Goal: Task Accomplishment & Management: Manage account settings

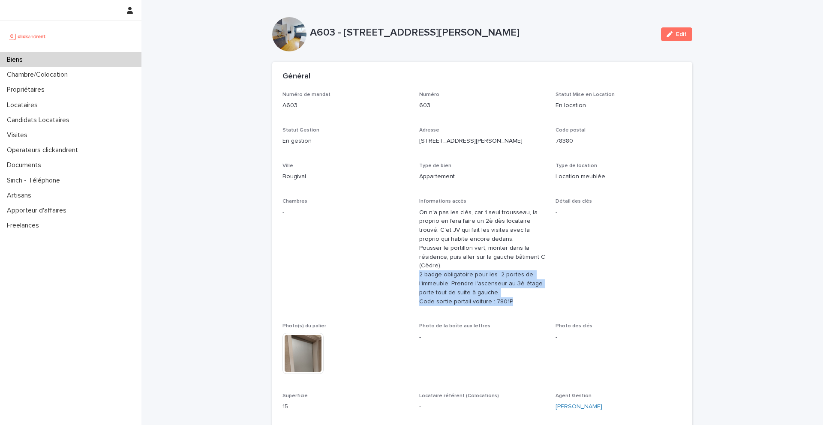
click at [67, 60] on div "Biens" at bounding box center [70, 59] width 141 height 15
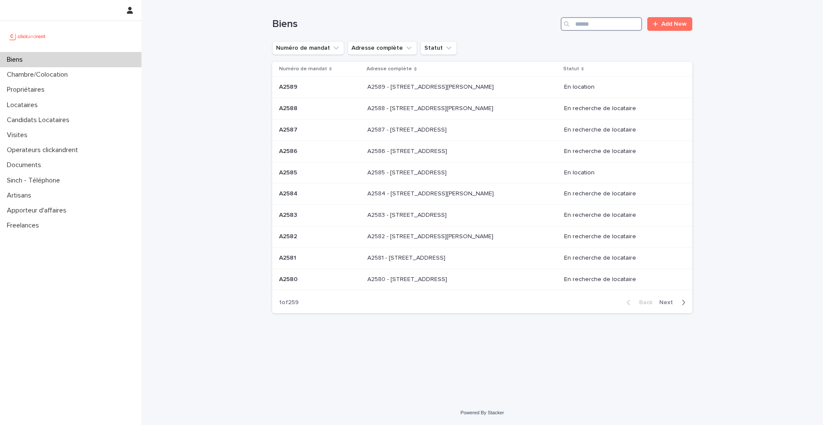
click at [596, 25] on input "Search" at bounding box center [600, 24] width 81 height 14
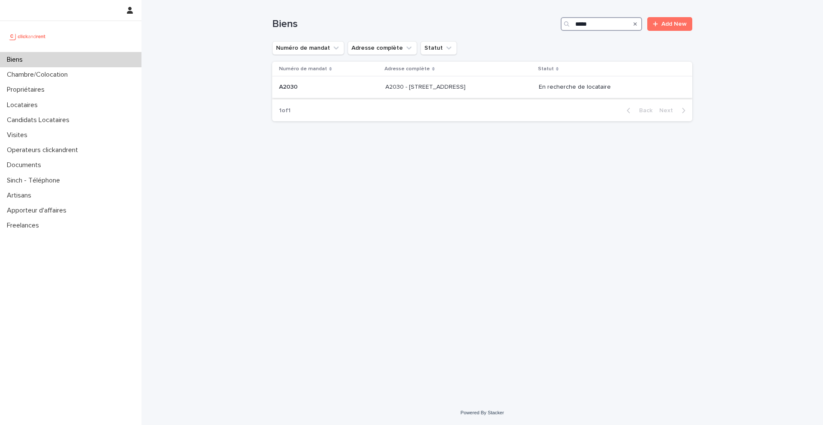
type input "*****"
click at [293, 79] on td "A2030 A2030" at bounding box center [327, 87] width 110 height 21
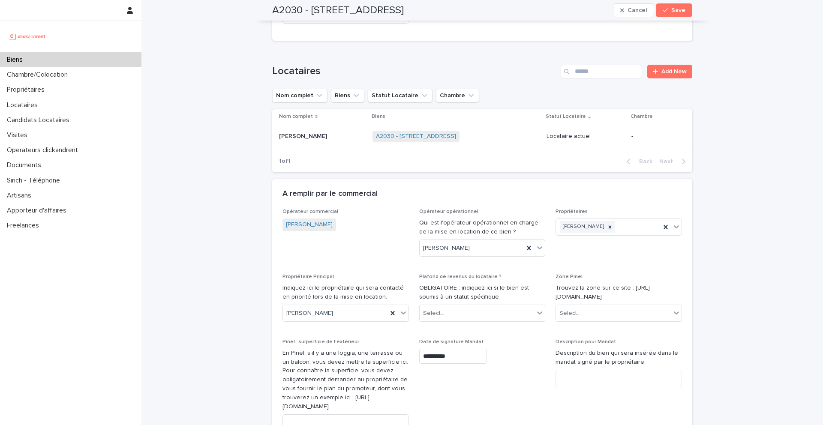
scroll to position [565, 0]
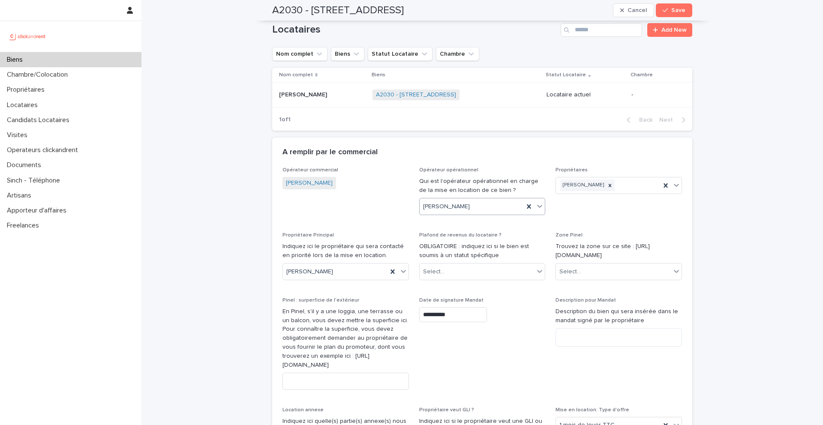
click at [482, 204] on div "[PERSON_NAME]" at bounding box center [471, 207] width 105 height 14
click at [528, 202] on icon at bounding box center [528, 206] width 9 height 9
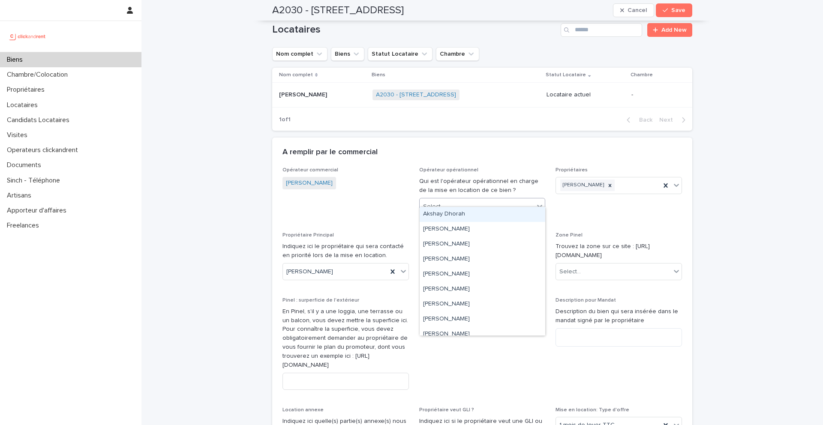
click at [464, 201] on div "Select..." at bounding box center [476, 207] width 115 height 14
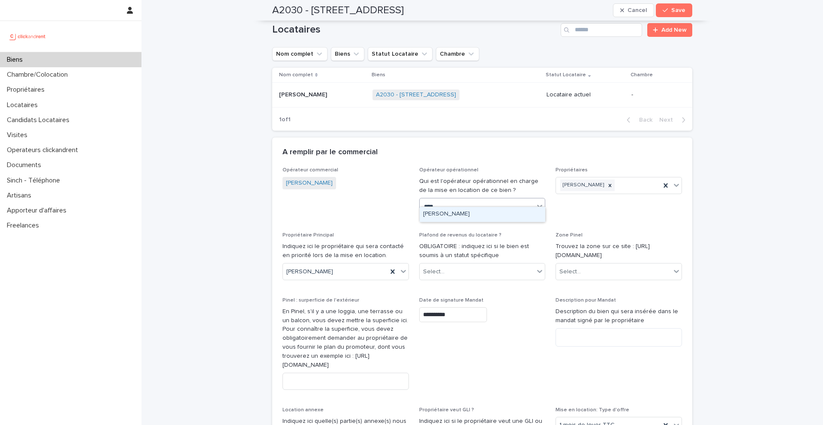
type input "*****"
click at [479, 216] on div "[PERSON_NAME]" at bounding box center [482, 214] width 126 height 15
click at [681, 11] on span "Save" at bounding box center [678, 10] width 14 height 6
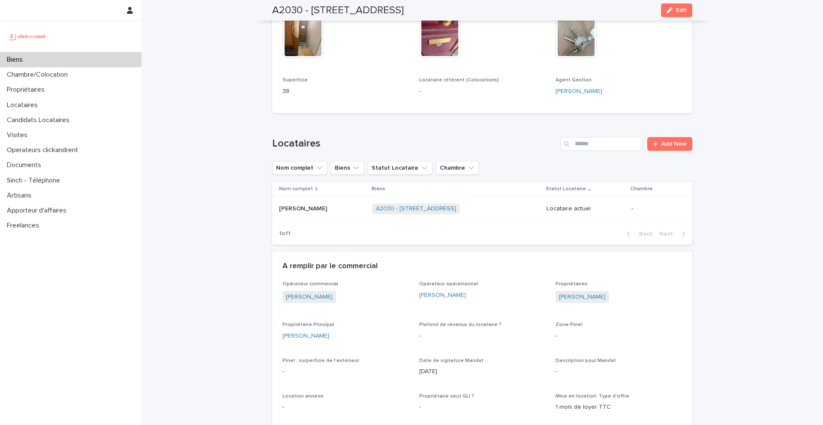
scroll to position [247, 0]
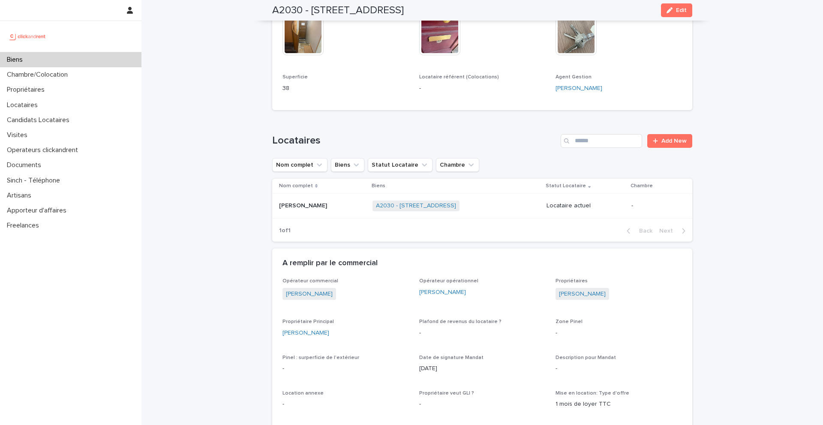
click at [307, 208] on p "Xushen Yang" at bounding box center [304, 205] width 50 height 9
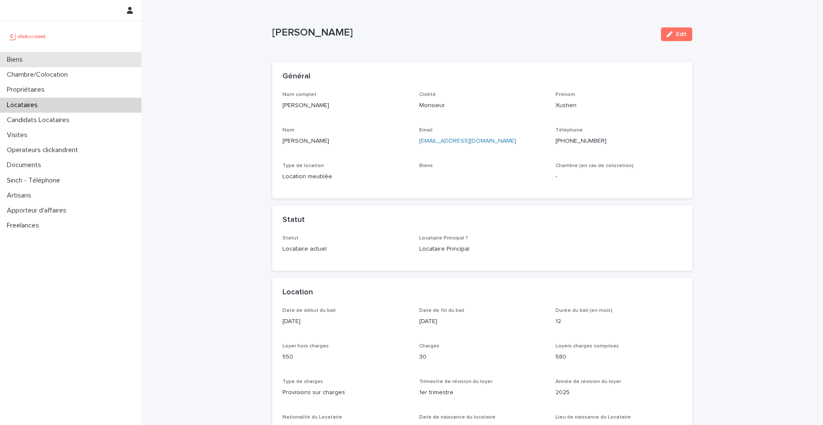
click at [29, 59] on p "Biens" at bounding box center [16, 60] width 26 height 8
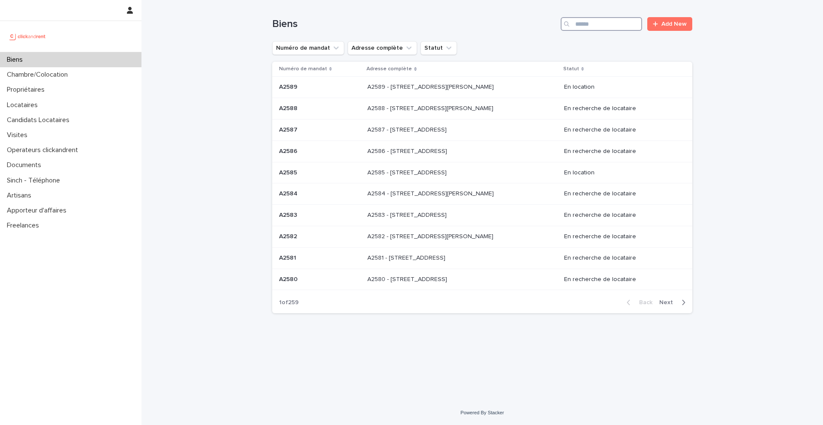
click at [588, 29] on input "Search" at bounding box center [600, 24] width 81 height 14
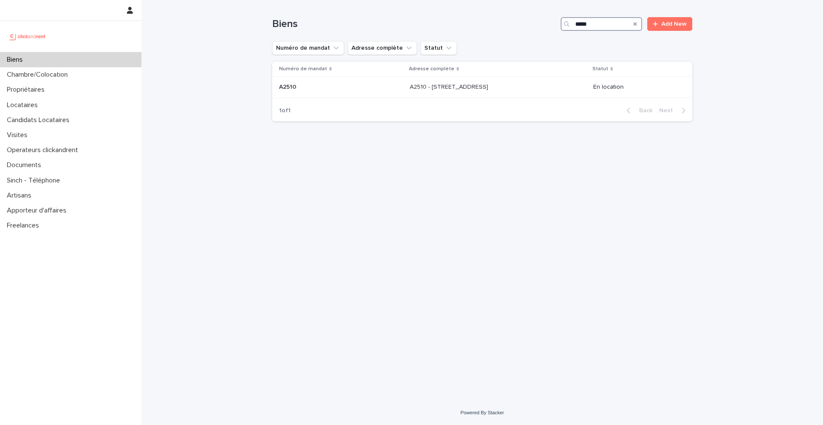
type input "*****"
click at [619, 27] on input "*****" at bounding box center [600, 24] width 81 height 14
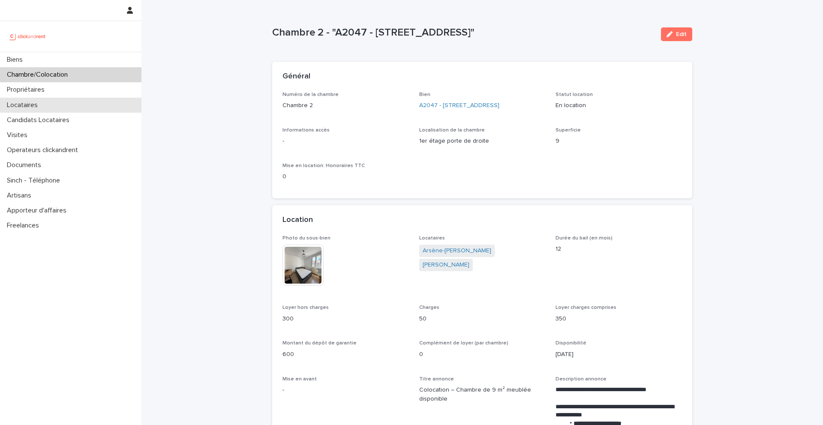
click at [36, 105] on p "Locataires" at bounding box center [23, 105] width 41 height 8
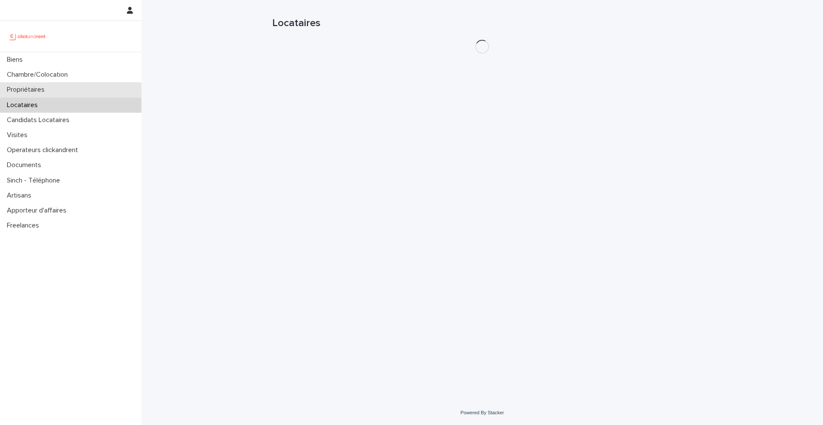
click at [47, 93] on p "Propriétaires" at bounding box center [27, 90] width 48 height 8
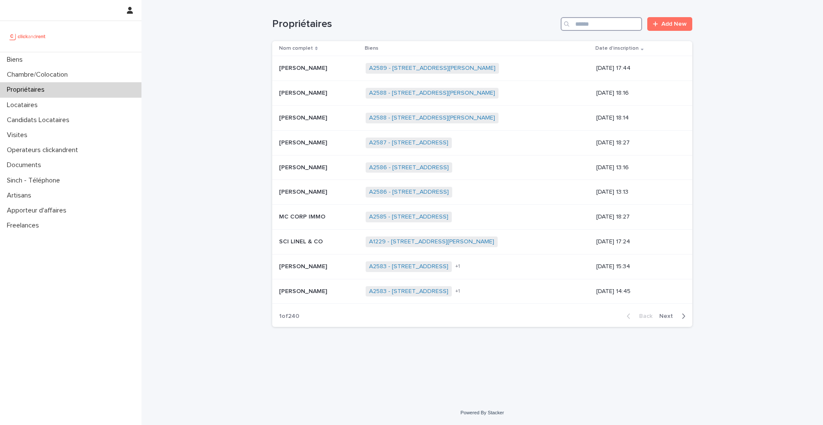
click at [608, 27] on input "Search" at bounding box center [600, 24] width 81 height 14
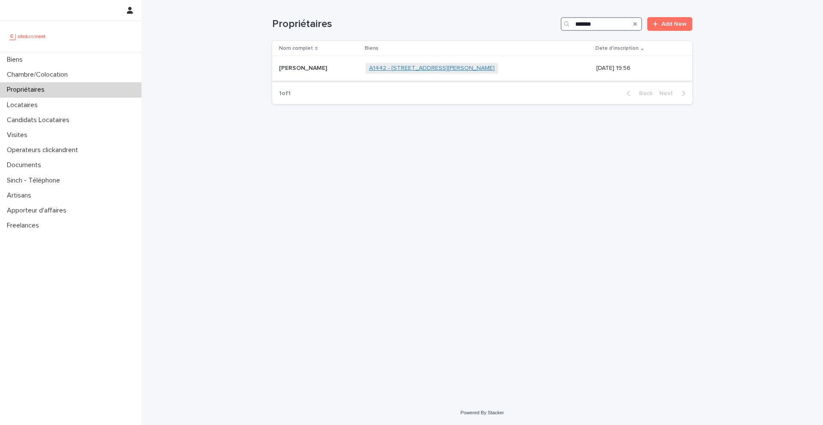
type input "*******"
click at [386, 70] on link "A1442 - 43 Rue Maurice Flandin, Lyon 69003" at bounding box center [432, 68] width 126 height 7
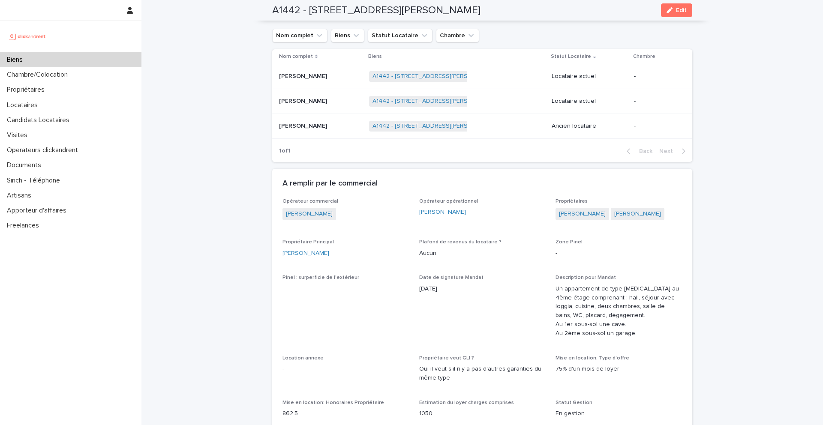
scroll to position [363, 0]
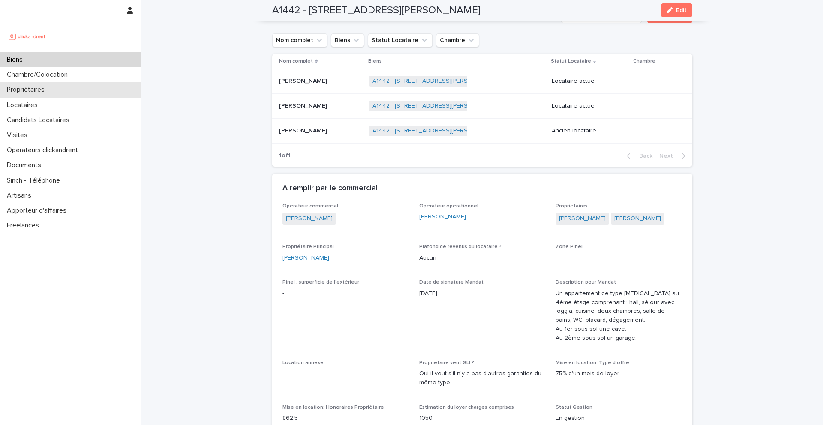
click at [54, 93] on div "Propriétaires" at bounding box center [70, 89] width 141 height 15
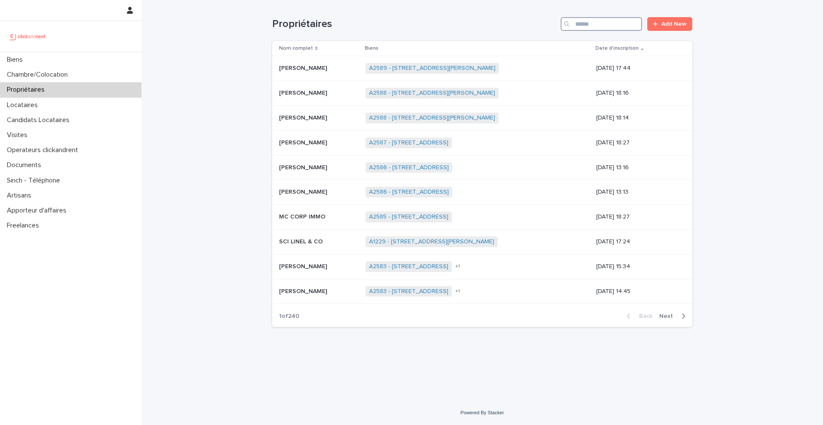
click at [613, 24] on input "Search" at bounding box center [600, 24] width 81 height 14
paste input "**********"
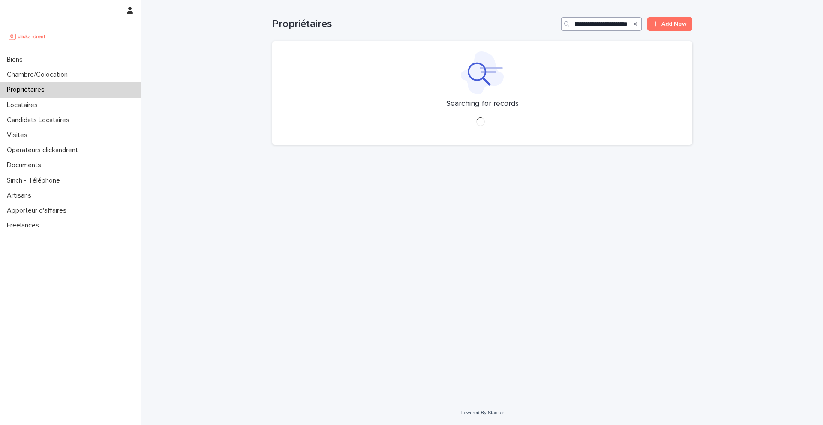
scroll to position [0, 27]
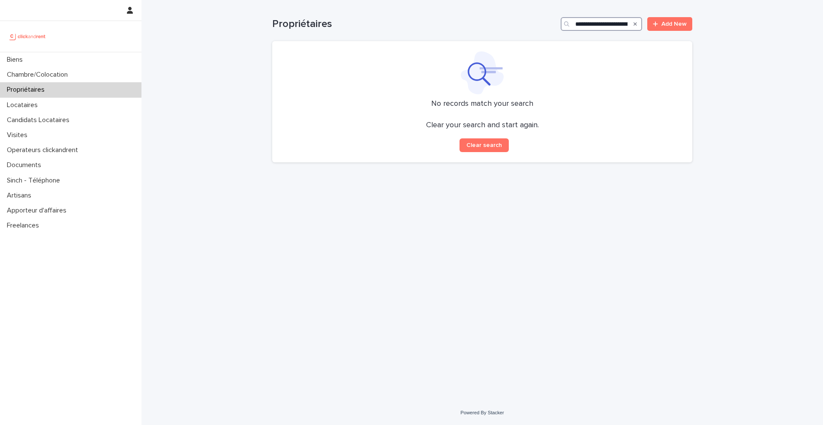
click at [575, 24] on input "**********" at bounding box center [600, 24] width 81 height 14
type input "**********"
click at [45, 63] on div "Biens" at bounding box center [70, 59] width 141 height 15
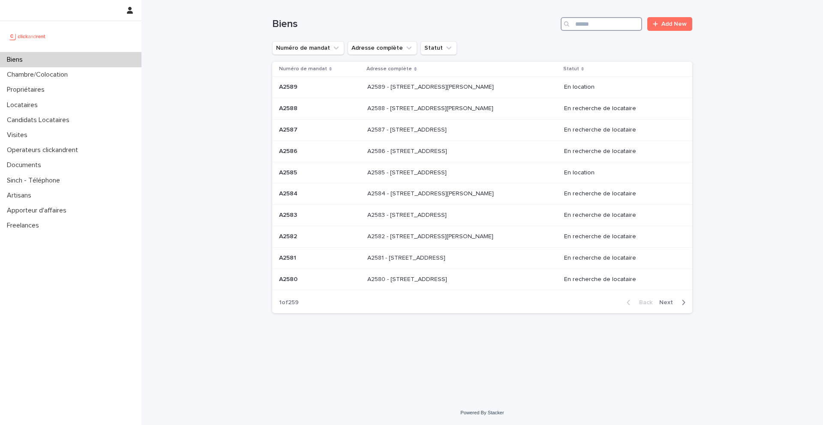
click at [632, 22] on input "Search" at bounding box center [600, 24] width 81 height 14
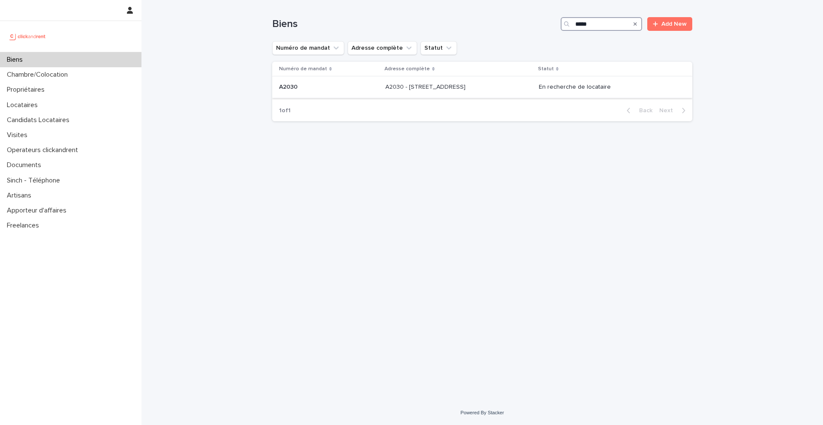
type input "*****"
click at [387, 91] on div "A2030 - 14 Rue Riolan, Amiens 80000 A2030 - 14 Rue Riolan, Amiens 80000" at bounding box center [458, 87] width 147 height 14
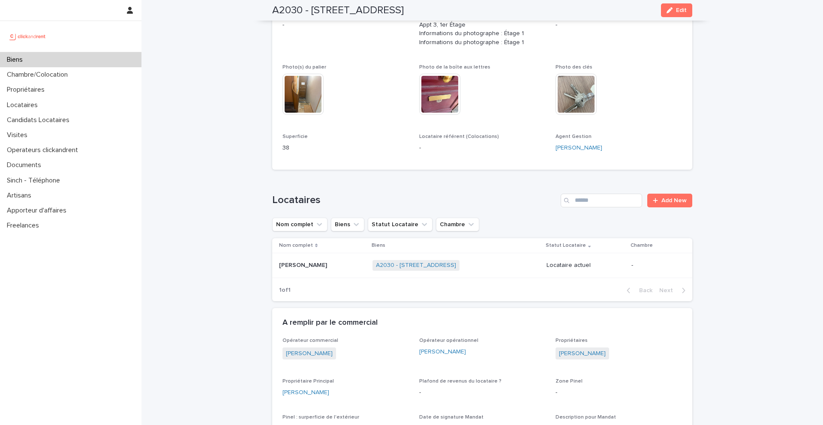
scroll to position [204, 0]
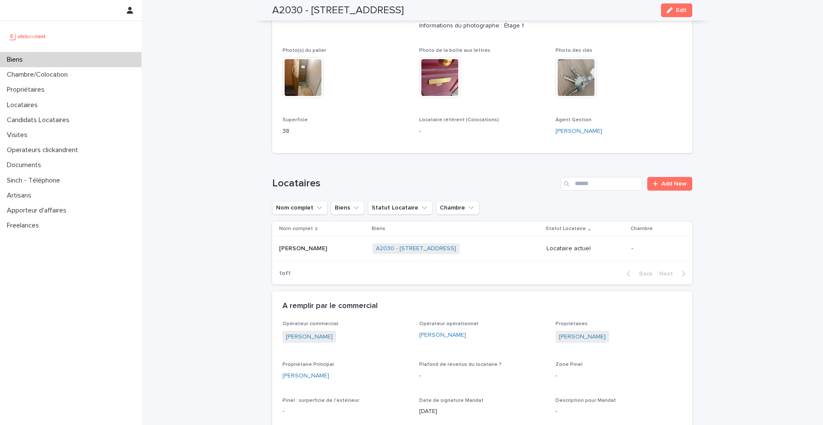
click at [291, 253] on div "Xushen Yang Xushen Yang" at bounding box center [322, 249] width 87 height 14
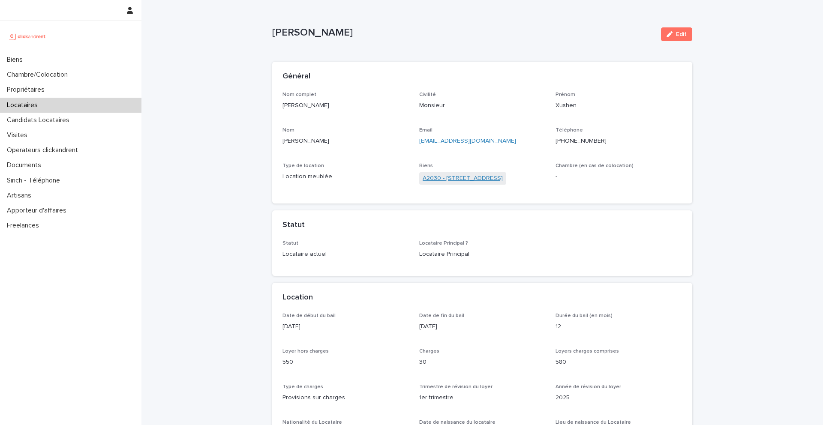
click at [440, 177] on link "A2030 - [STREET_ADDRESS]" at bounding box center [462, 178] width 80 height 9
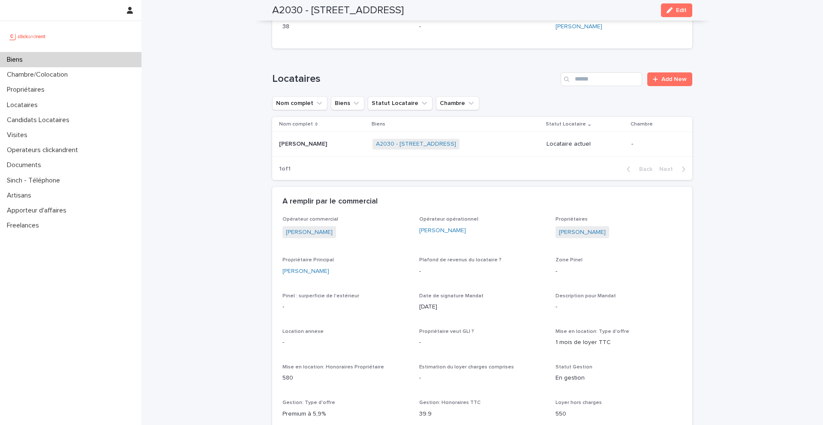
scroll to position [293, 0]
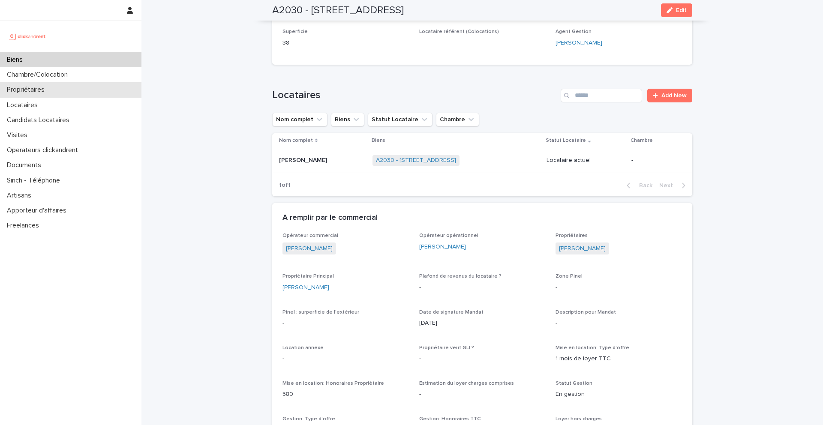
click at [31, 94] on div "Propriétaires" at bounding box center [70, 89] width 141 height 15
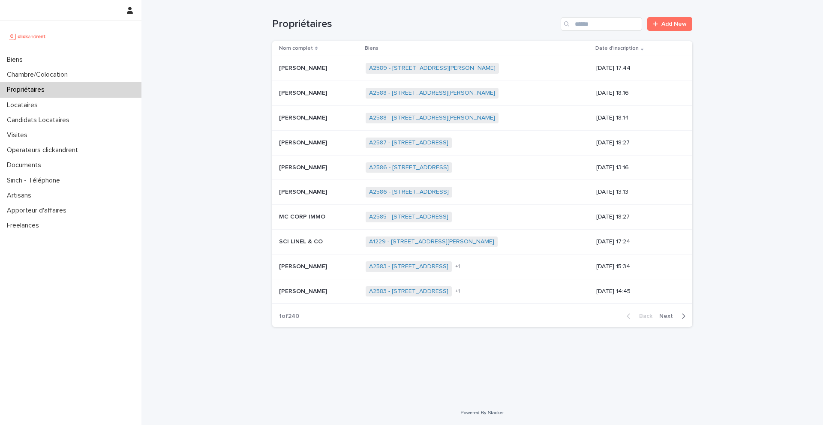
click at [598, 32] on div "Propriétaires Add New" at bounding box center [482, 20] width 420 height 41
click at [597, 31] on div "Propriétaires Add New" at bounding box center [482, 20] width 420 height 41
click at [593, 25] on input "Search" at bounding box center [600, 24] width 81 height 14
paste input "**********"
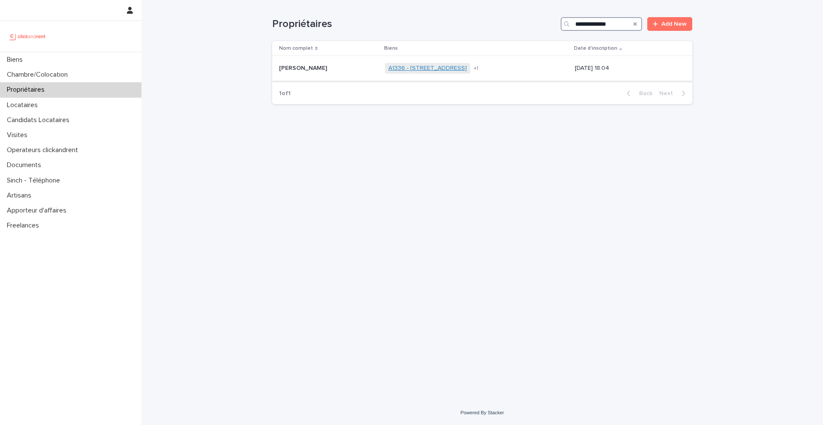
type input "**********"
click at [392, 67] on link "A1336 - 43 rue de Lessard, Rouen 76100" at bounding box center [427, 68] width 78 height 7
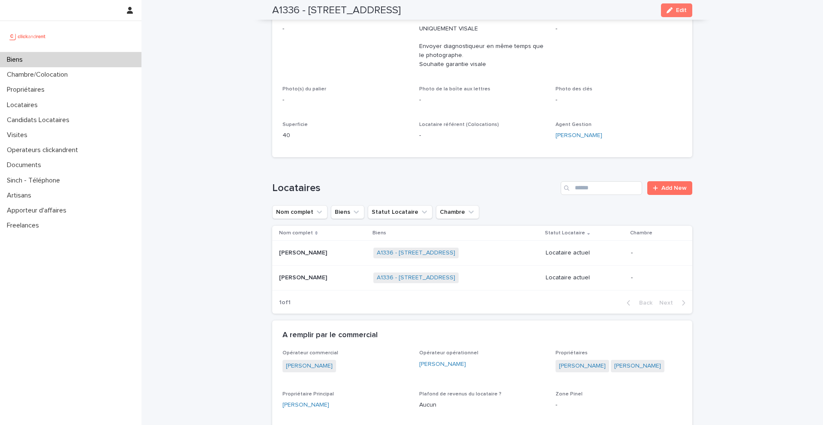
scroll to position [193, 0]
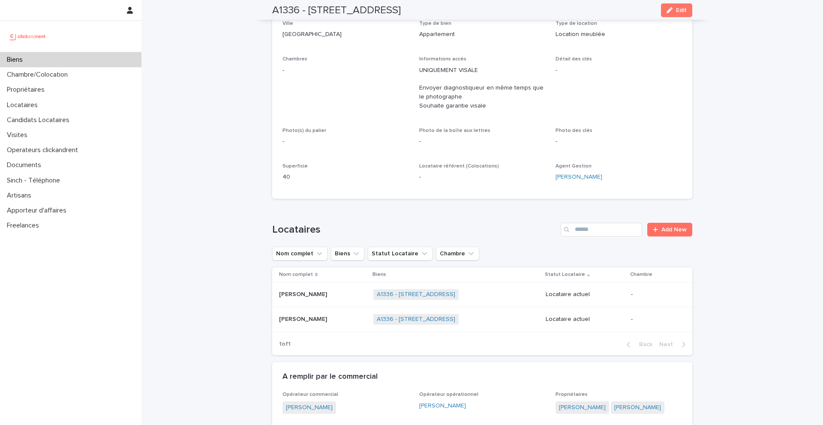
scroll to position [146, 0]
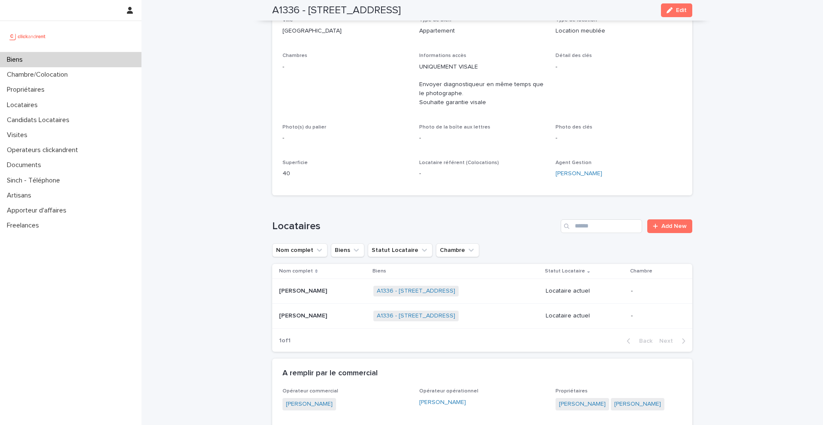
click at [295, 293] on p "Samuel Kabuya" at bounding box center [304, 290] width 50 height 9
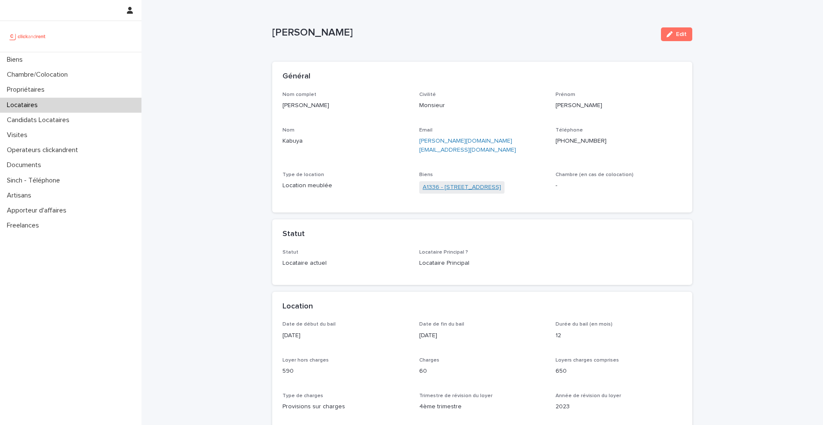
click at [444, 183] on link "A1336 - 43 rue de Lessard, Rouen 76100" at bounding box center [461, 187] width 78 height 9
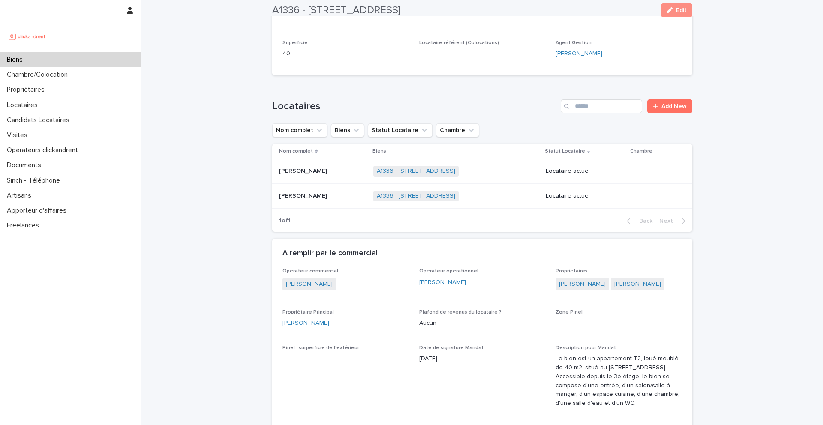
scroll to position [273, 0]
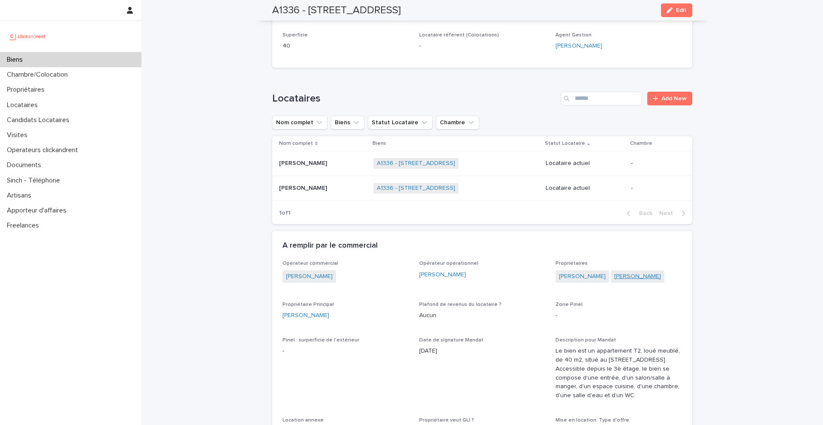
click at [618, 276] on link "Nicolas Gérard" at bounding box center [637, 276] width 47 height 9
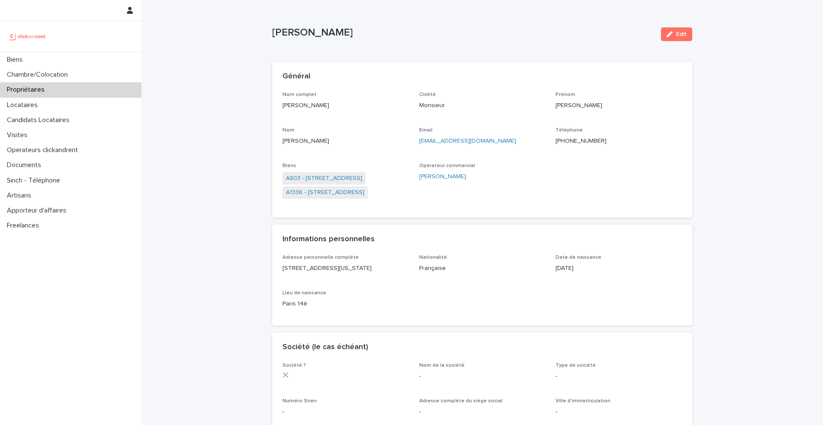
click at [572, 143] on ringoverc2c-number-84e06f14122c "+33608530493" at bounding box center [580, 141] width 51 height 6
click at [355, 182] on link "A803 - 1 rue Château Payan, Marseille 13005" at bounding box center [324, 178] width 76 height 9
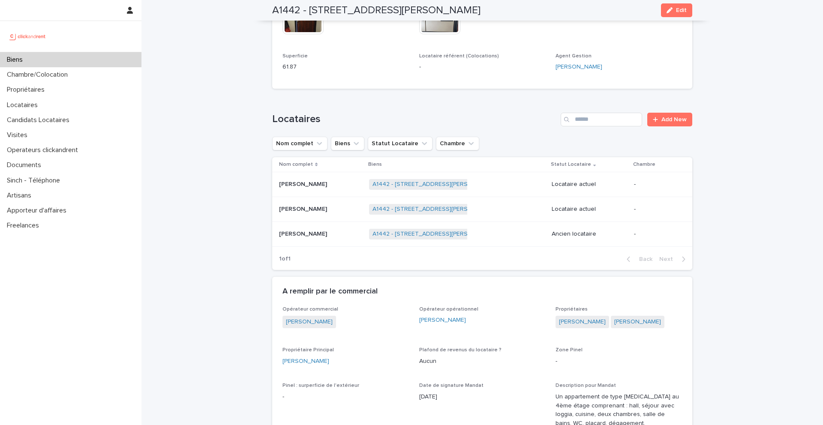
scroll to position [259, 0]
click at [308, 186] on p "[PERSON_NAME]" at bounding box center [304, 184] width 50 height 9
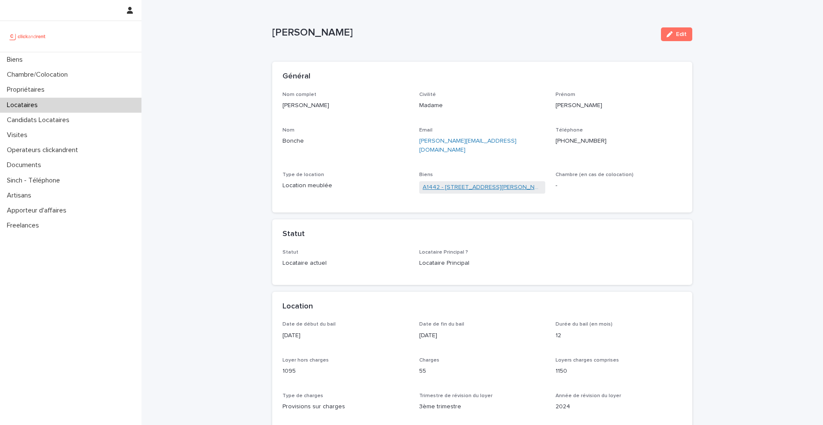
click at [469, 183] on link "A1442 - [STREET_ADDRESS][PERSON_NAME]" at bounding box center [482, 187] width 120 height 9
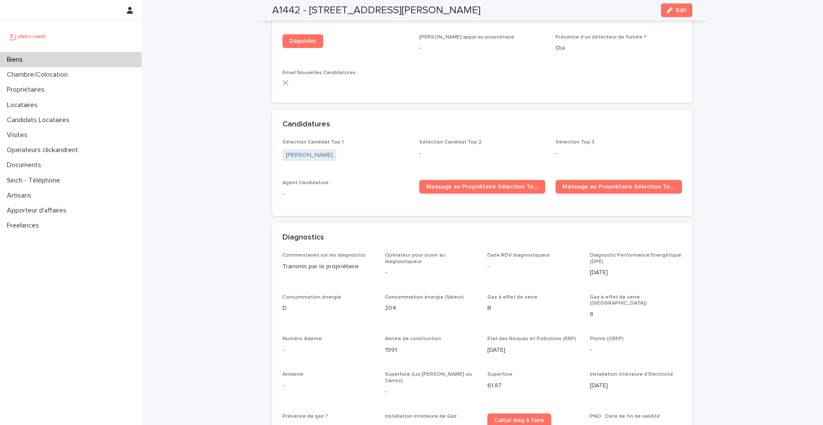
scroll to position [2659, 0]
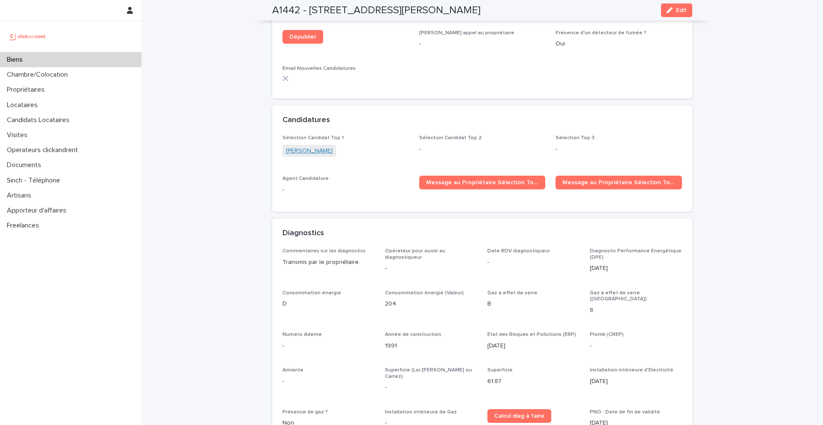
click at [310, 147] on link "Paola Santaniello" at bounding box center [309, 151] width 47 height 9
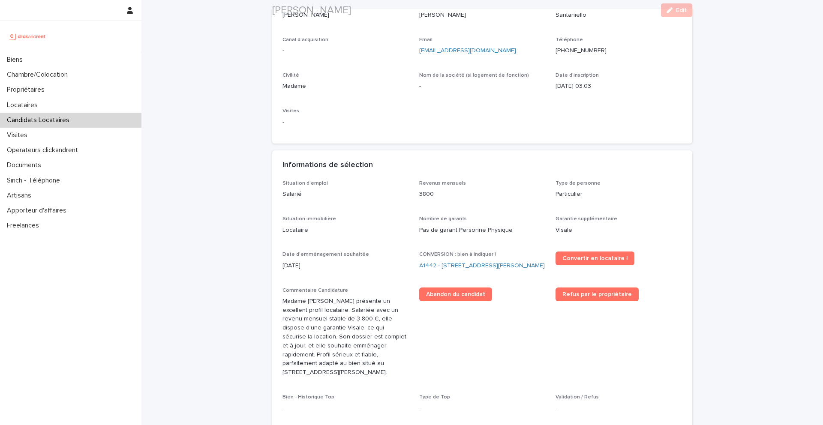
scroll to position [94, 0]
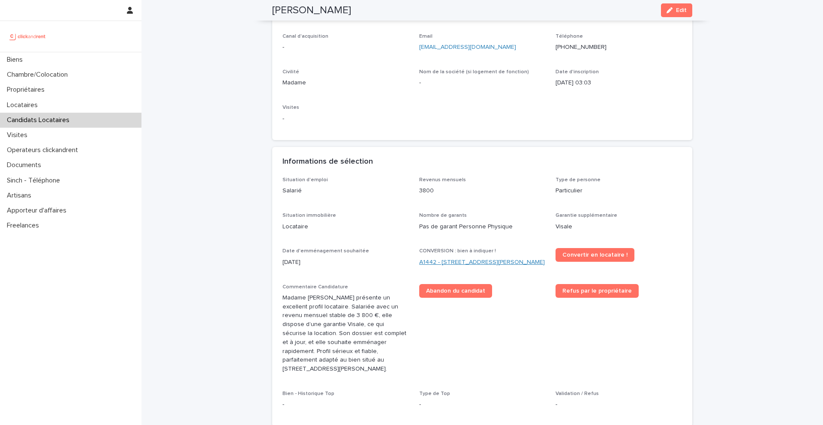
click at [450, 265] on link "A1442 - 43 Rue Maurice Flandin, Lyon 69003" at bounding box center [482, 262] width 126 height 9
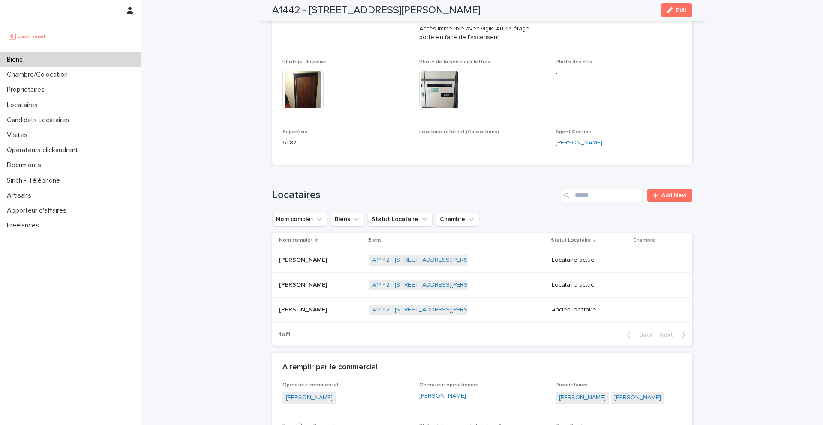
scroll to position [186, 0]
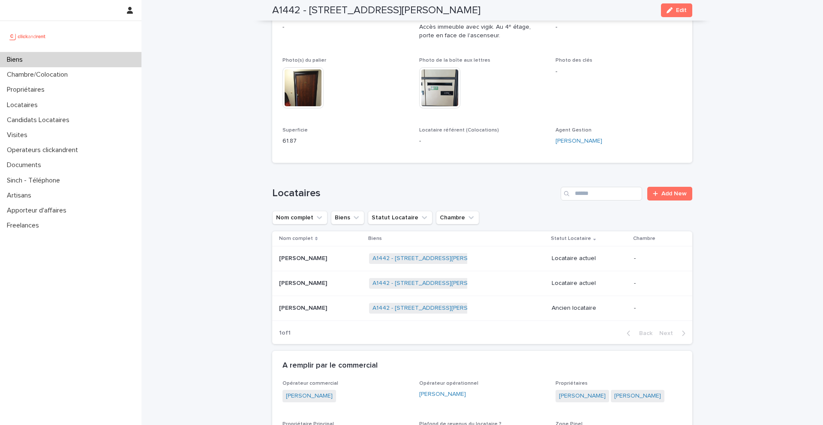
click at [301, 264] on div "Mathieu Bonche Mathieu Bonche" at bounding box center [320, 258] width 83 height 14
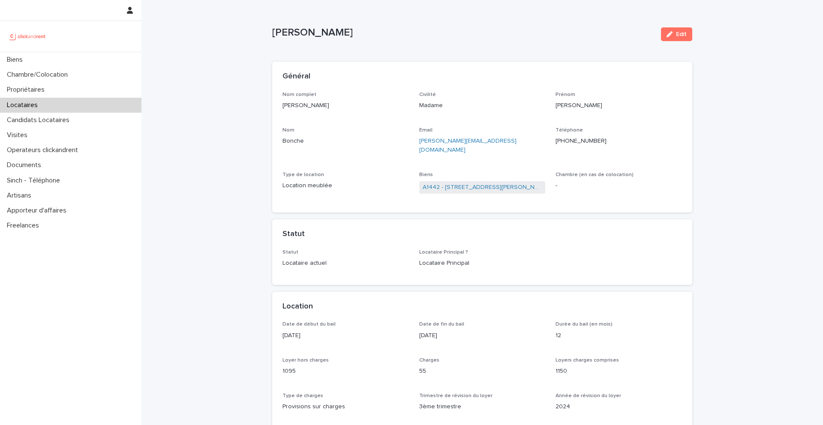
click at [437, 172] on div "Biens A1442 - 43 Rue Maurice Flandin, Lyon 69003" at bounding box center [482, 187] width 126 height 30
click at [437, 183] on link "A1442 - 43 Rue Maurice Flandin, Lyon 69003" at bounding box center [482, 187] width 120 height 9
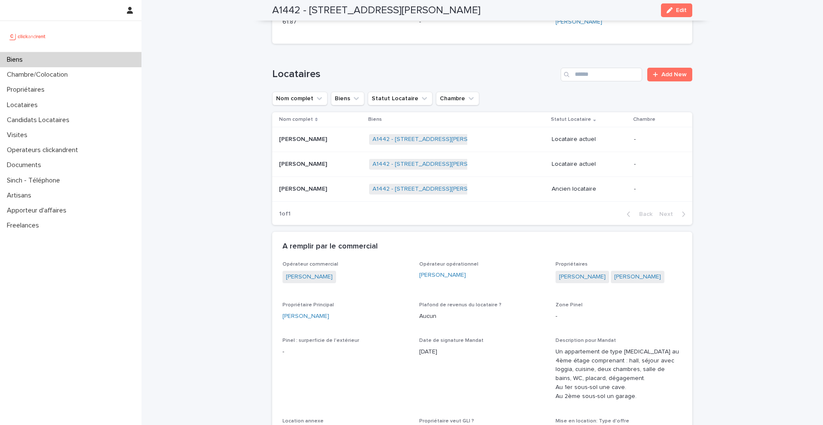
scroll to position [295, 0]
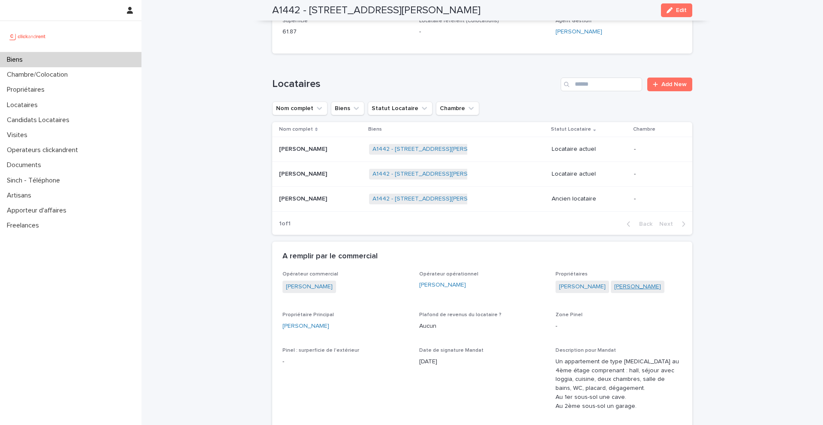
click at [638, 289] on link "Simon Chavant" at bounding box center [637, 286] width 47 height 9
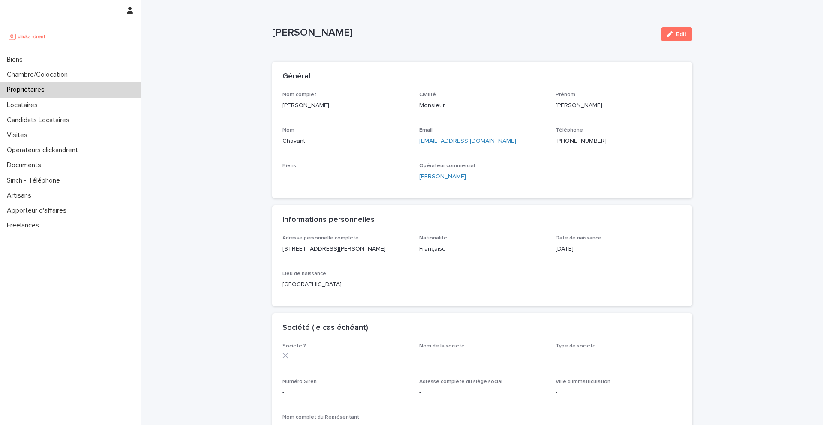
click at [569, 139] on ringoverc2c-number-84e06f14122c "+33638677353" at bounding box center [580, 141] width 51 height 6
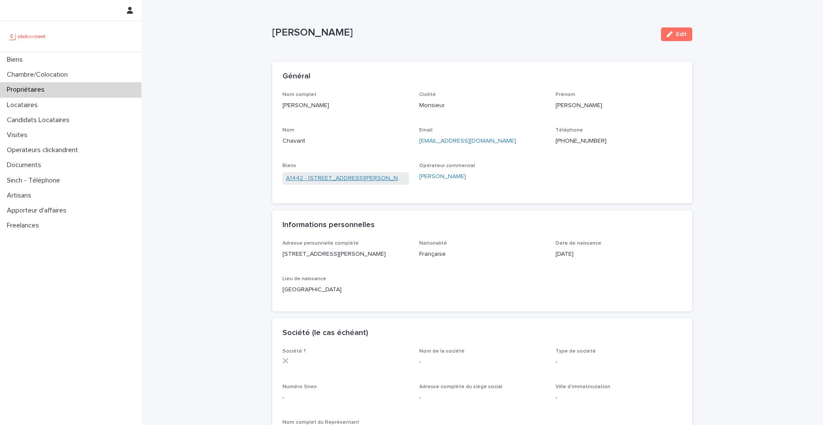
click at [361, 178] on link "A1442 - 43 Rue Maurice Flandin, Lyon 69003" at bounding box center [346, 178] width 120 height 9
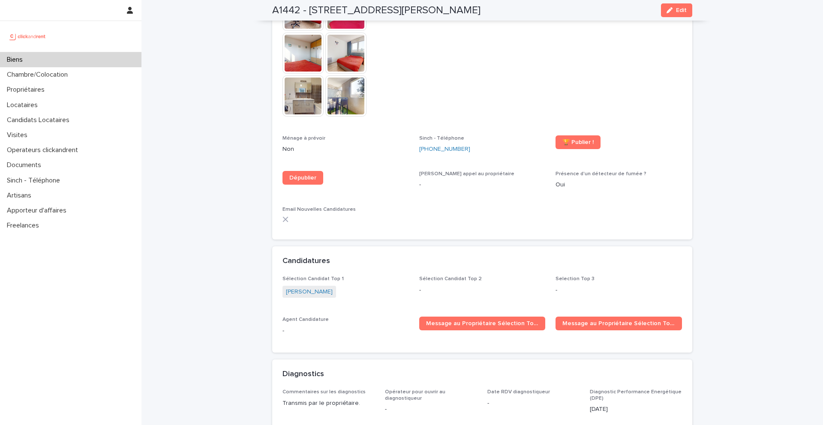
scroll to position [2517, 0]
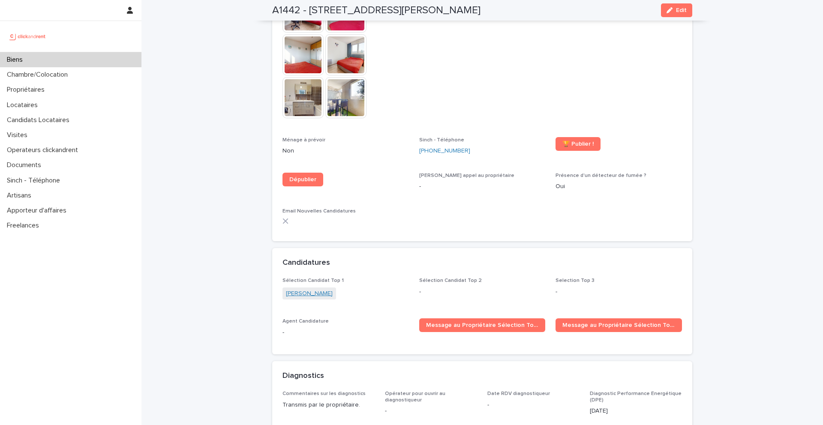
click at [302, 289] on link "Paola Santaniello" at bounding box center [309, 293] width 47 height 9
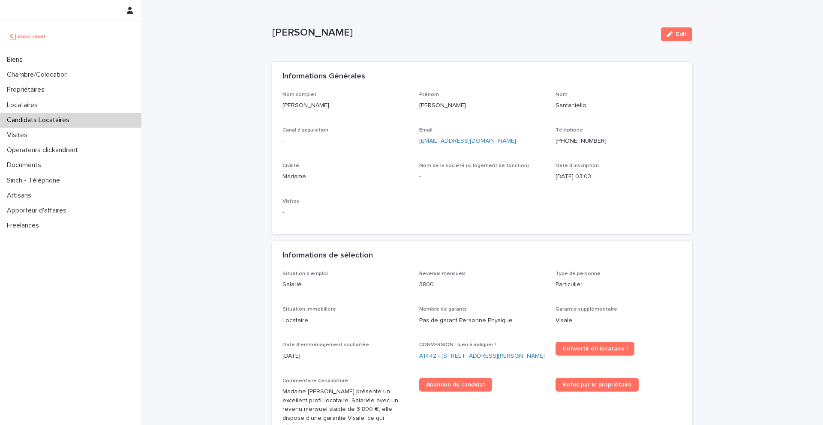
click at [567, 140] on ringoverc2c-number-84e06f14122c "+393280112045" at bounding box center [580, 141] width 51 height 6
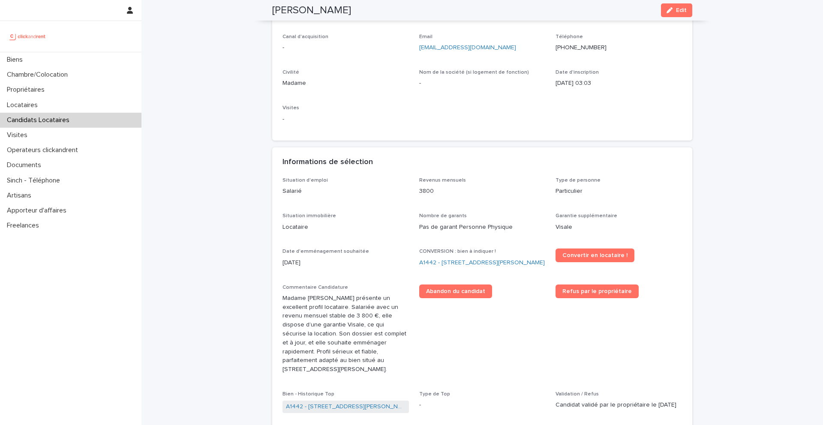
scroll to position [90, 0]
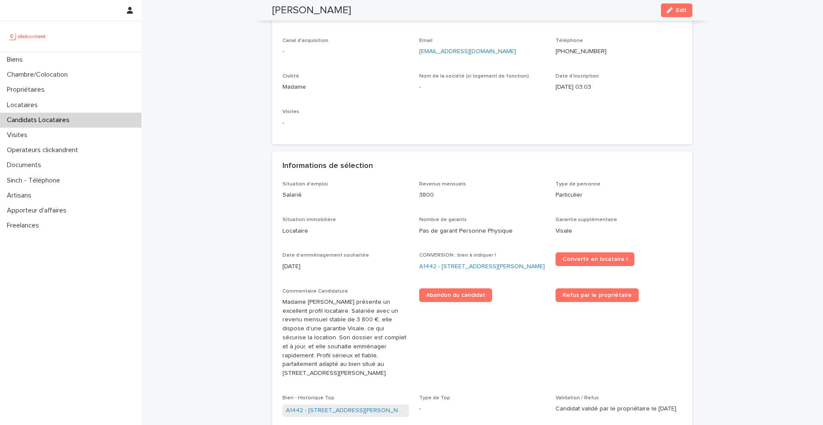
click at [575, 52] on ringoverc2c-number-84e06f14122c "+393280112045" at bounding box center [580, 51] width 51 height 6
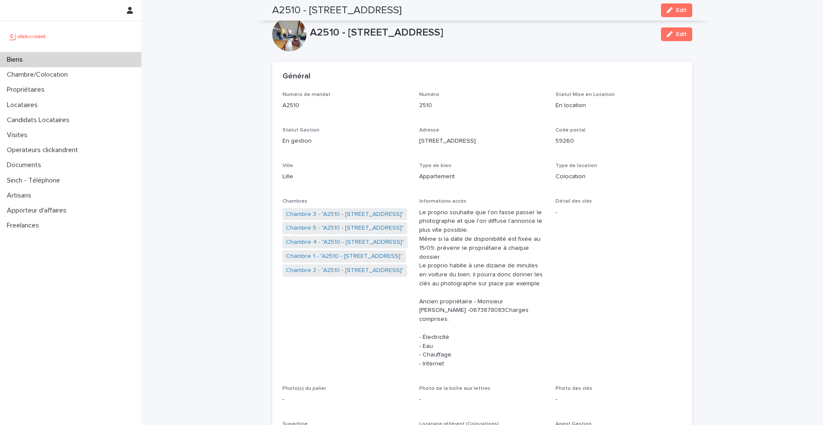
scroll to position [332, 0]
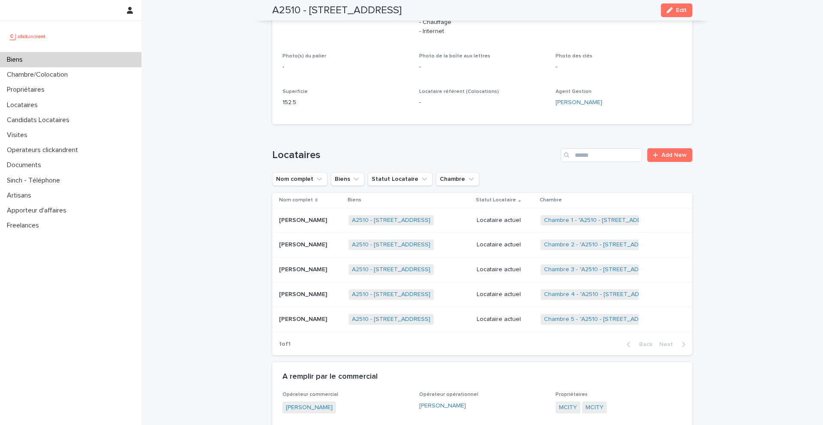
click at [320, 295] on p "Antoine Camille Joseph Olleon" at bounding box center [304, 293] width 50 height 9
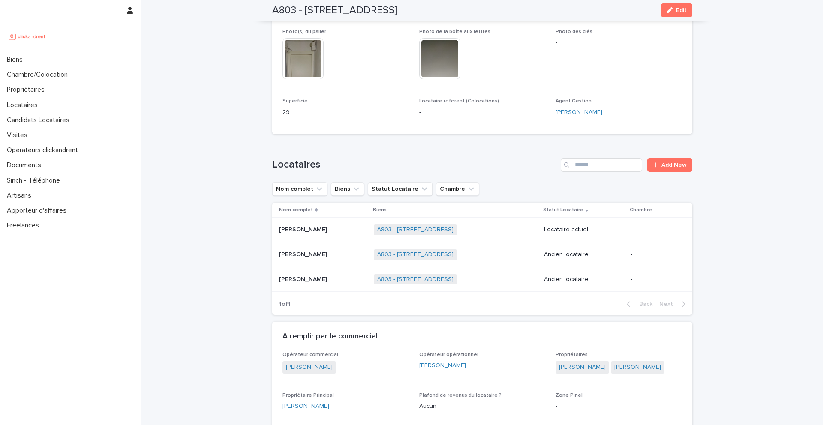
scroll to position [235, 0]
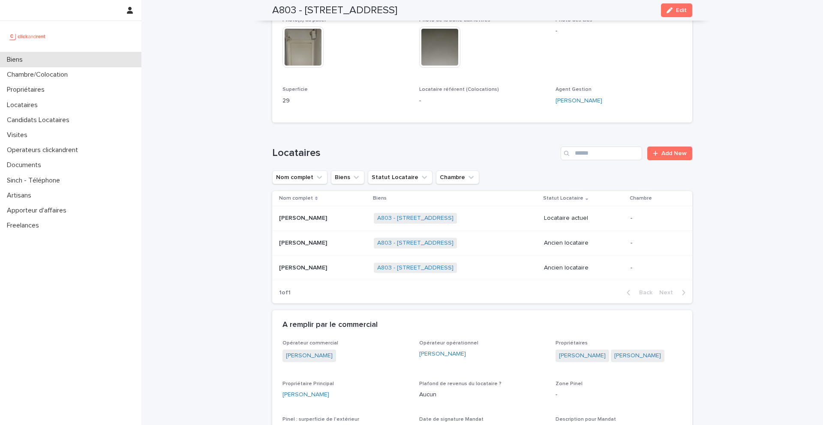
click at [30, 62] on p "Biens" at bounding box center [16, 60] width 26 height 8
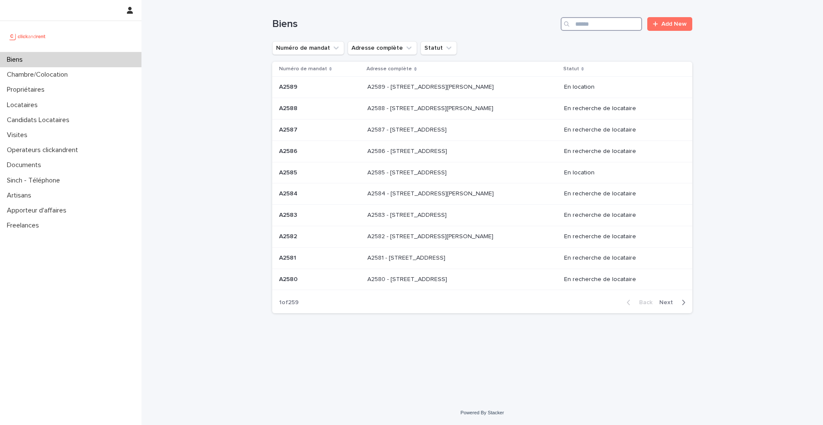
click at [615, 21] on input "Search" at bounding box center [600, 24] width 81 height 14
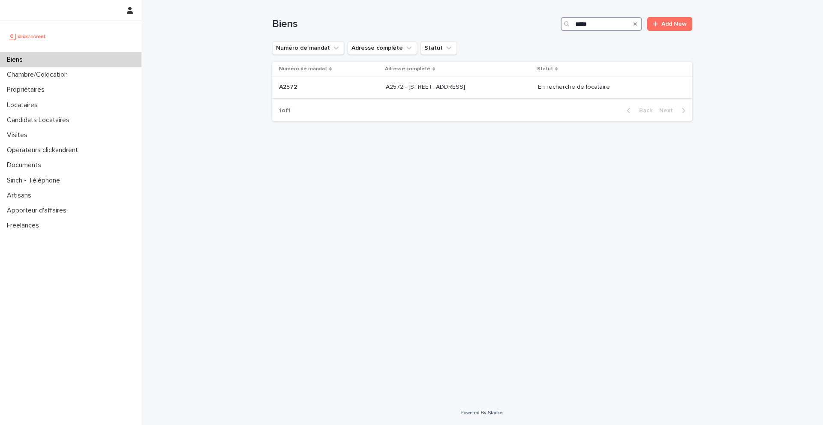
type input "*****"
click at [403, 86] on p "A2572 - [STREET_ADDRESS]" at bounding box center [426, 86] width 81 height 9
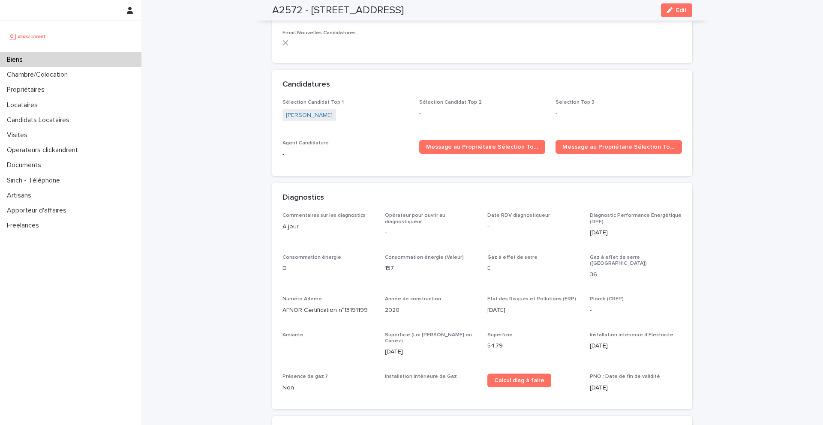
scroll to position [2498, 0]
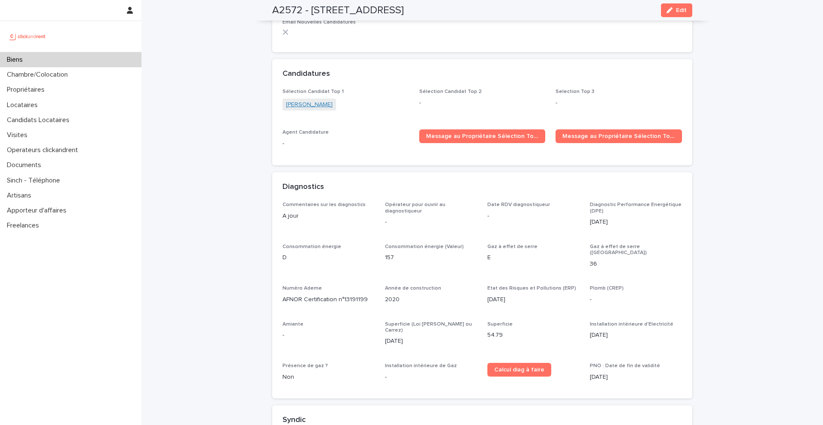
click at [311, 100] on link "Marine bellon" at bounding box center [309, 104] width 47 height 9
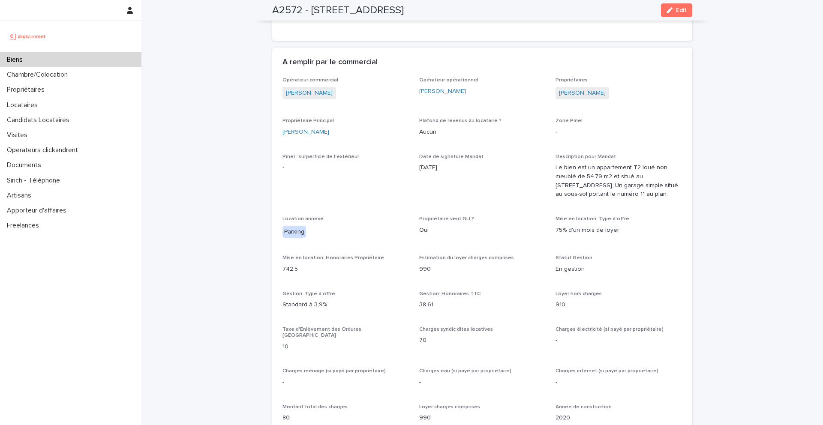
scroll to position [581, 0]
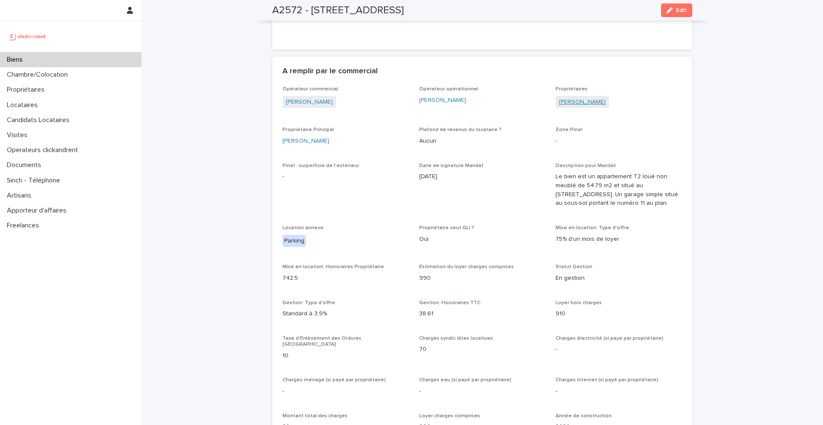
click at [576, 103] on link "Juline Pelletier" at bounding box center [582, 102] width 47 height 9
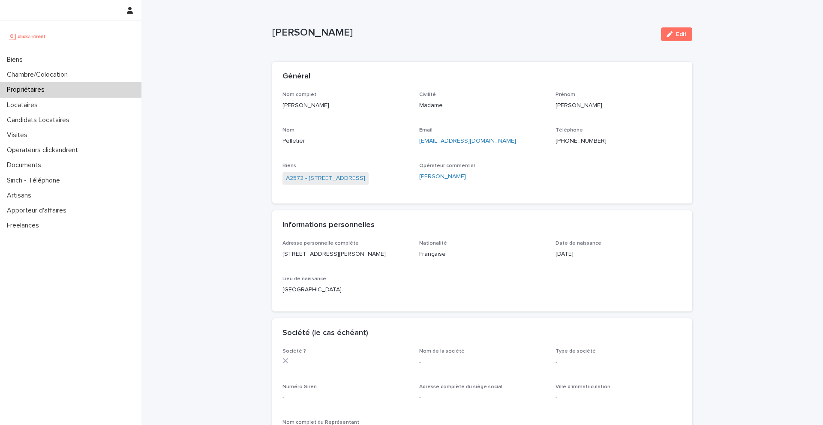
click at [573, 141] on ringoverc2c-number-84e06f14122c "+33652183766" at bounding box center [580, 141] width 51 height 6
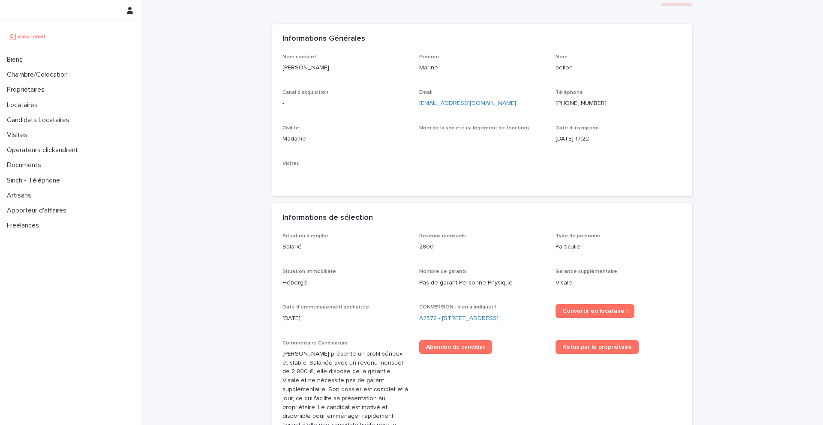
scroll to position [39, 0]
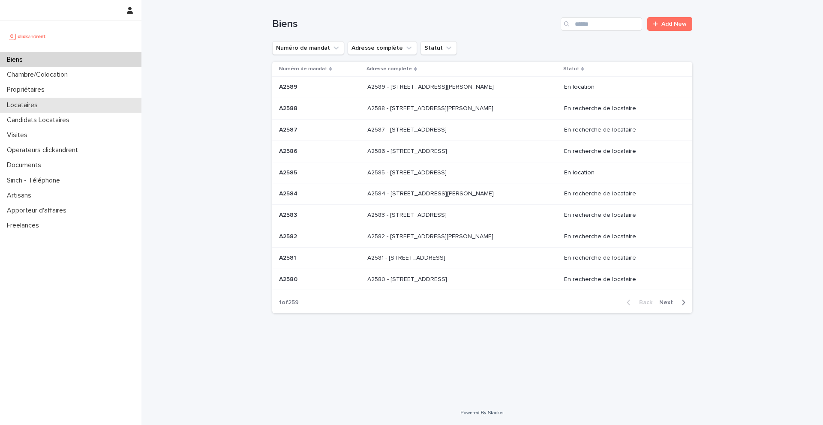
click at [57, 107] on div "Locataires" at bounding box center [70, 105] width 141 height 15
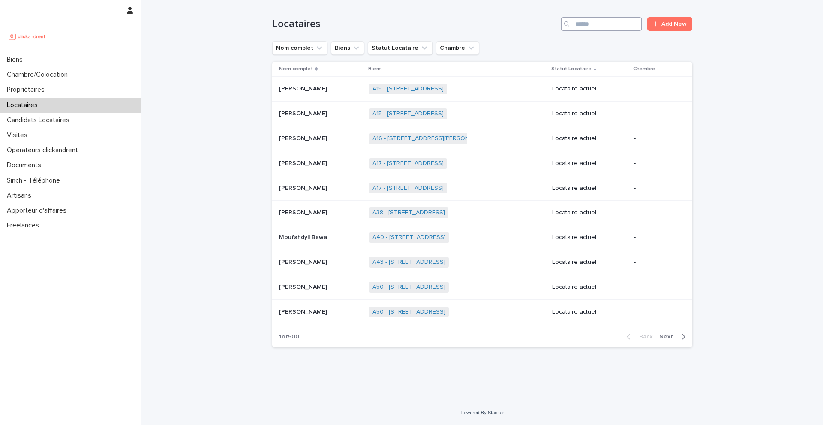
click at [621, 25] on input "Search" at bounding box center [600, 24] width 81 height 14
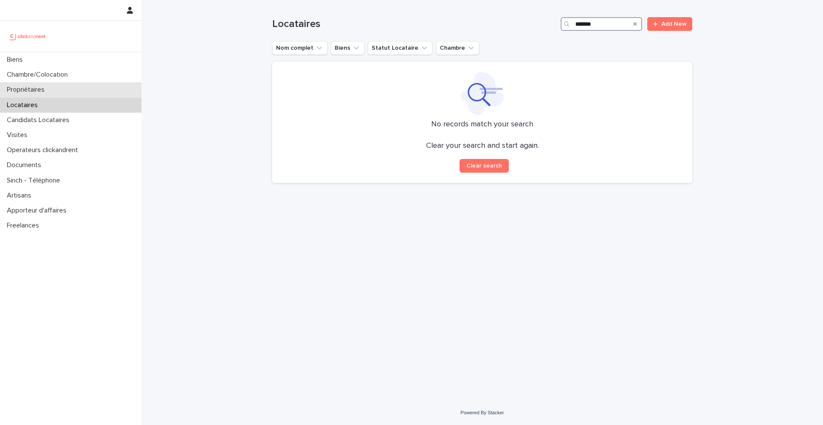
type input "******"
click at [50, 93] on p "Propriétaires" at bounding box center [27, 90] width 48 height 8
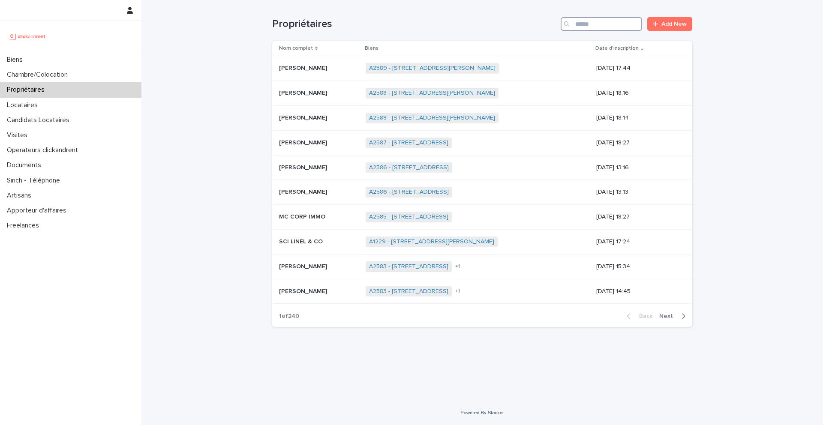
click at [588, 30] on input "Search" at bounding box center [600, 24] width 81 height 14
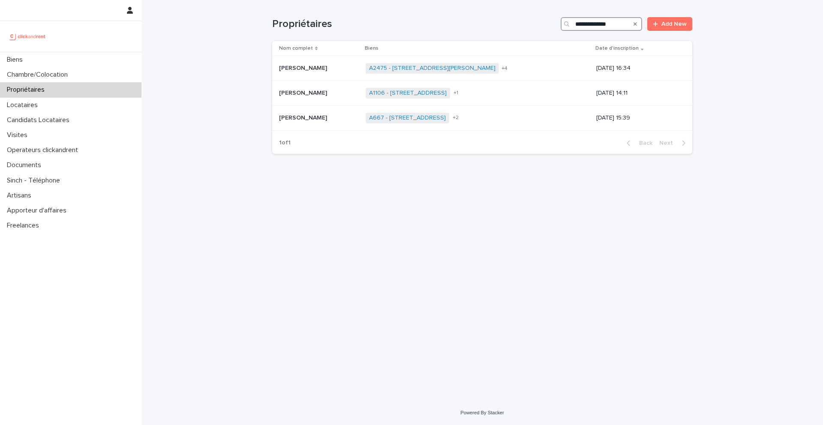
type input "**********"
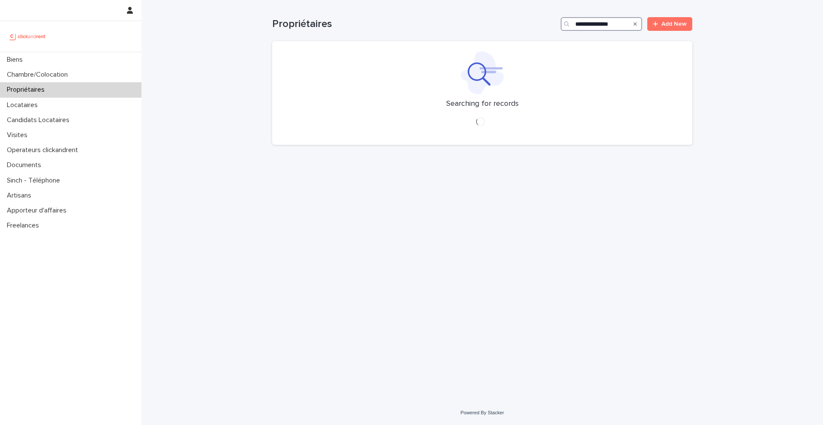
click at [608, 25] on input "**********" at bounding box center [600, 24] width 81 height 14
click at [575, 25] on input "**********" at bounding box center [600, 24] width 81 height 14
click at [602, 22] on input "**********" at bounding box center [600, 24] width 81 height 14
drag, startPoint x: 617, startPoint y: 23, endPoint x: 569, endPoint y: 23, distance: 48.0
click at [569, 23] on div "**********" at bounding box center [600, 24] width 81 height 14
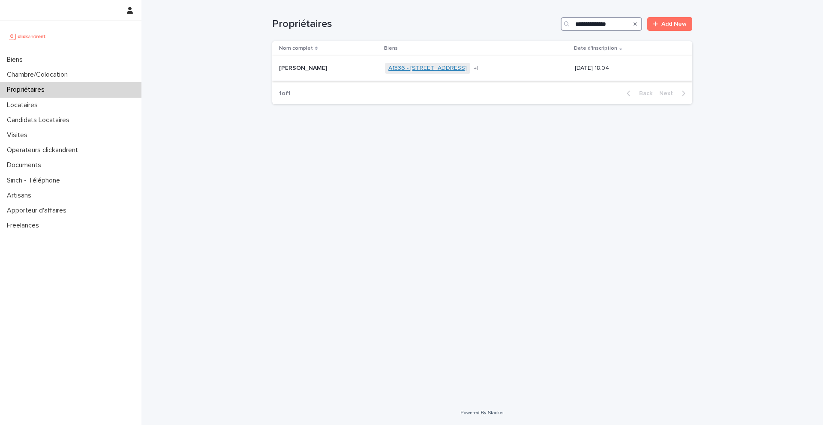
type input "**********"
click at [388, 69] on link "A1336 - 43 rue de Lessard, Rouen 76100" at bounding box center [427, 68] width 78 height 7
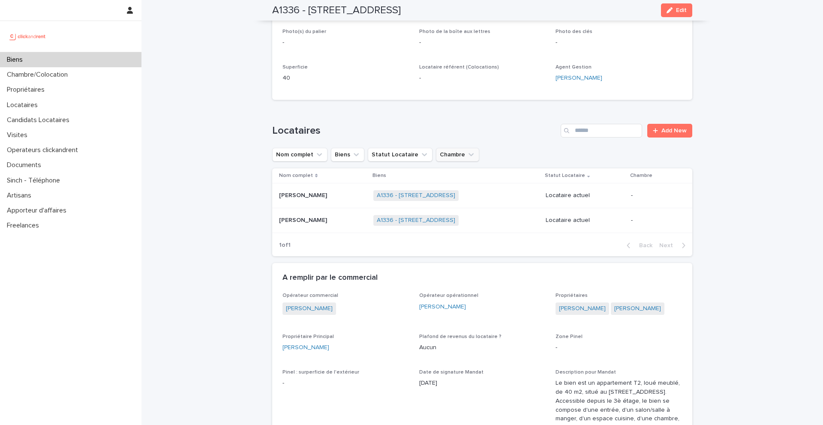
scroll to position [261, 0]
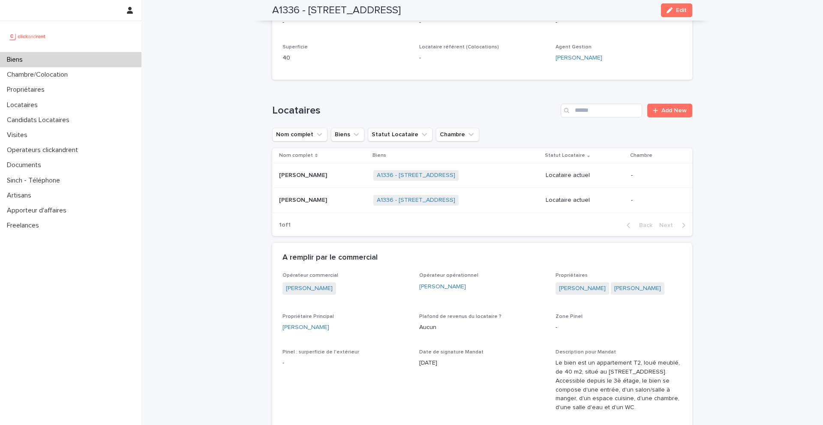
click at [314, 171] on p "Samuel Kabuya" at bounding box center [304, 174] width 50 height 9
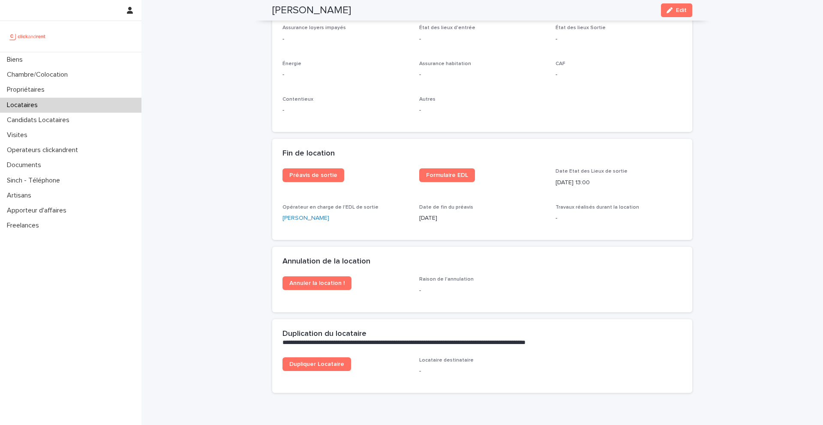
scroll to position [1030, 0]
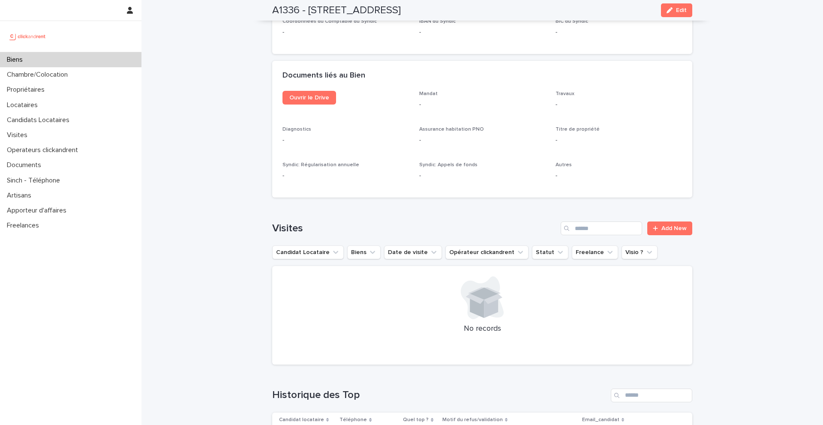
scroll to position [3090, 0]
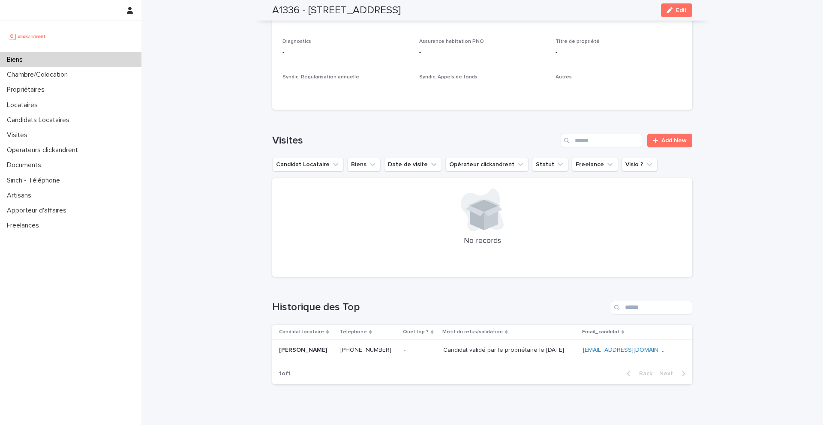
click at [293, 345] on p "Alycia Mulot" at bounding box center [304, 349] width 50 height 9
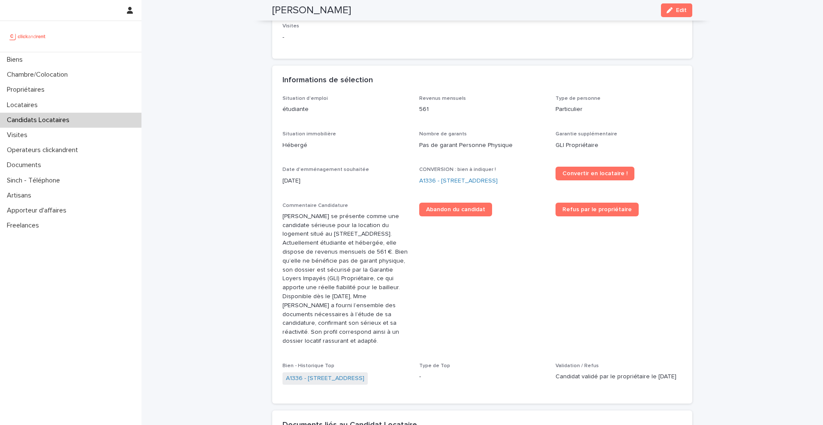
scroll to position [176, 0]
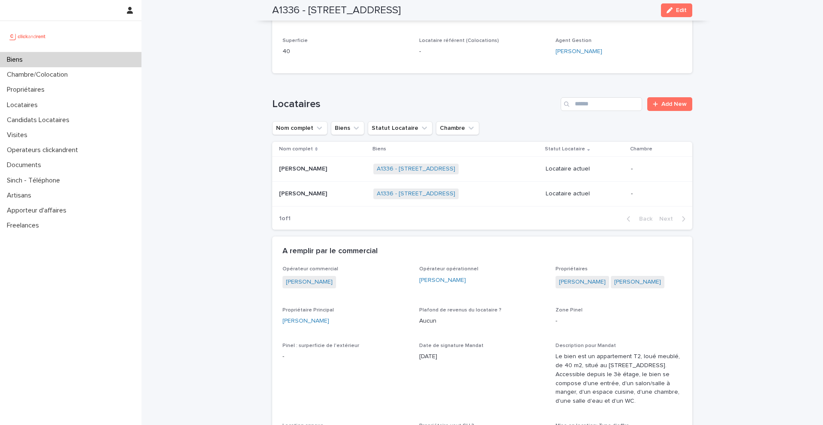
scroll to position [266, 0]
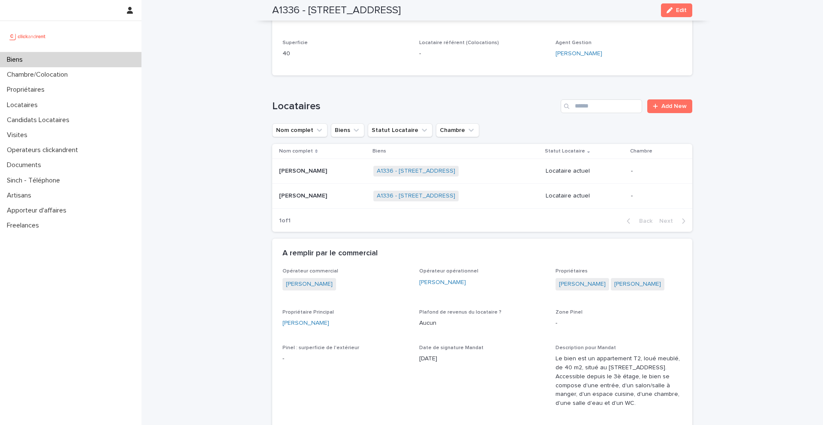
click at [302, 192] on p "Alycia Mulot" at bounding box center [304, 195] width 50 height 9
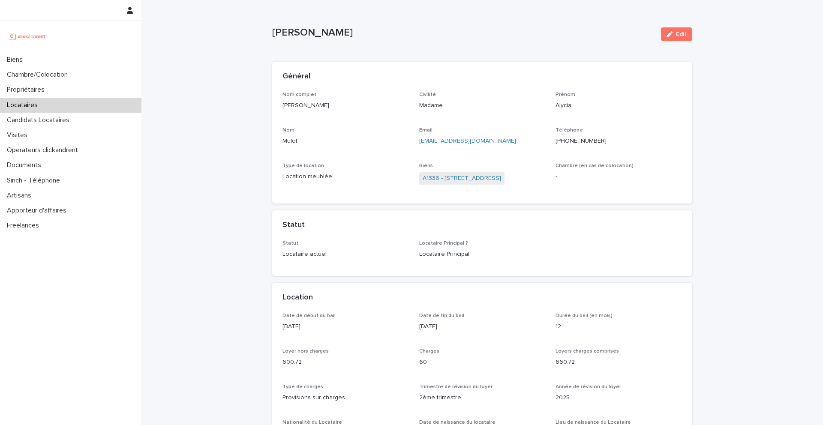
click at [438, 185] on div "A1336 - 43 rue de Lessard, Rouen 76100" at bounding box center [482, 179] width 126 height 14
click at [438, 180] on link "A1336 - 43 rue de Lessard, Rouen 76100" at bounding box center [461, 178] width 78 height 9
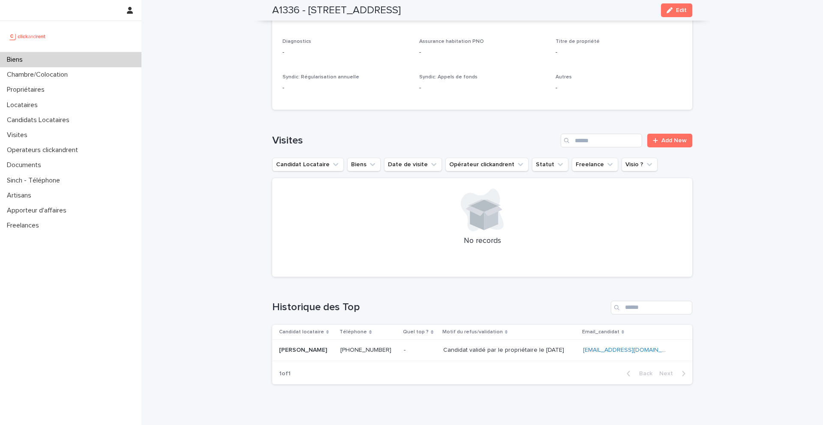
scroll to position [3075, 0]
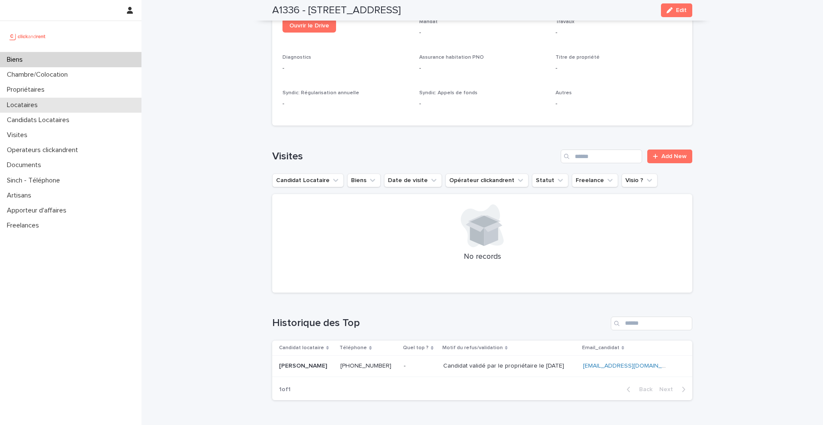
click at [48, 106] on div "Locataires" at bounding box center [70, 105] width 141 height 15
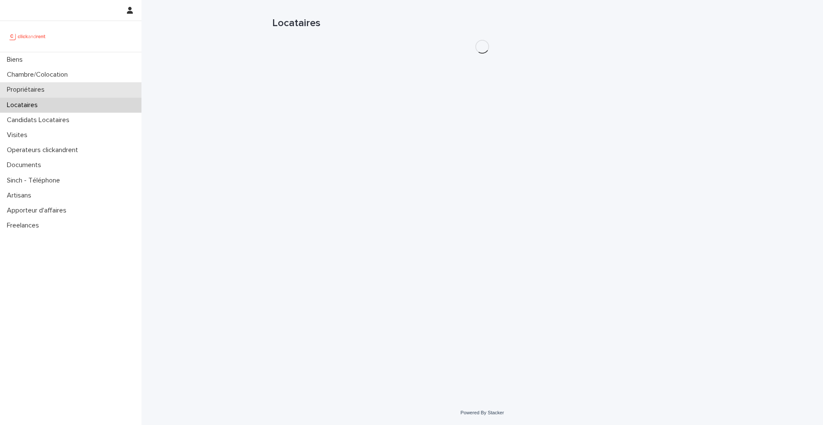
click at [50, 89] on p "Propriétaires" at bounding box center [27, 90] width 48 height 8
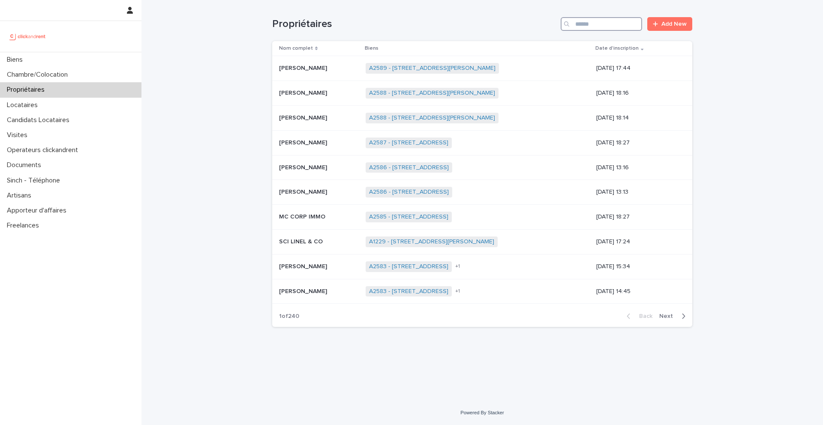
click at [618, 27] on input "Search" at bounding box center [600, 24] width 81 height 14
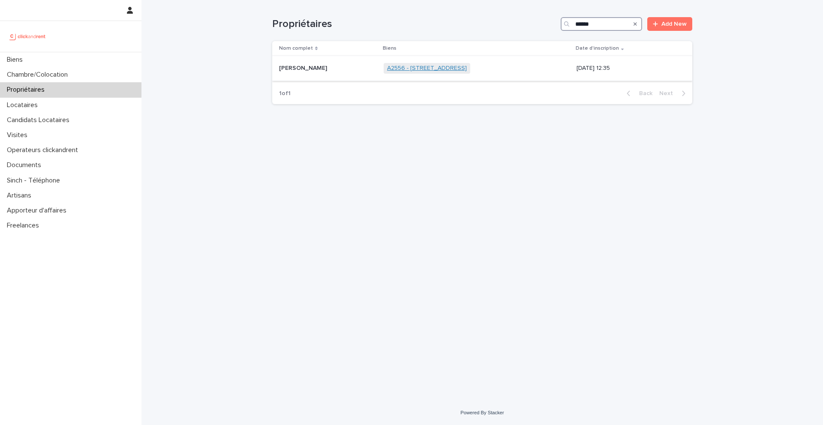
type input "******"
click at [403, 66] on link "A2556 - 14 Rue du Parc, Levallois-Perret 92300" at bounding box center [427, 68] width 80 height 7
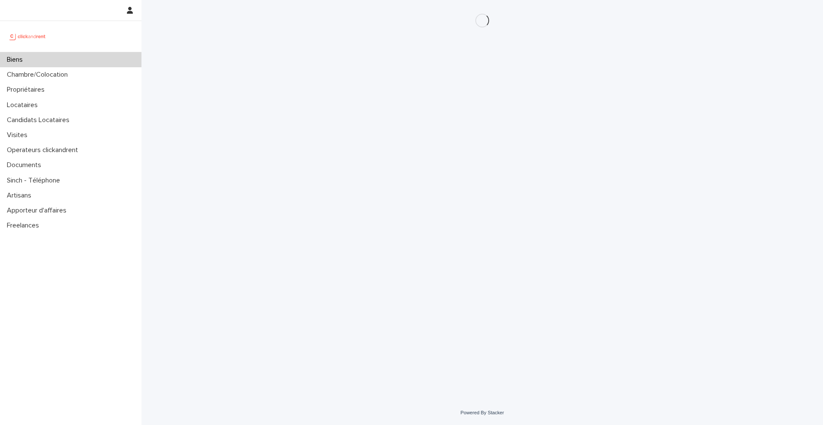
click at [498, 102] on div "Loading... Saving… Loading... Saving…" at bounding box center [482, 189] width 428 height 379
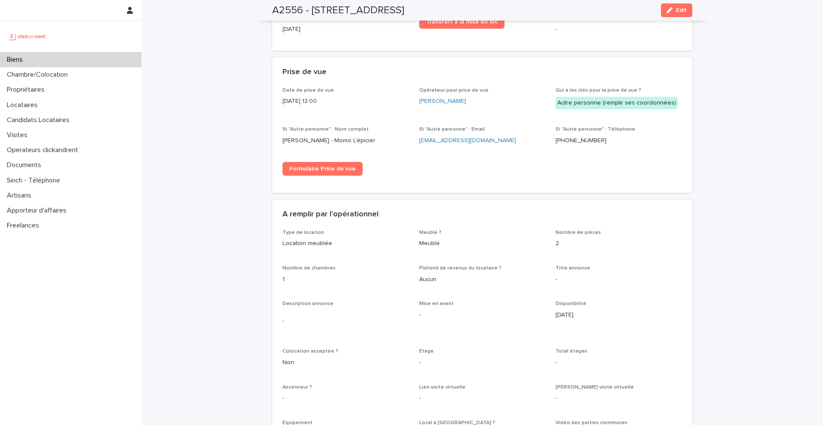
scroll to position [1456, 0]
click at [570, 144] on ringoverc2c-number-84e06f14122c "+33757959056" at bounding box center [580, 141] width 51 height 6
drag, startPoint x: 503, startPoint y: 143, endPoint x: 416, endPoint y: 144, distance: 86.6
click at [416, 144] on div "Date de prise de vue 8/10/2025 12:00 Opérateur pour prise de vue Luc-Amaël Mous…" at bounding box center [481, 135] width 399 height 95
copy link "baptiste_gregoire@manda.fr"
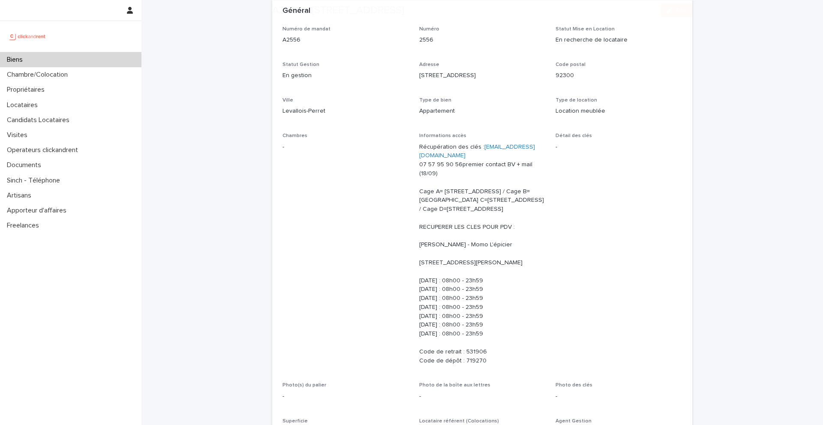
scroll to position [73, 0]
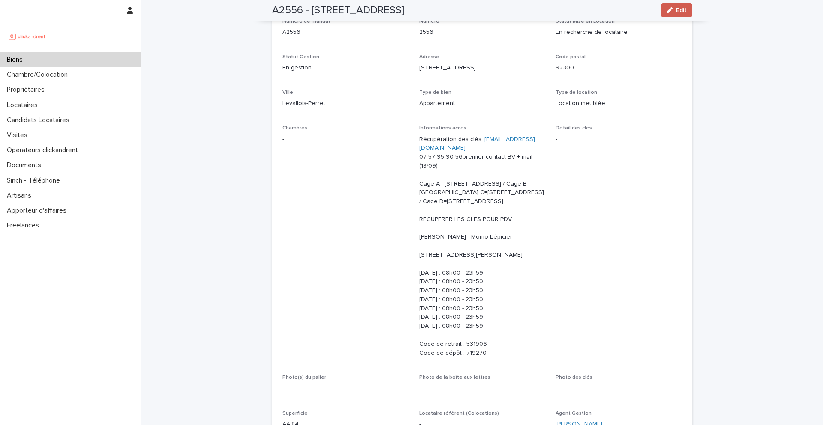
click at [677, 12] on span "Edit" at bounding box center [681, 10] width 11 height 6
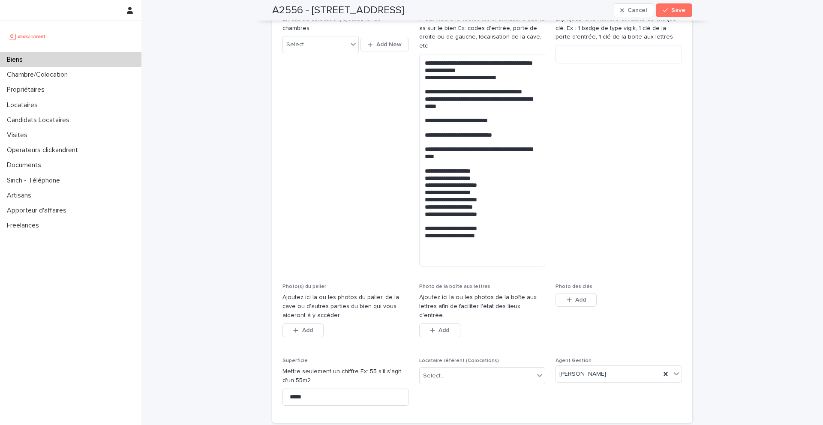
scroll to position [292, 0]
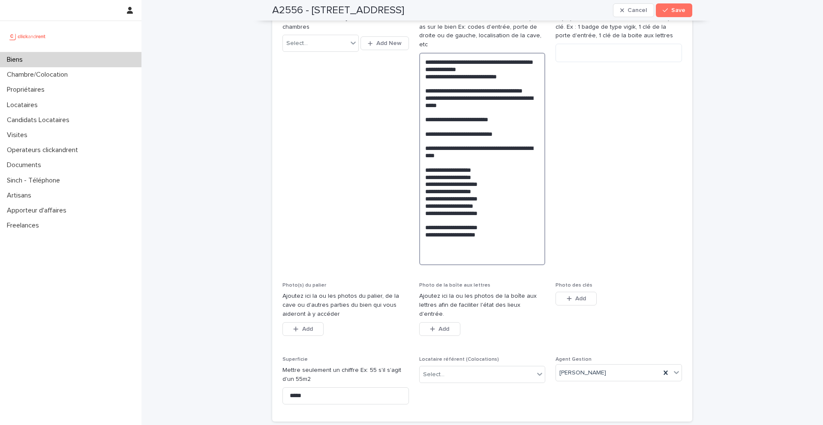
drag, startPoint x: 503, startPoint y: 240, endPoint x: 413, endPoint y: 137, distance: 136.7
click at [413, 137] on div "**********" at bounding box center [481, 105] width 399 height 611
paste textarea "**********"
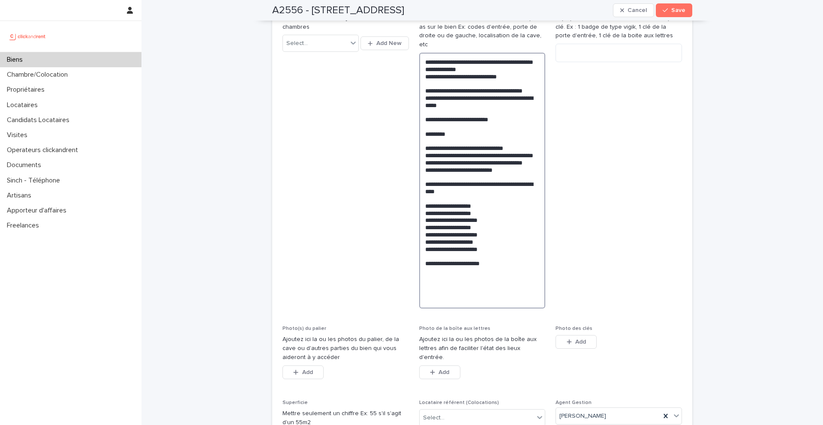
drag, startPoint x: 435, startPoint y: 183, endPoint x: 411, endPoint y: 141, distance: 49.1
click at [411, 141] on div "**********" at bounding box center [481, 127] width 399 height 655
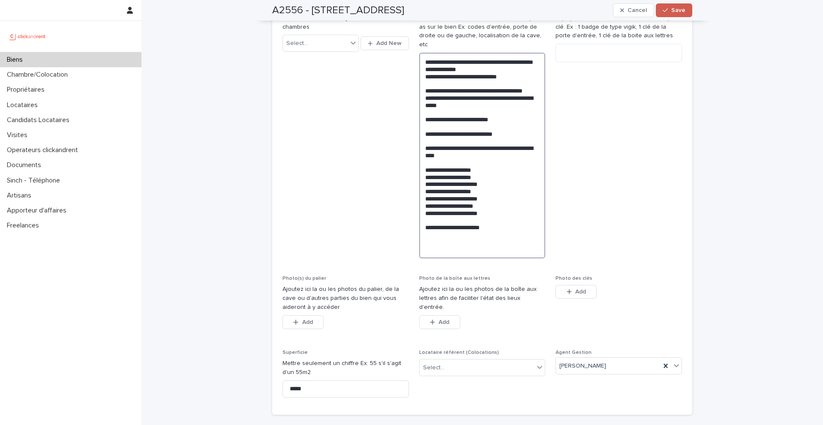
type textarea "**********"
click at [678, 13] on button "Save" at bounding box center [674, 10] width 36 height 14
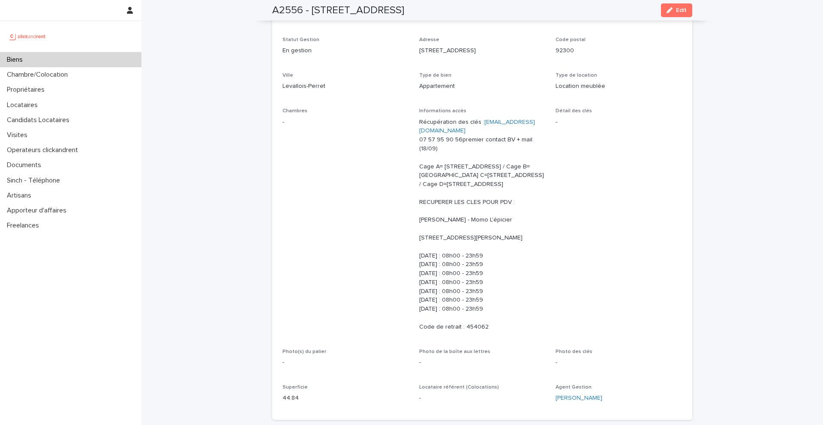
scroll to position [87, 0]
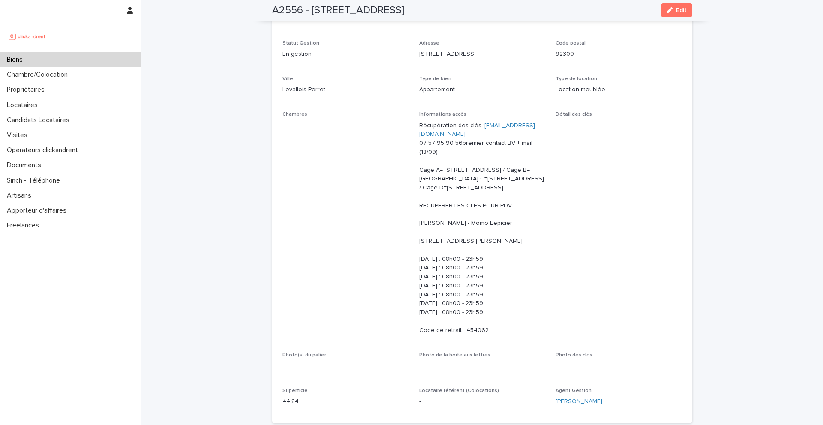
click at [37, 55] on div "Biens" at bounding box center [70, 59] width 141 height 15
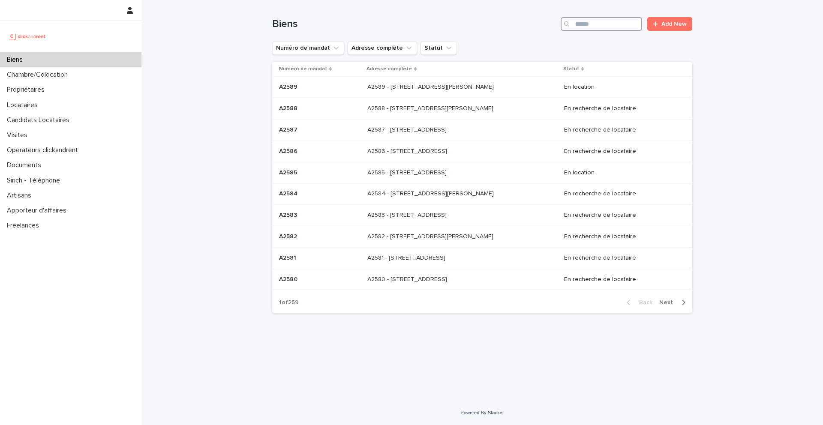
click at [583, 28] on input "Search" at bounding box center [600, 24] width 81 height 14
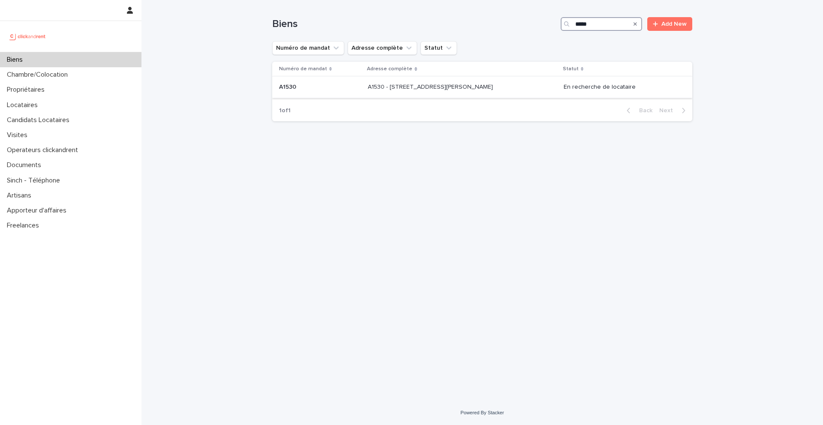
type input "*****"
click at [286, 86] on p "A1530" at bounding box center [288, 86] width 19 height 9
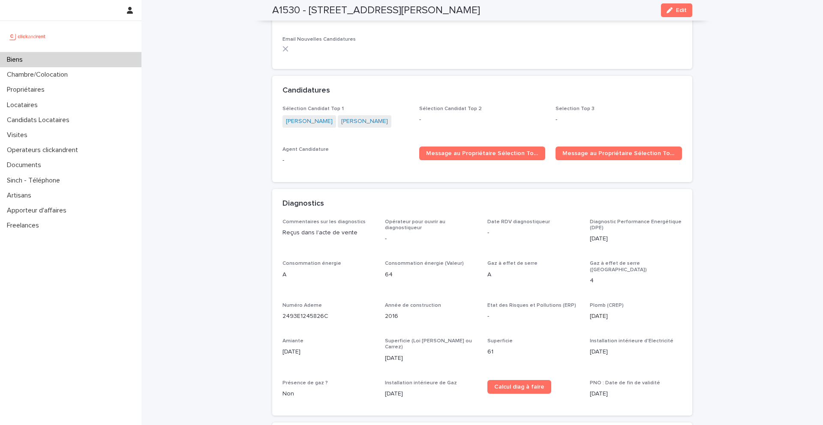
scroll to position [2683, 0]
click at [349, 117] on link "Omar Aguelmame" at bounding box center [364, 121] width 47 height 9
click at [304, 117] on link "Ikram Elharradji" at bounding box center [309, 121] width 47 height 9
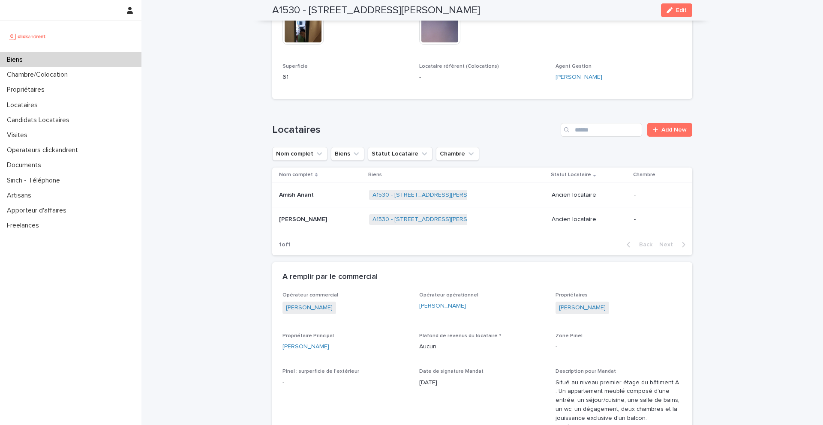
scroll to position [430, 0]
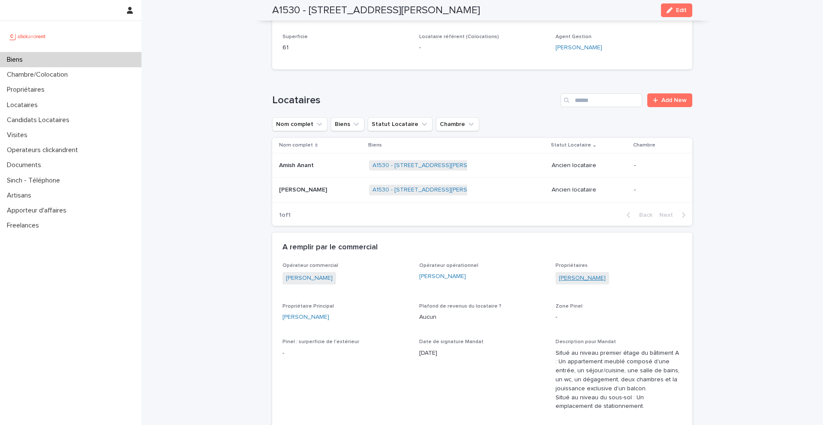
click at [573, 274] on link "Sara Rabhi" at bounding box center [582, 278] width 47 height 9
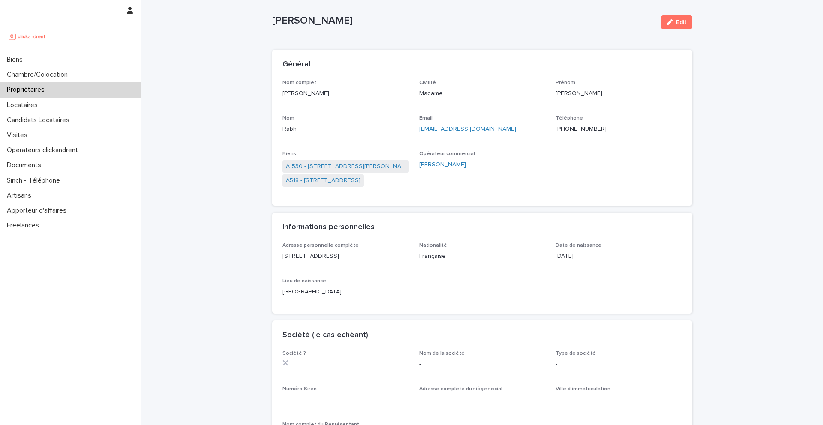
scroll to position [14, 0]
click at [582, 126] on ringoverc2c-number-84e06f14122c "+966531292324" at bounding box center [580, 127] width 51 height 6
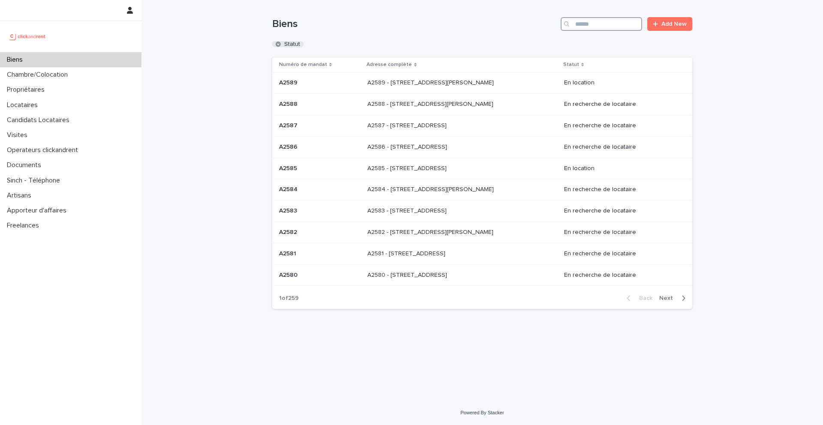
click at [601, 24] on input "Search" at bounding box center [600, 24] width 81 height 14
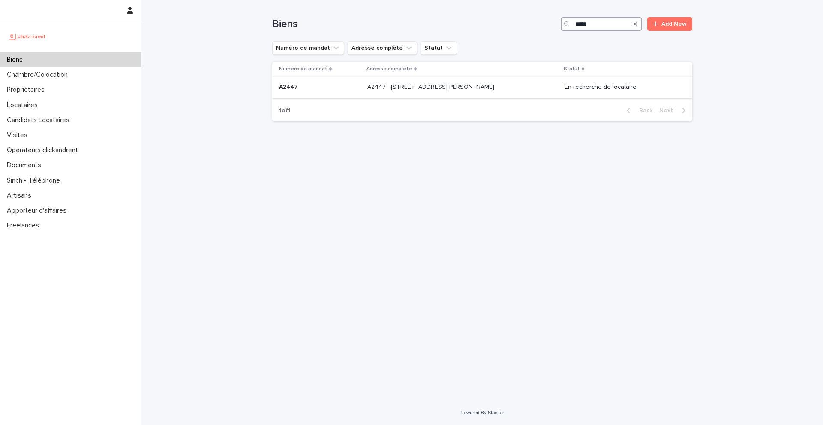
type input "*****"
click at [419, 83] on p "A2447 - [STREET_ADDRESS][PERSON_NAME]" at bounding box center [431, 86] width 129 height 9
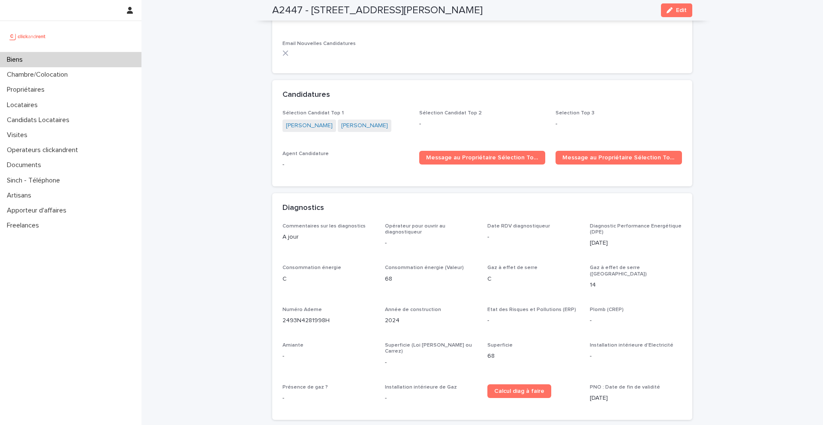
scroll to position [2843, 0]
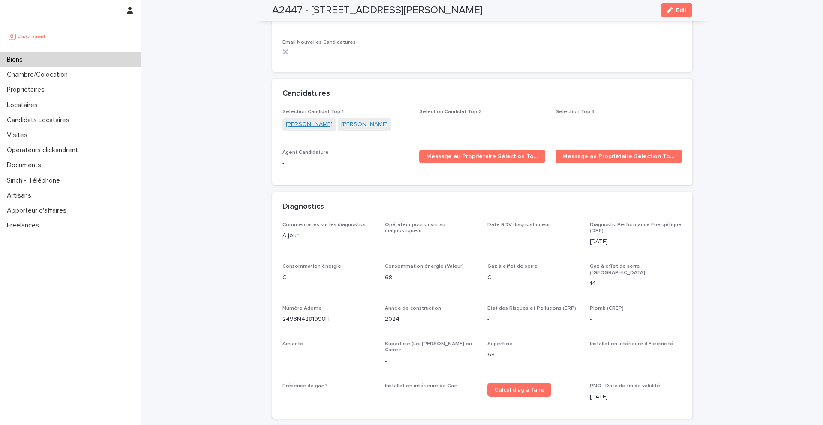
click at [303, 120] on link "[PERSON_NAME]" at bounding box center [309, 124] width 47 height 9
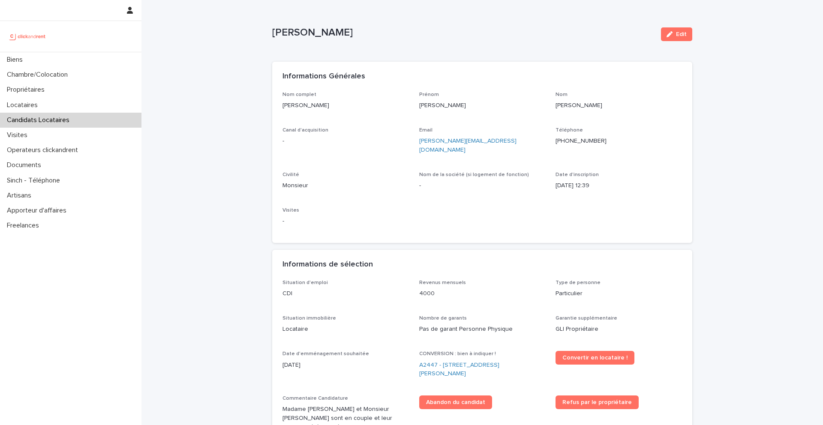
click at [581, 142] on ringoverc2c-number-84e06f14122c "[PHONE_NUMBER]" at bounding box center [580, 141] width 51 height 6
drag, startPoint x: 437, startPoint y: 289, endPoint x: 274, endPoint y: 255, distance: 167.0
click at [274, 255] on section "Informations de sélection Situation d'emploi CDI Revenus mensuels 4000 Type de …" at bounding box center [482, 405] width 420 height 311
click at [432, 210] on div "Nom complet [PERSON_NAME] Prénom [PERSON_NAME] Canal d'acquisition - Email [PER…" at bounding box center [481, 162] width 399 height 141
click at [579, 140] on ringoverc2c-number-84e06f14122c "[PHONE_NUMBER]" at bounding box center [580, 141] width 51 height 6
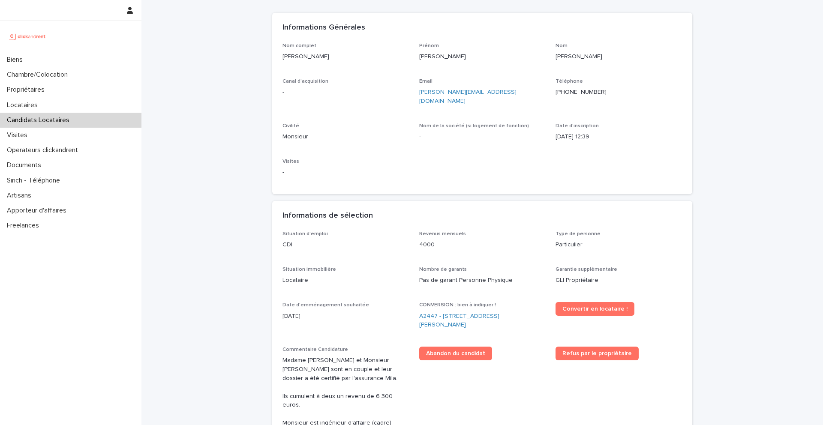
scroll to position [50, 0]
click at [573, 91] on ringoverc2c-number-84e06f14122c "[PHONE_NUMBER]" at bounding box center [580, 91] width 51 height 6
click at [437, 311] on link "A2447 - [STREET_ADDRESS][PERSON_NAME]" at bounding box center [482, 320] width 126 height 18
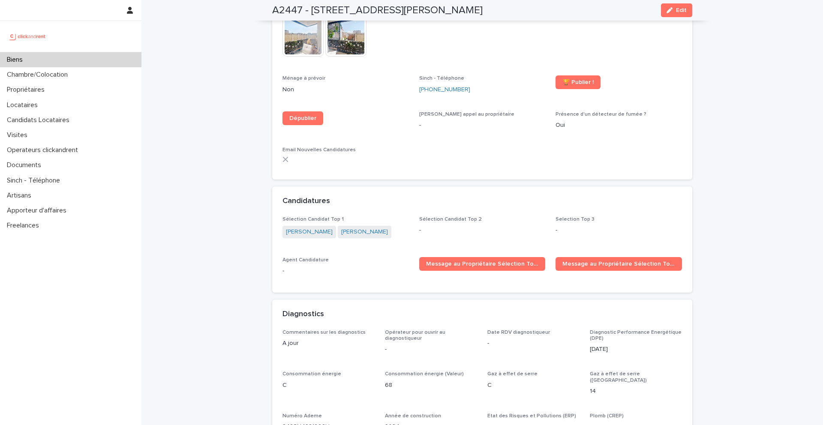
scroll to position [2738, 0]
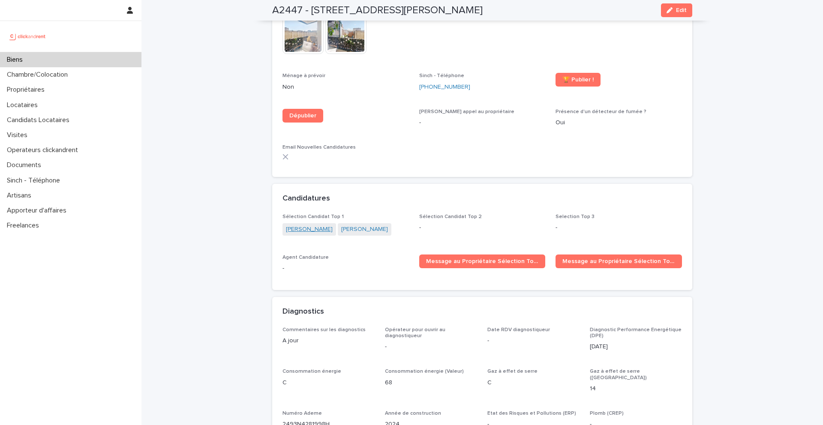
click at [300, 225] on link "[PERSON_NAME]" at bounding box center [309, 229] width 47 height 9
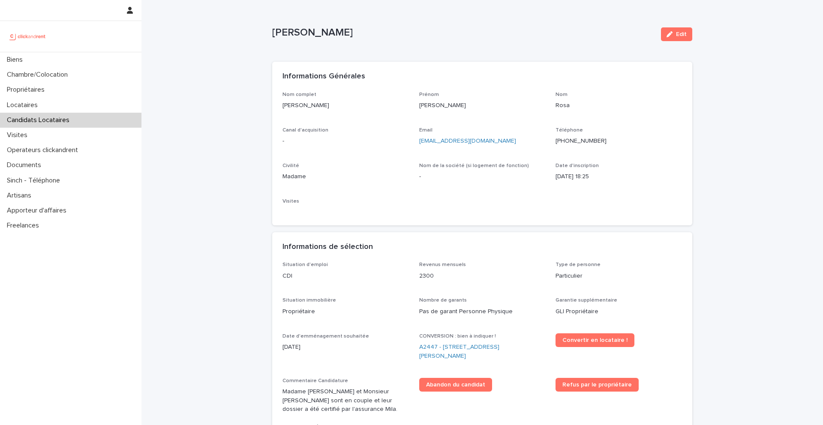
click at [580, 141] on ringoverc2c-number-84e06f14122c "+33613748717" at bounding box center [580, 141] width 51 height 6
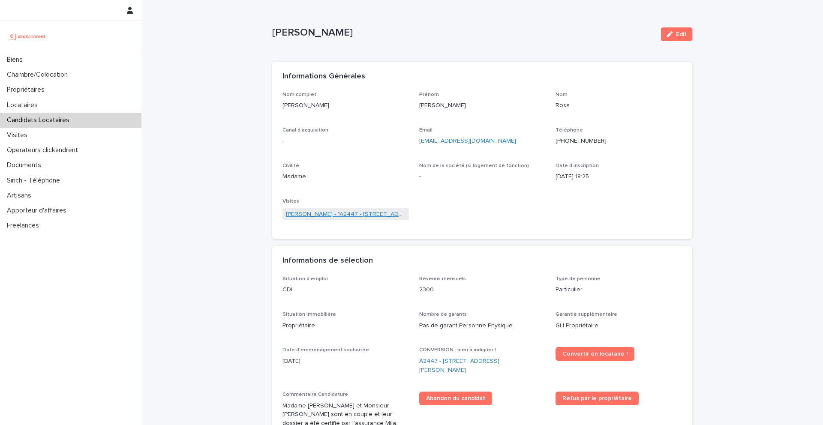
click at [344, 211] on link "Alicia Rosa - "A2447 - 14 rue Jean Jacques Rousseau, Romainville 93230"" at bounding box center [346, 214] width 120 height 9
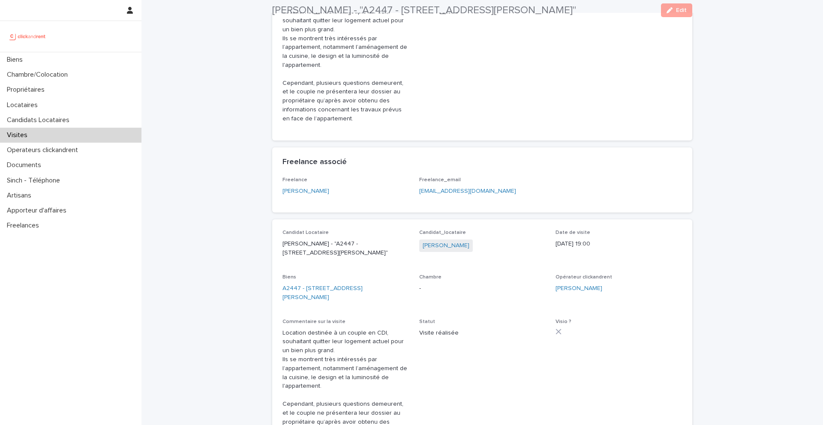
scroll to position [127, 0]
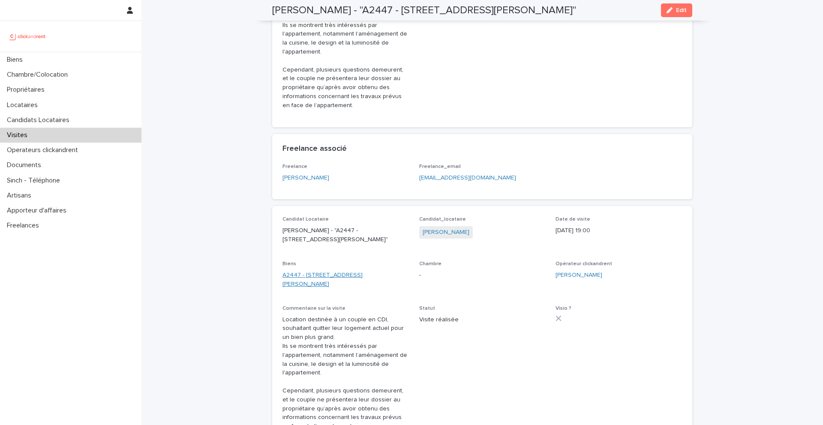
click at [313, 281] on link "A2447 - 14 rue Jean Jacques Rousseau, Romainville 93230" at bounding box center [345, 280] width 126 height 18
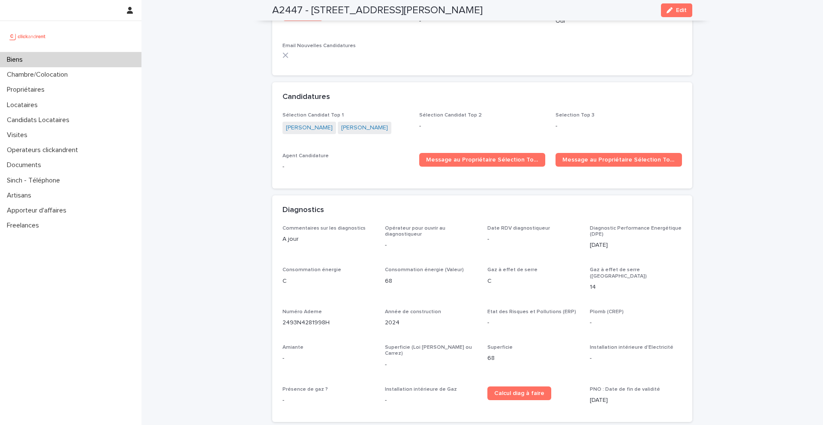
scroll to position [2840, 0]
click at [308, 123] on link "Julien Lopez" at bounding box center [309, 127] width 47 height 9
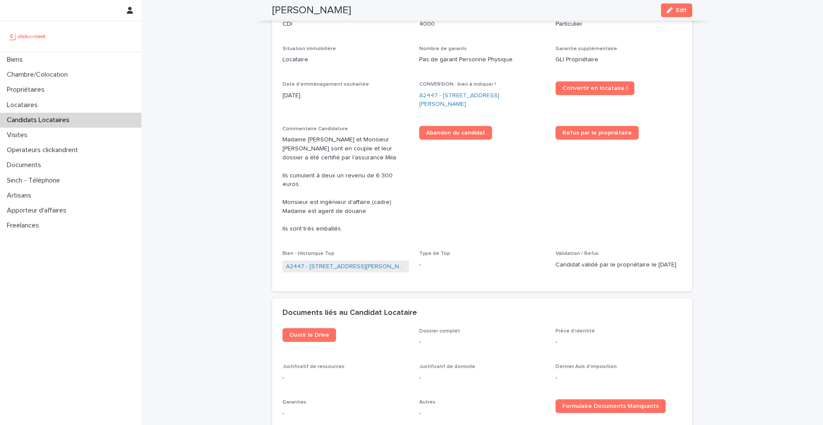
scroll to position [268, 0]
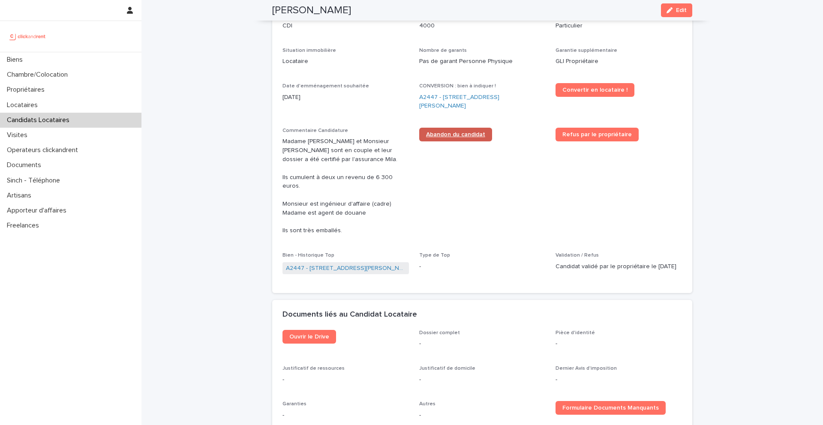
click at [454, 132] on span "Abandon du candidat" at bounding box center [455, 135] width 59 height 6
click at [432, 96] on link "A2447 - 14 rue Jean Jacques Rousseau, Romainville 93230" at bounding box center [482, 102] width 126 height 18
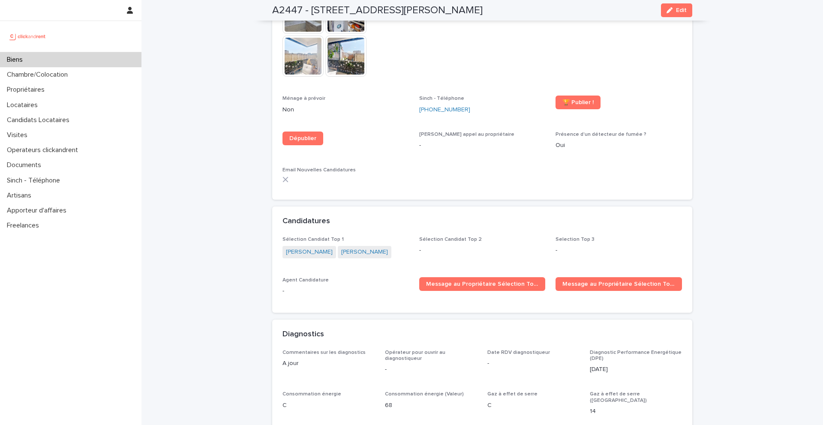
scroll to position [2746, 0]
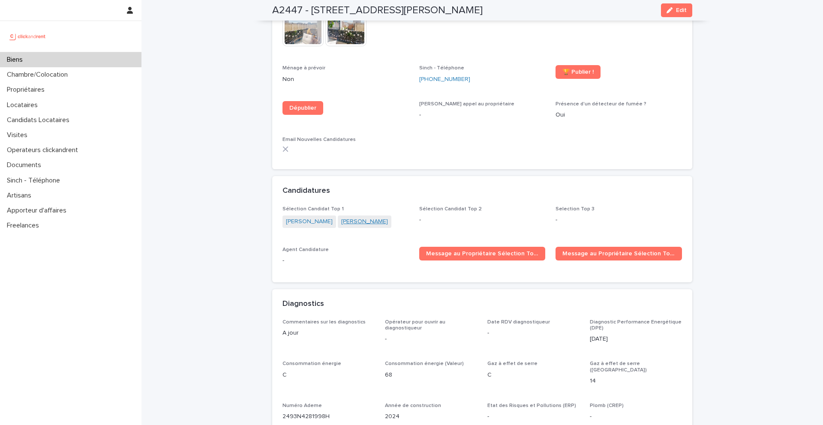
click at [343, 217] on link "Alicia Rosa" at bounding box center [364, 221] width 47 height 9
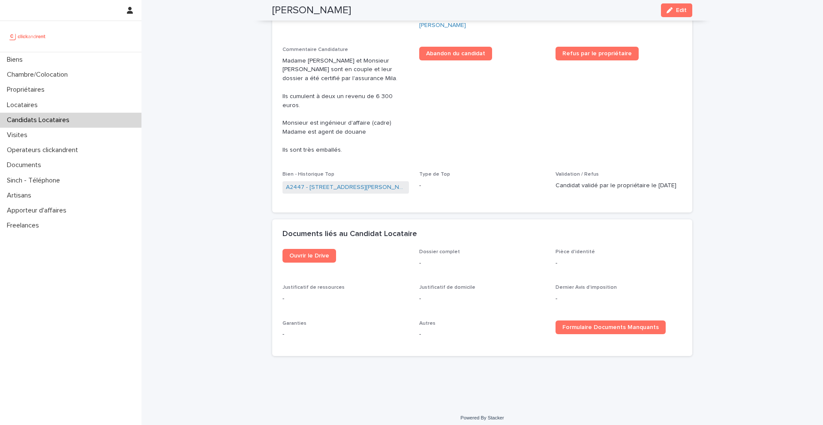
click at [343, 185] on div "A2447 - [STREET_ADDRESS][PERSON_NAME]" at bounding box center [345, 188] width 126 height 14
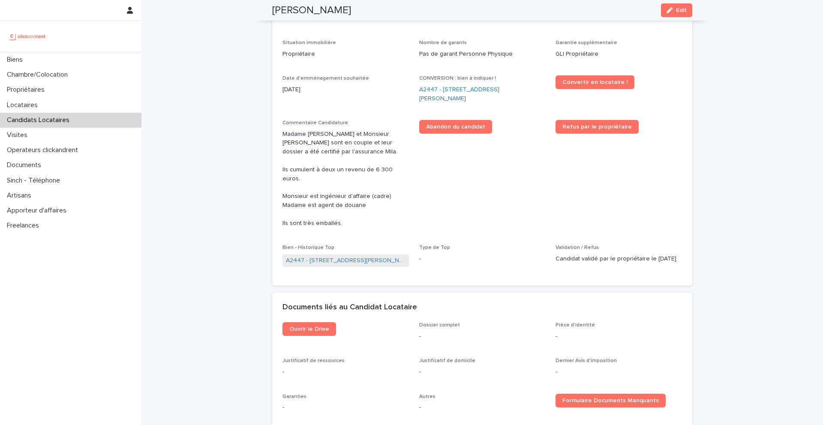
scroll to position [268, 0]
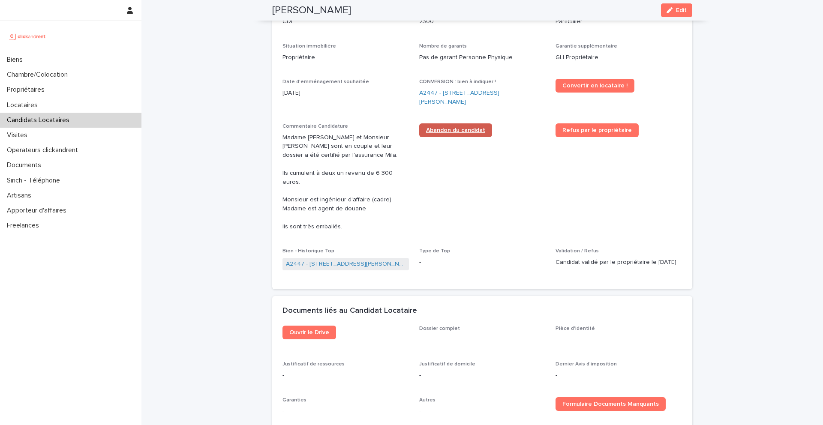
click at [463, 132] on span "Abandon du candidat" at bounding box center [455, 130] width 59 height 6
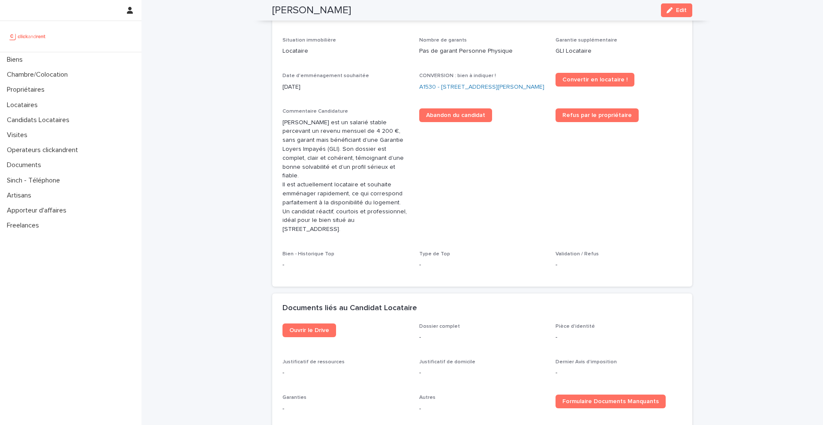
scroll to position [353, 0]
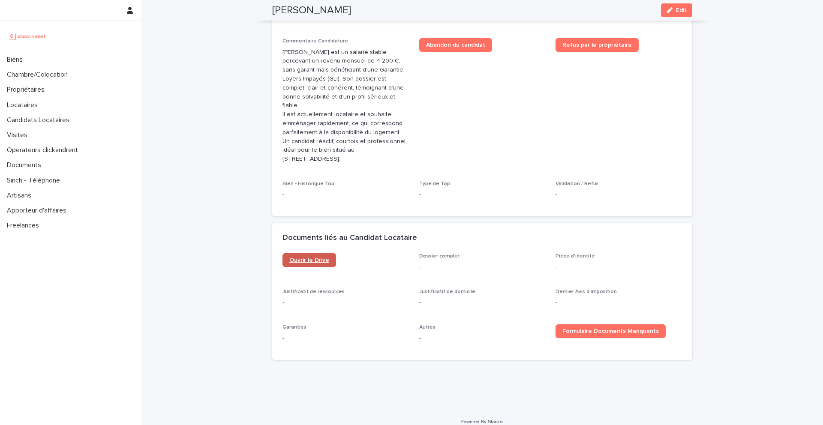
click at [312, 257] on span "Ouvrir le Drive" at bounding box center [309, 260] width 40 height 6
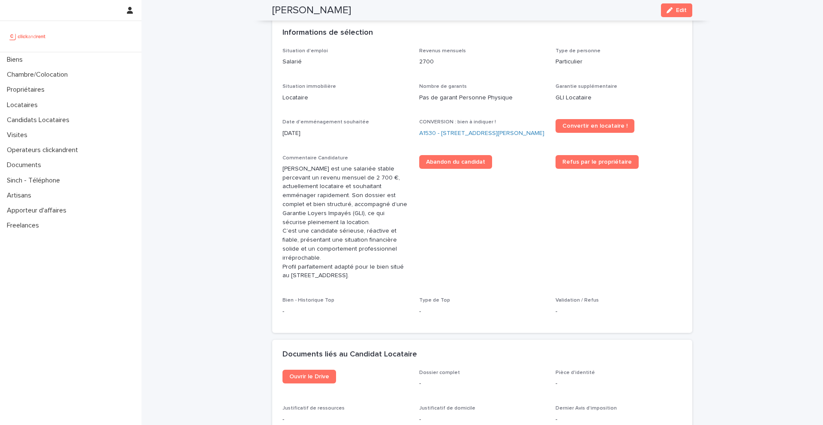
scroll to position [315, 0]
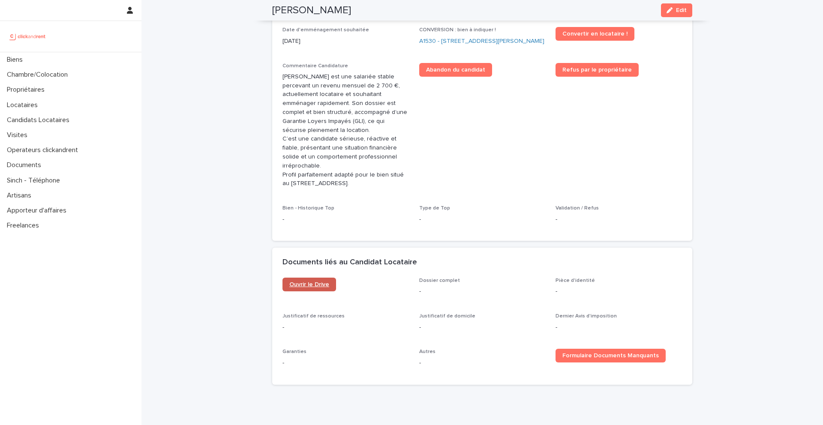
click at [315, 284] on span "Ouvrir le Drive" at bounding box center [309, 284] width 40 height 6
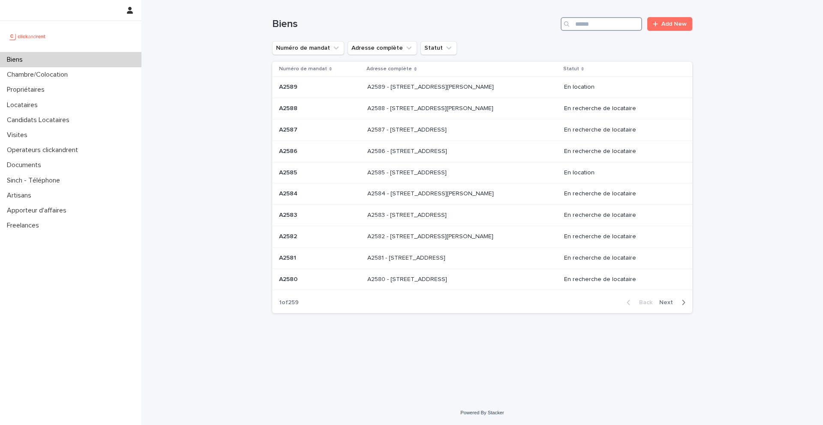
click at [616, 24] on input "Search" at bounding box center [600, 24] width 81 height 14
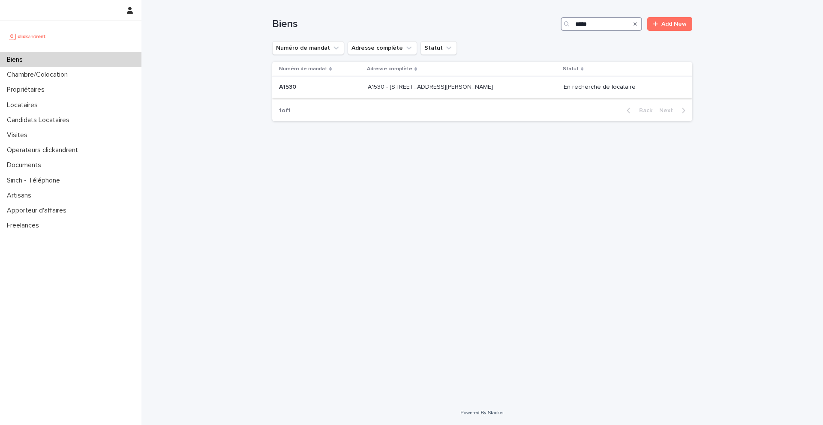
type input "*****"
click at [287, 90] on p "A1530" at bounding box center [288, 86] width 19 height 9
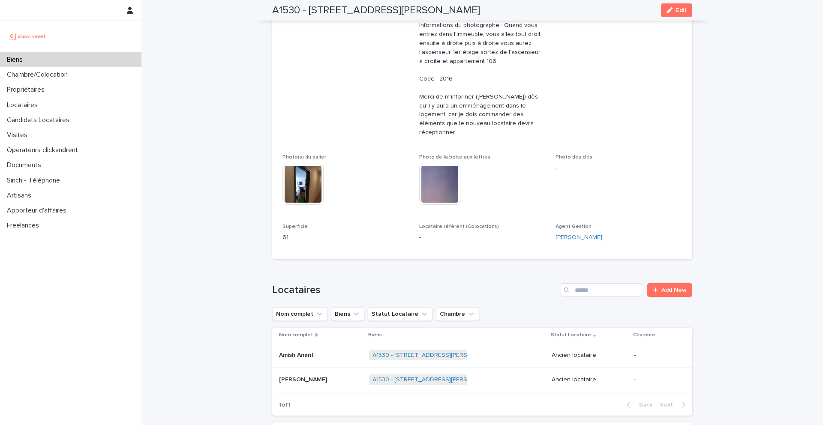
scroll to position [241, 0]
click at [69, 66] on div "Biens" at bounding box center [70, 59] width 141 height 15
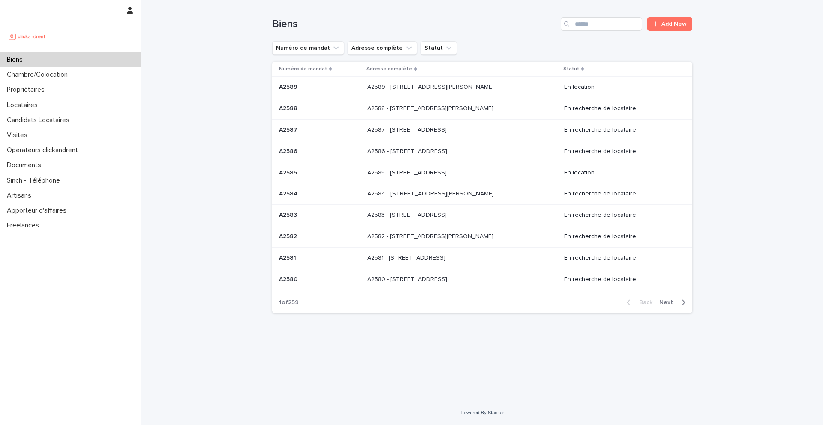
click at [593, 33] on div "Biens Add New" at bounding box center [482, 20] width 420 height 41
click at [592, 25] on input "Search" at bounding box center [600, 24] width 81 height 14
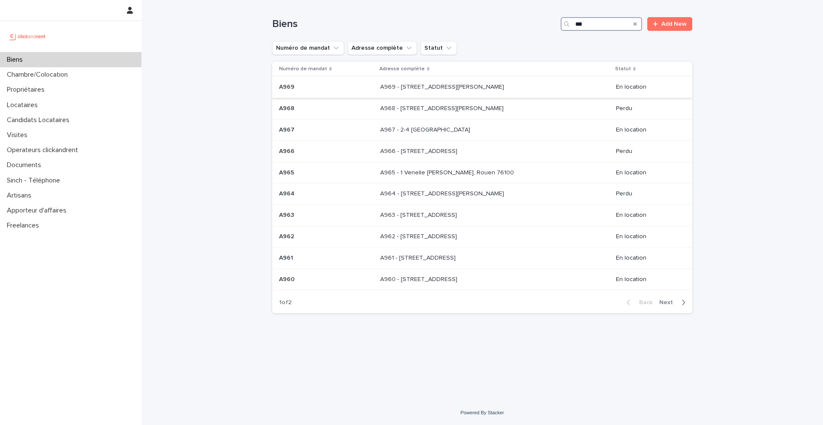
type input "***"
click at [289, 87] on p "A969" at bounding box center [287, 86] width 17 height 9
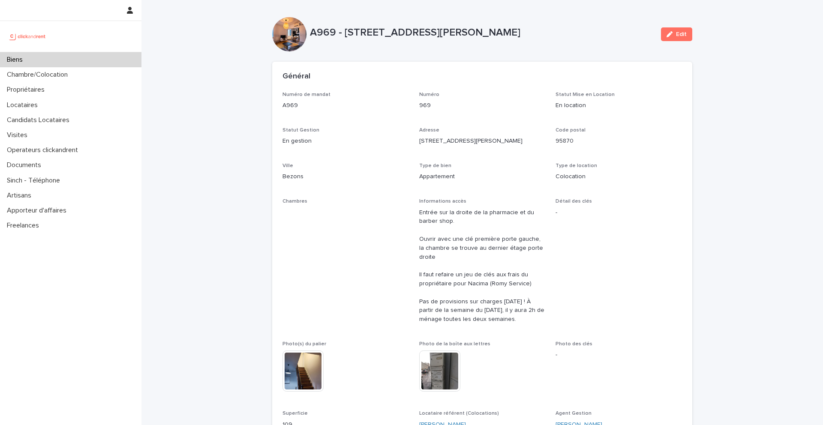
click at [58, 52] on div "Biens" at bounding box center [70, 59] width 141 height 15
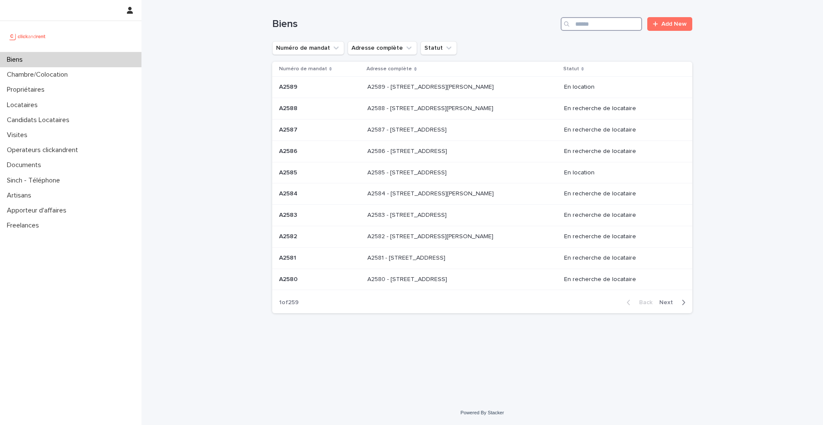
click at [597, 27] on input "Search" at bounding box center [600, 24] width 81 height 14
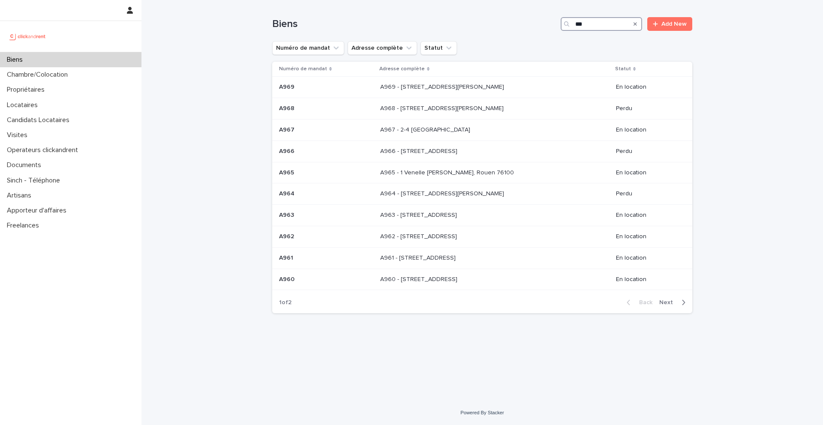
type input "***"
click at [672, 305] on span "Next" at bounding box center [668, 302] width 19 height 6
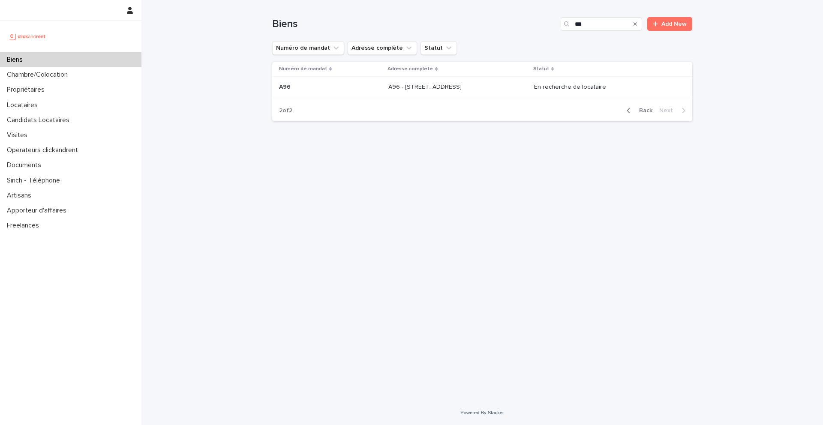
click at [434, 88] on p "A96 - 11 rue de Châteaufort, Orsay 91400" at bounding box center [425, 86] width 75 height 9
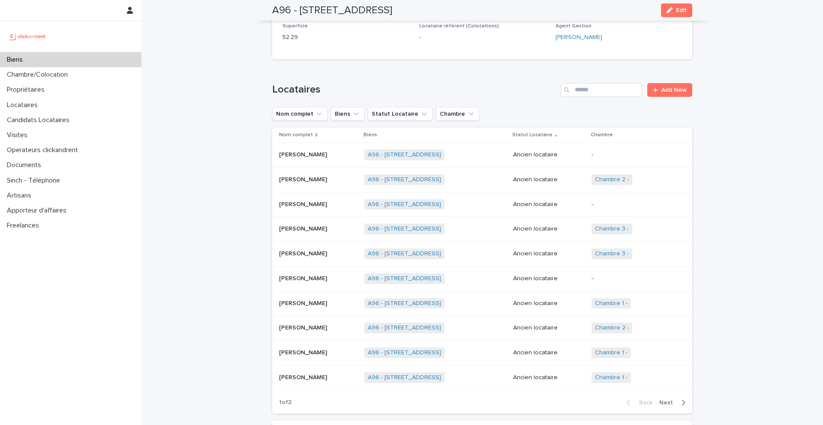
scroll to position [298, 0]
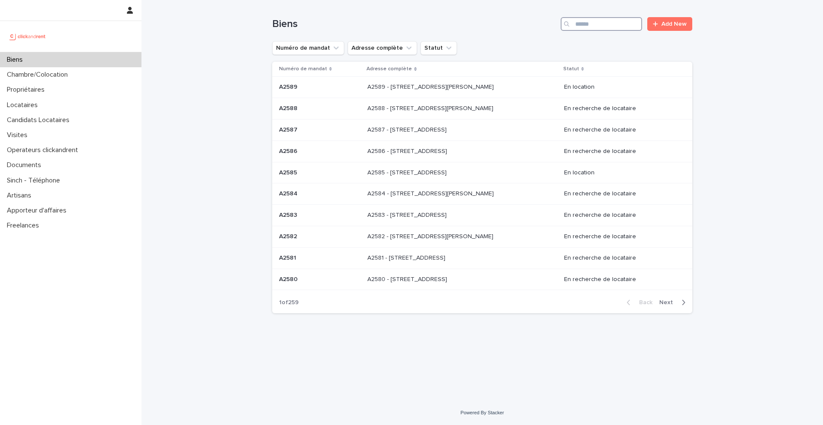
click at [608, 27] on input "Search" at bounding box center [600, 24] width 81 height 14
click at [599, 25] on input "Search" at bounding box center [600, 24] width 81 height 14
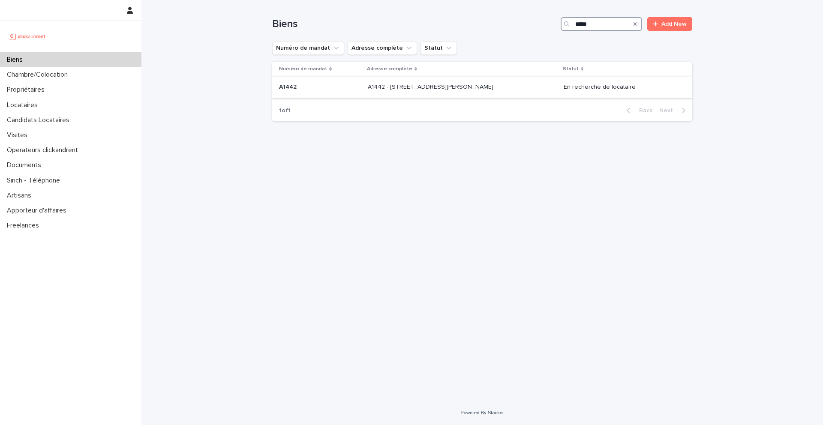
type input "*****"
click at [284, 85] on p "A1442" at bounding box center [288, 86] width 19 height 9
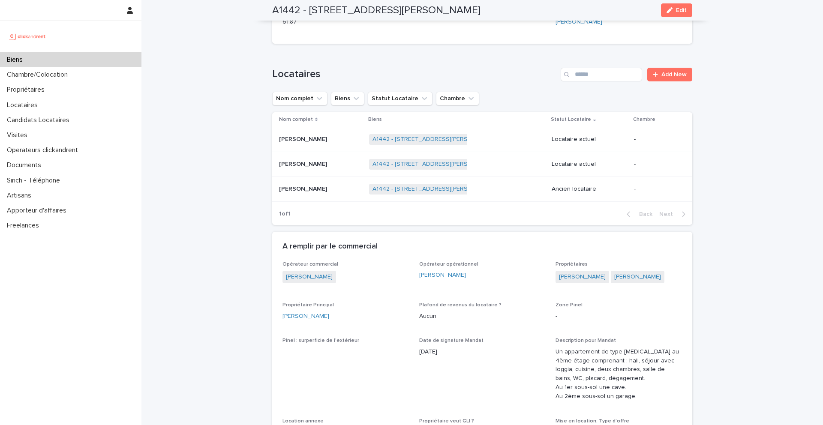
scroll to position [303, 0]
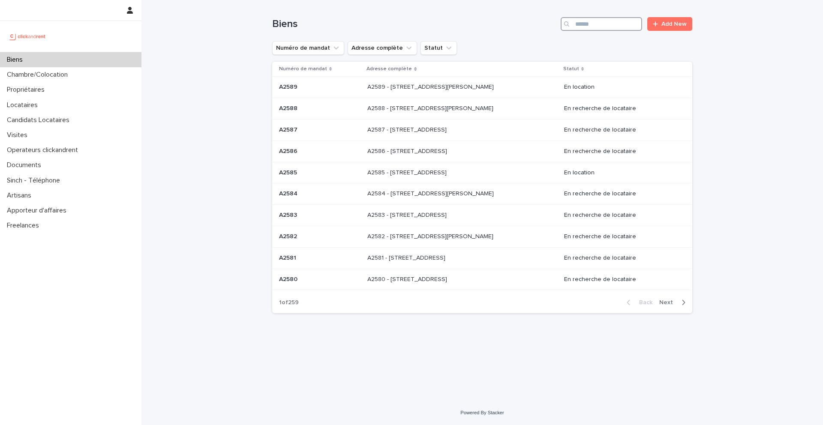
click at [626, 24] on input "Search" at bounding box center [600, 24] width 81 height 14
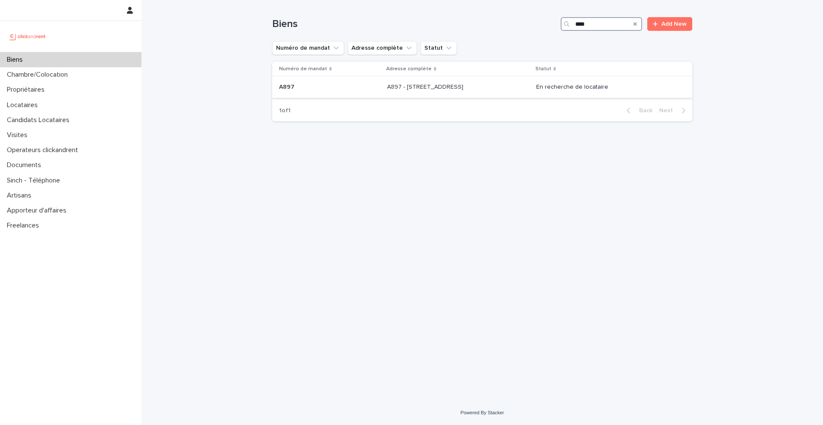
type input "****"
click at [291, 89] on p "A897" at bounding box center [287, 86] width 17 height 9
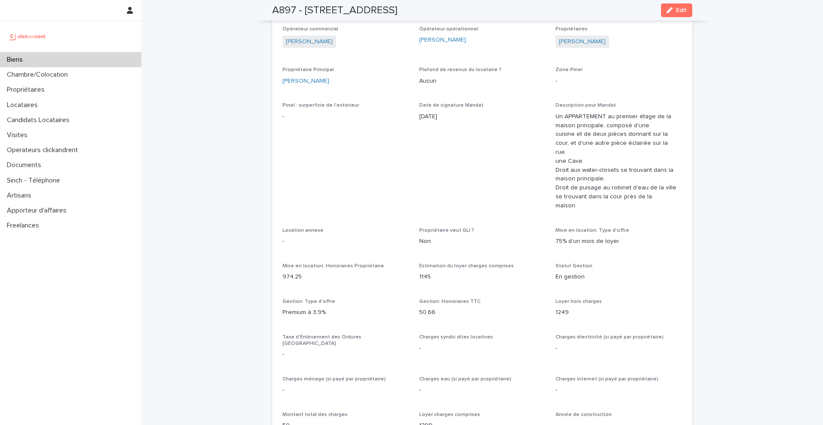
scroll to position [678, 0]
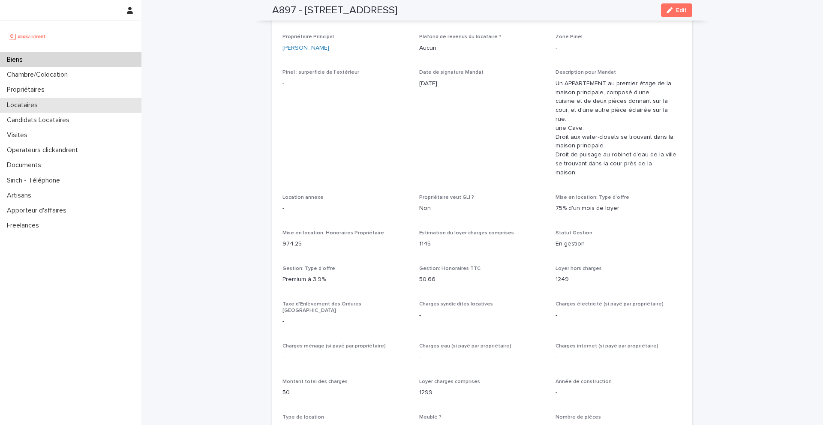
click at [46, 104] on div "Locataires" at bounding box center [70, 105] width 141 height 15
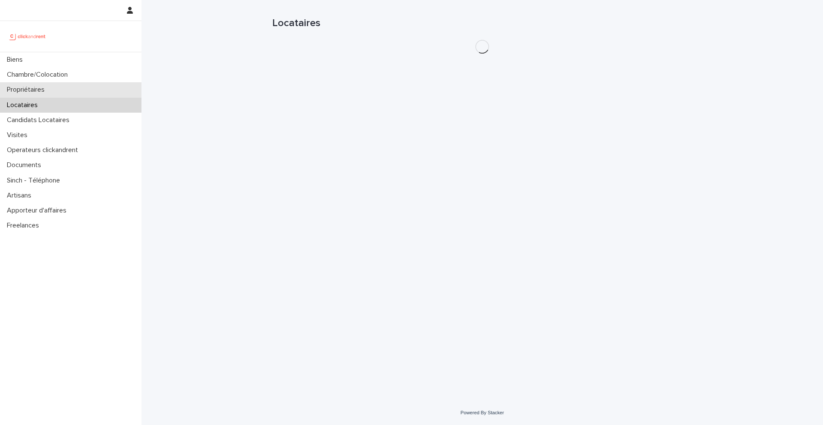
click at [50, 88] on p "Propriétaires" at bounding box center [27, 90] width 48 height 8
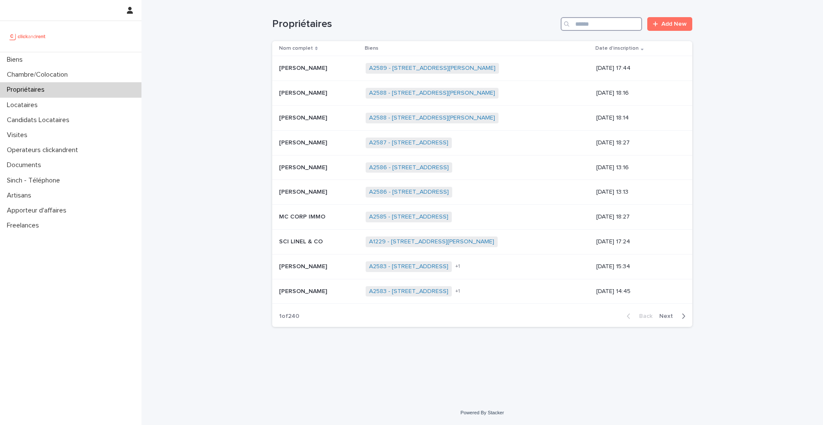
click at [615, 24] on input "Search" at bounding box center [600, 24] width 81 height 14
paste input "**********"
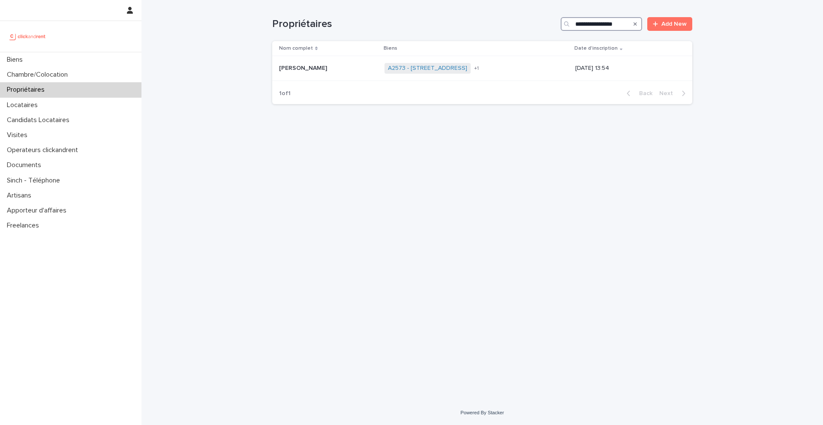
click at [575, 24] on input "**********" at bounding box center [600, 24] width 81 height 14
type input "**********"
click at [334, 69] on p at bounding box center [328, 68] width 99 height 7
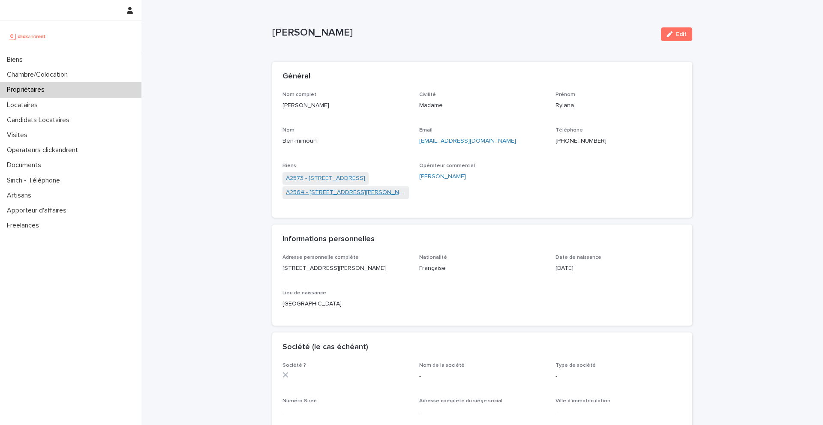
click at [327, 192] on link "A2564 - 36 rue Général Lassalle, Le Havre 76600" at bounding box center [346, 192] width 120 height 9
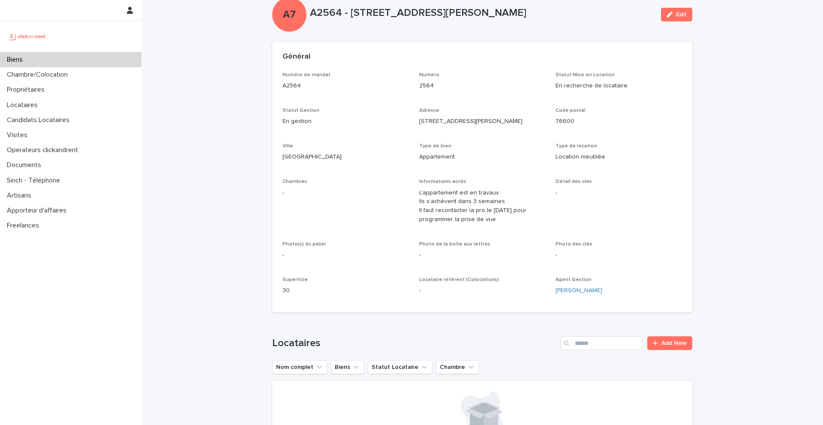
scroll to position [20, 0]
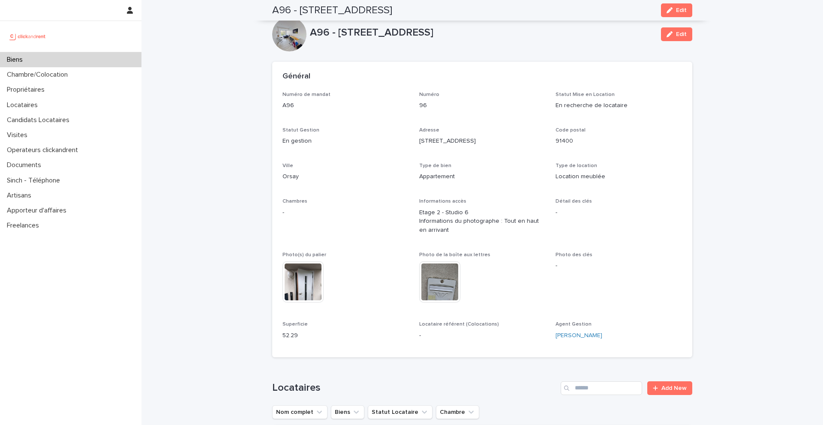
scroll to position [298, 0]
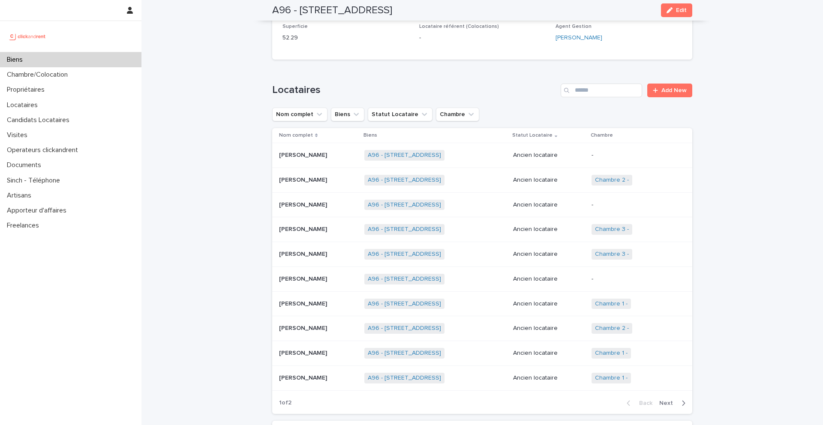
type input "*"
click at [580, 90] on input "*" at bounding box center [600, 91] width 81 height 14
click at [588, 89] on input "*" at bounding box center [600, 91] width 81 height 14
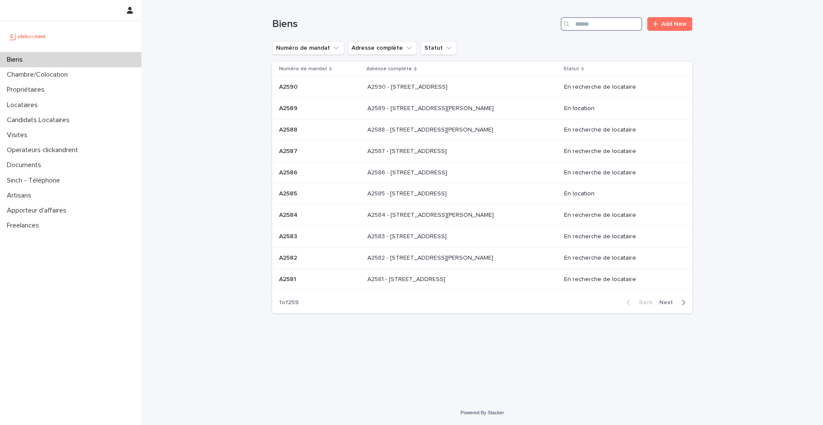
click at [618, 19] on input "Search" at bounding box center [600, 24] width 81 height 14
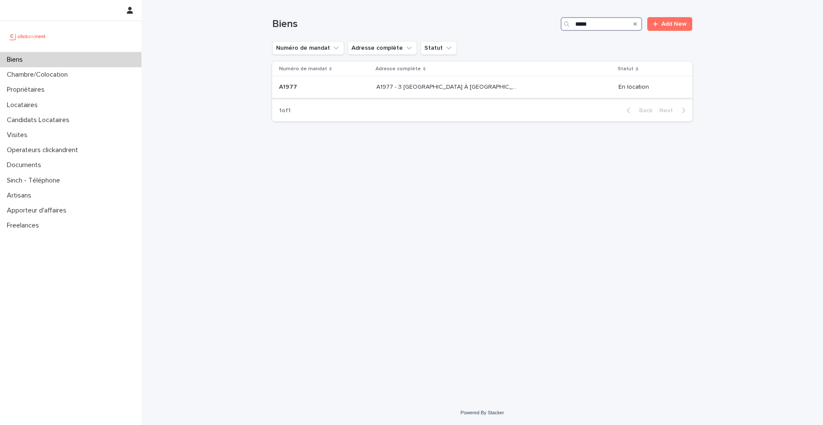
type input "*****"
click at [290, 90] on p "A1977" at bounding box center [289, 86] width 20 height 9
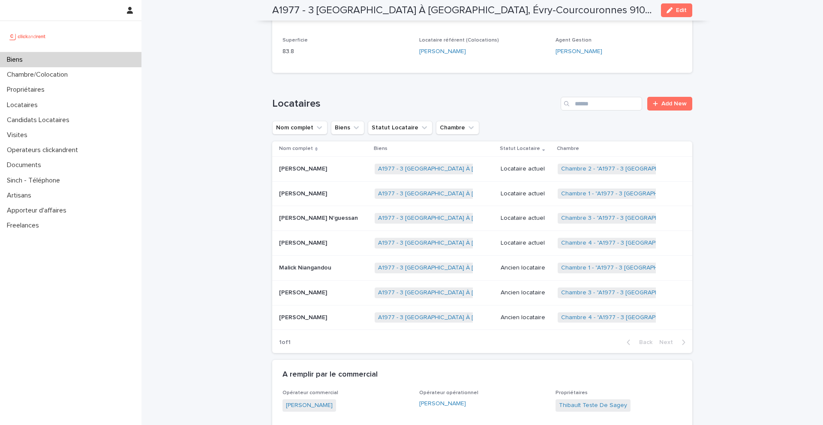
scroll to position [381, 0]
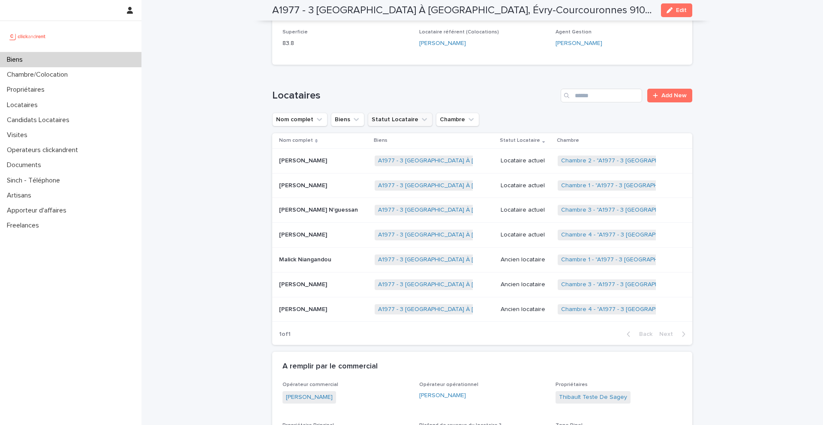
click at [405, 116] on button "Statut Locataire" at bounding box center [400, 120] width 65 height 14
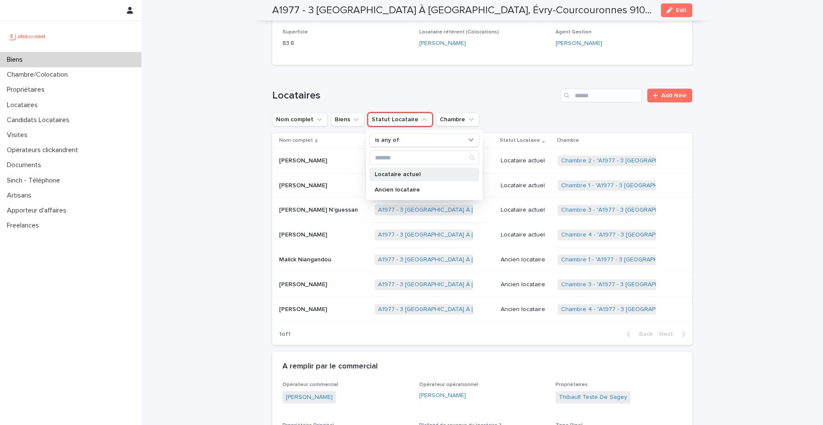
click at [410, 168] on div "Locataire actuel" at bounding box center [424, 175] width 110 height 14
click at [416, 90] on h1 "Locataires" at bounding box center [414, 96] width 285 height 12
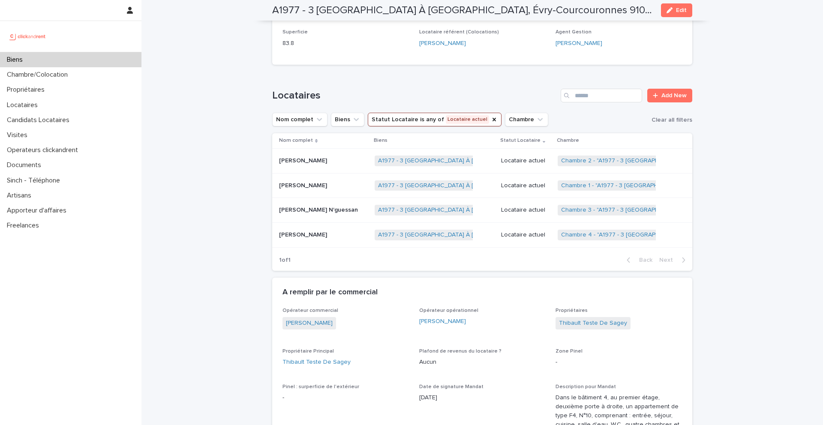
click at [323, 210] on td "[PERSON_NAME] N'guessan [PERSON_NAME]" at bounding box center [321, 210] width 99 height 25
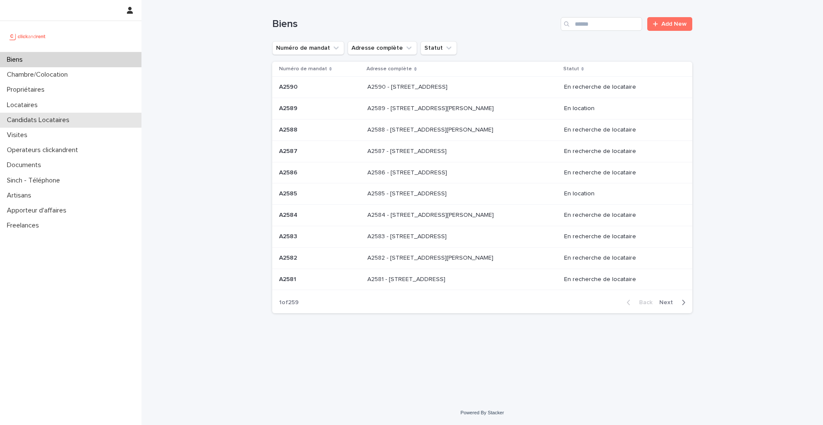
click at [42, 123] on p "Candidats Locataires" at bounding box center [39, 120] width 73 height 8
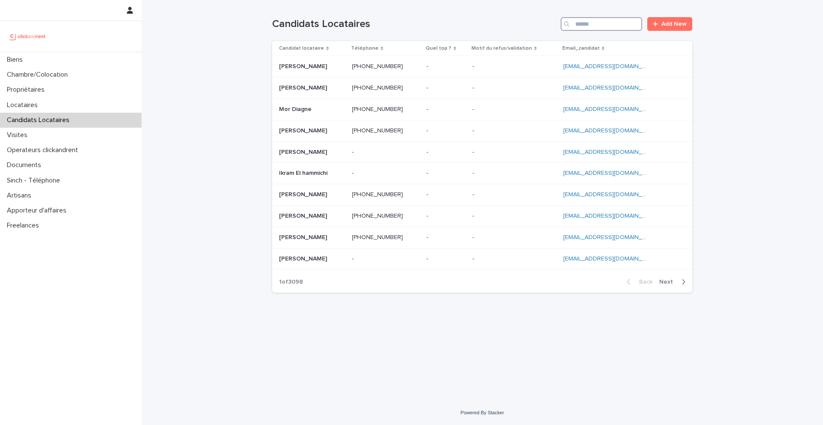
click at [619, 27] on input "Search" at bounding box center [600, 24] width 81 height 14
paste input "**********"
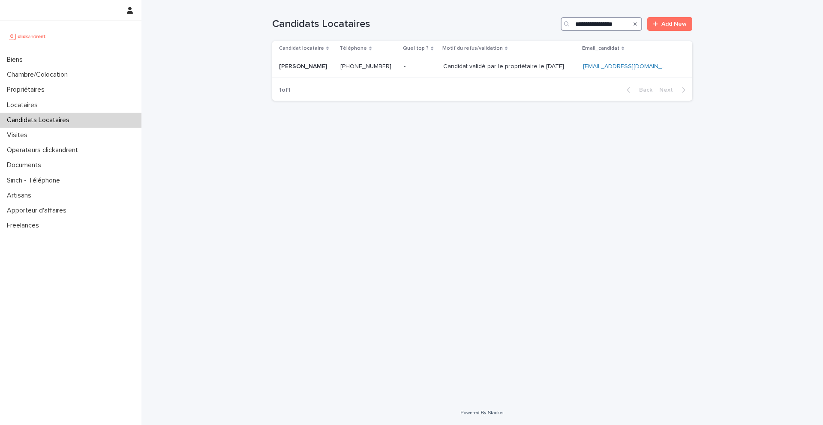
click at [577, 26] on input "**********" at bounding box center [600, 24] width 81 height 14
type input "**********"
click at [436, 61] on div "- -" at bounding box center [420, 67] width 32 height 14
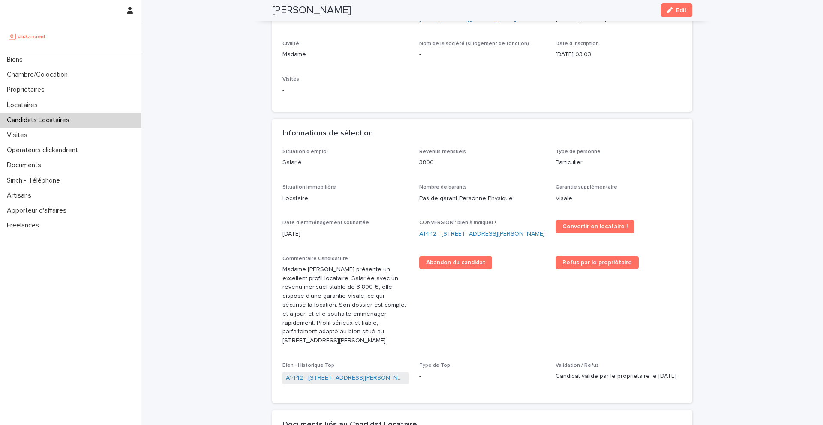
scroll to position [122, 0]
click at [599, 230] on link "Convertir en locataire !" at bounding box center [594, 227] width 79 height 14
click at [438, 234] on link "A1442 - [STREET_ADDRESS][PERSON_NAME][PERSON_NAME]" at bounding box center [482, 234] width 126 height 9
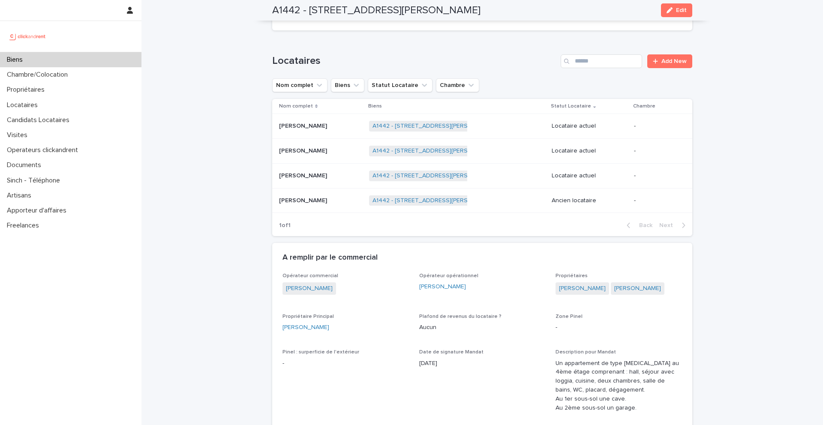
scroll to position [317, 0]
click at [309, 176] on p "[PERSON_NAME]" at bounding box center [304, 176] width 50 height 9
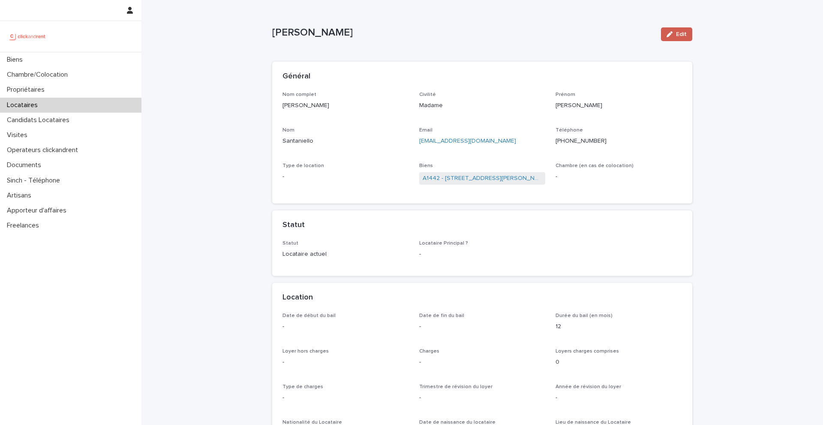
click at [668, 39] on button "Edit" at bounding box center [676, 34] width 31 height 14
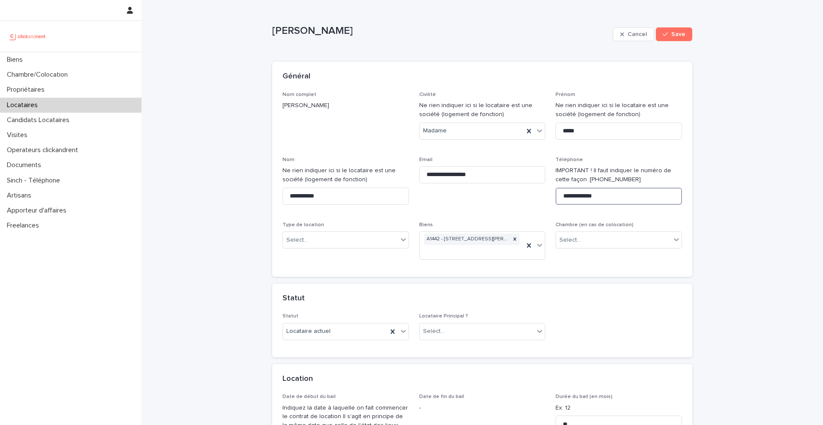
click at [585, 200] on input "**********" at bounding box center [618, 196] width 126 height 17
drag, startPoint x: 361, startPoint y: 36, endPoint x: 272, endPoint y: 32, distance: 88.8
click at [272, 33] on p "Paola Santaniello" at bounding box center [440, 31] width 337 height 12
copy p "Paola Santaniello"
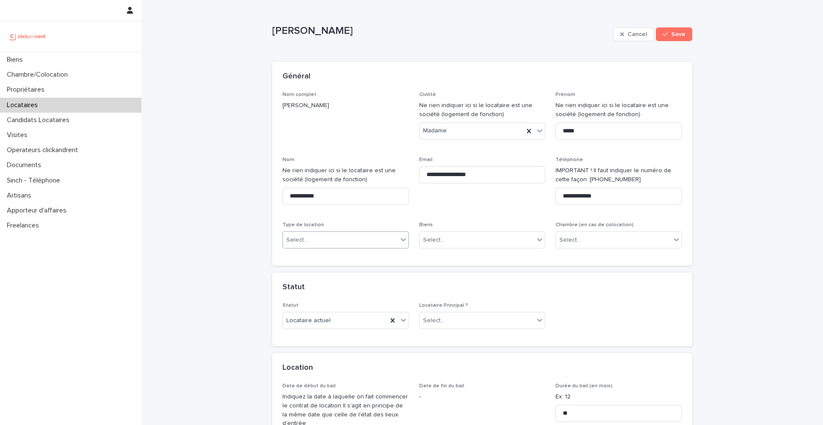
click at [323, 245] on div "Select..." at bounding box center [340, 240] width 115 height 14
click at [325, 269] on div "Location meublée" at bounding box center [346, 271] width 126 height 15
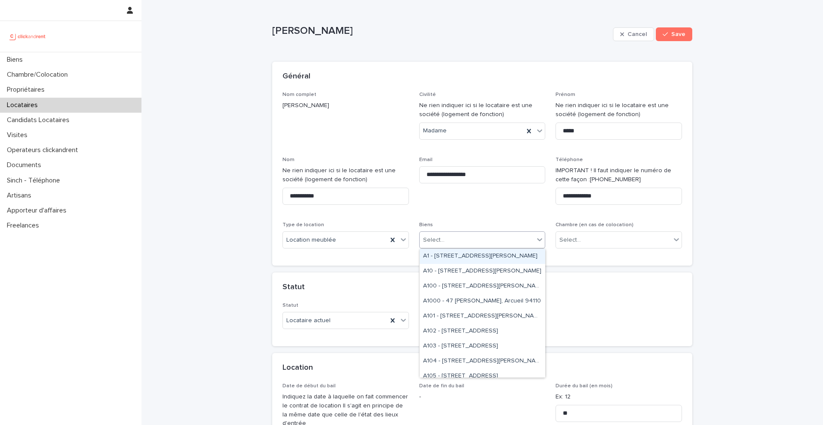
click at [450, 246] on div "Select..." at bounding box center [476, 240] width 115 height 14
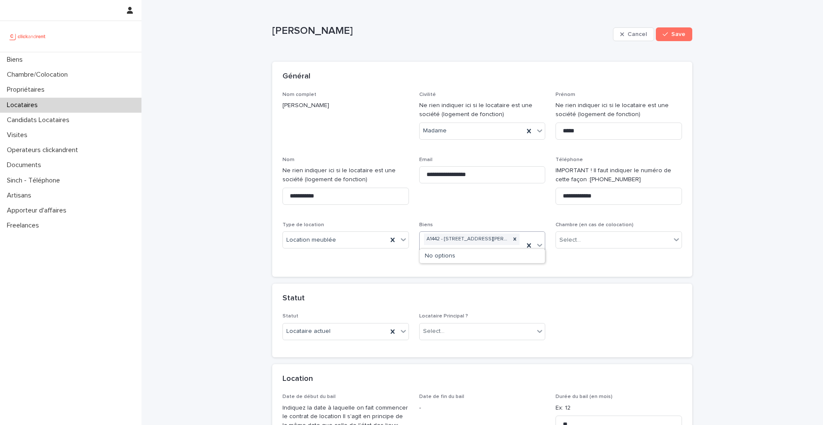
click at [468, 257] on div "No options" at bounding box center [482, 256] width 126 height 14
type input "*****"
click at [530, 245] on icon at bounding box center [528, 245] width 9 height 9
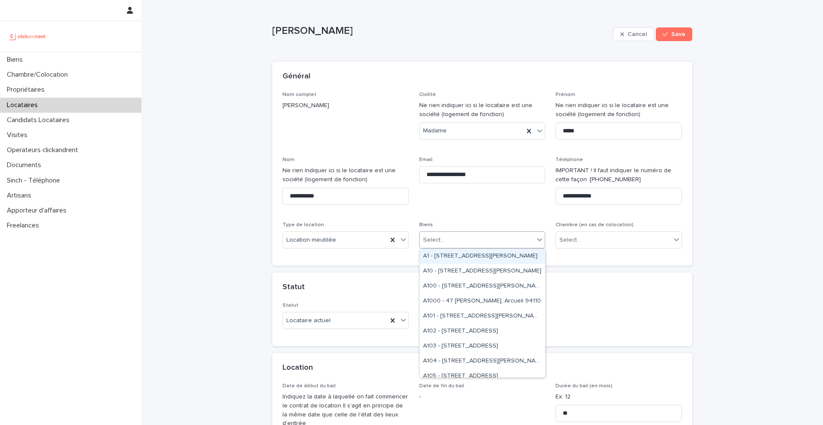
click at [485, 248] on div "Select..." at bounding box center [482, 239] width 126 height 17
type input "*****"
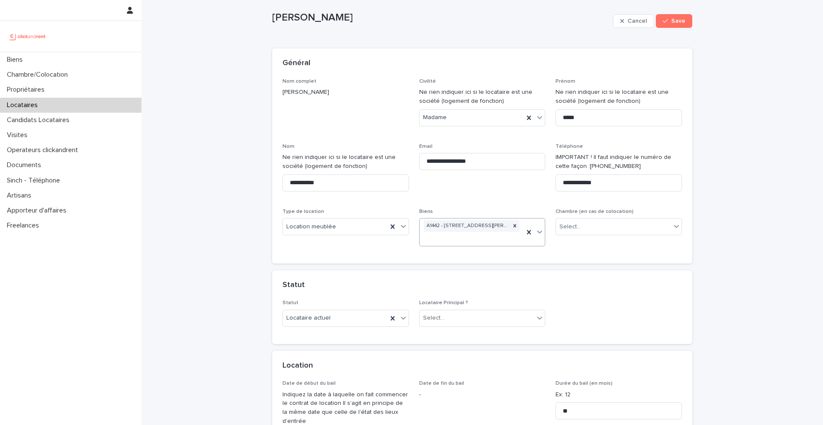
scroll to position [14, 0]
click at [443, 316] on div "Select..." at bounding box center [433, 317] width 21 height 9
click at [440, 331] on div "Locataire Principal" at bounding box center [482, 333] width 126 height 15
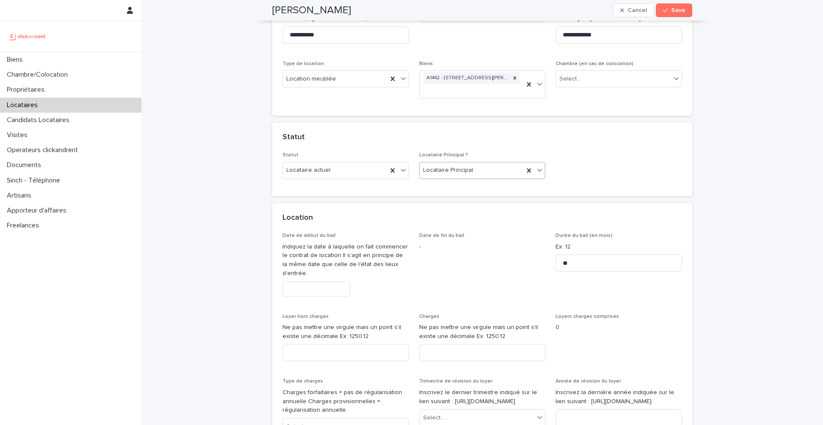
scroll to position [176, 0]
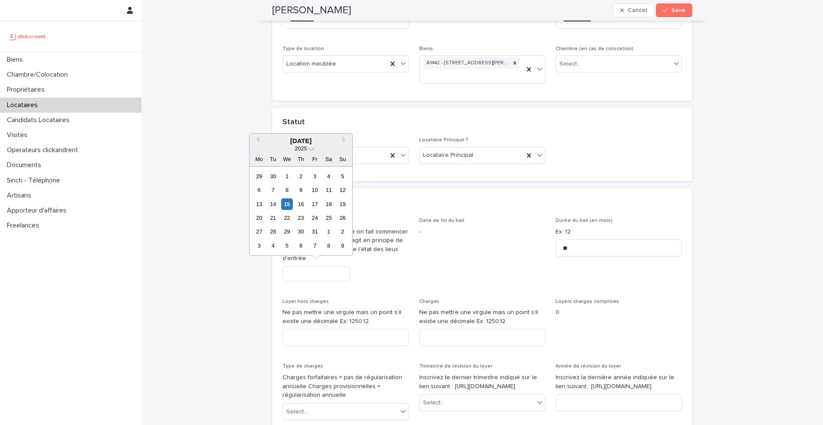
click at [336, 275] on input "text" at bounding box center [316, 273] width 68 height 15
click at [302, 220] on div "23" at bounding box center [301, 218] width 12 height 12
type input "**********"
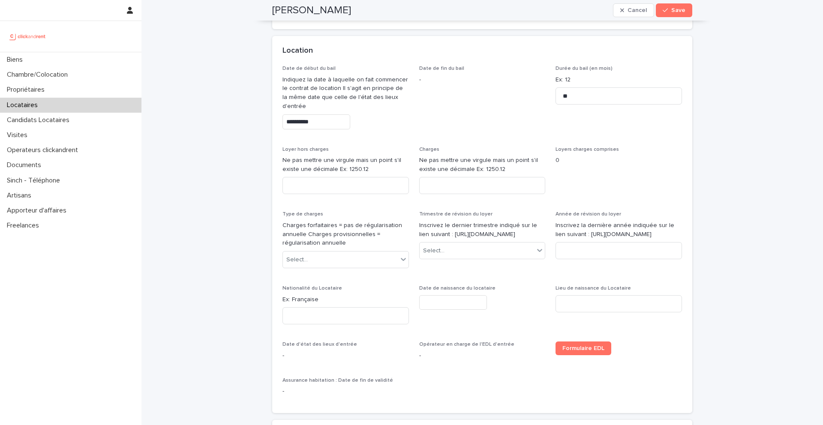
scroll to position [343, 0]
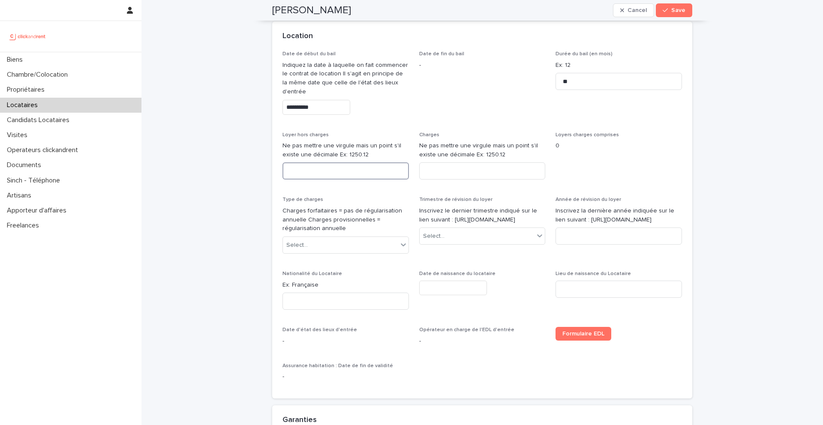
click at [369, 172] on input at bounding box center [345, 170] width 126 height 17
type input "****"
click at [473, 173] on input at bounding box center [482, 170] width 126 height 17
type input "**"
click at [340, 247] on div "Select..." at bounding box center [340, 245] width 115 height 14
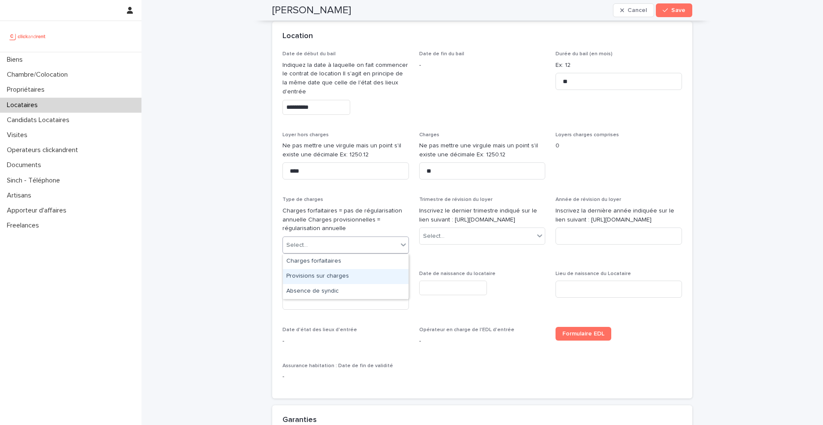
click at [327, 277] on div "Provisions sur charges" at bounding box center [346, 276] width 126 height 15
click at [440, 240] on div "Select..." at bounding box center [433, 236] width 21 height 9
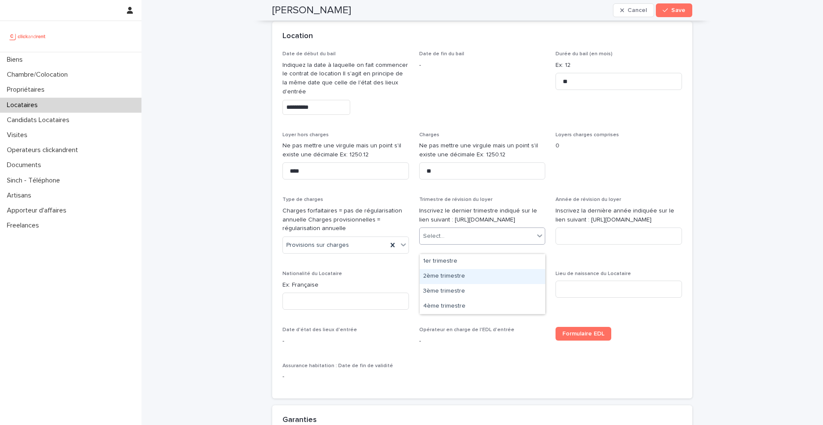
click at [452, 275] on div "2ème trimestre" at bounding box center [482, 276] width 126 height 15
drag, startPoint x: 488, startPoint y: 230, endPoint x: 443, endPoint y: 222, distance: 46.2
click at [443, 222] on p "Inscrivez le dernier trimestre indiqué sur le lien suivant : https://www.anil.o…" at bounding box center [482, 216] width 126 height 18
copy p "https://www.anil.org/outils/indices-et-plafonds/tableau-de-lirl/"
click at [493, 222] on p "Inscrivez le dernier trimestre indiqué sur le lien suivant : https://www.anil.o…" at bounding box center [482, 216] width 126 height 18
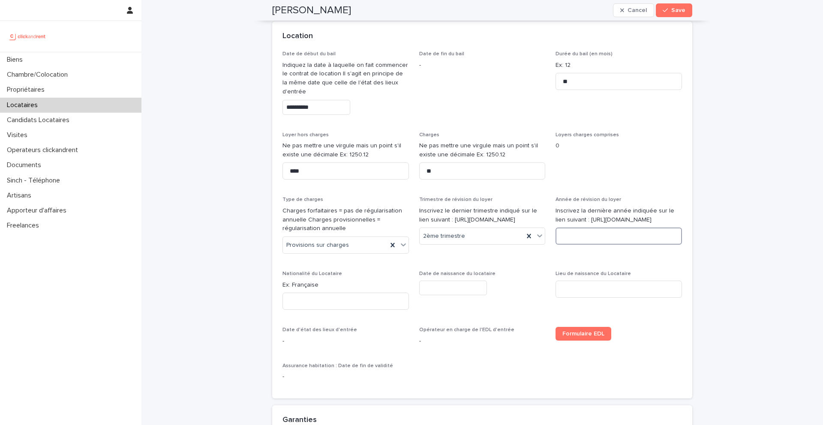
click at [566, 239] on input at bounding box center [618, 236] width 126 height 17
type input "****"
click at [357, 299] on input at bounding box center [345, 301] width 126 height 17
click at [310, 286] on p "Ex: Française" at bounding box center [345, 285] width 126 height 9
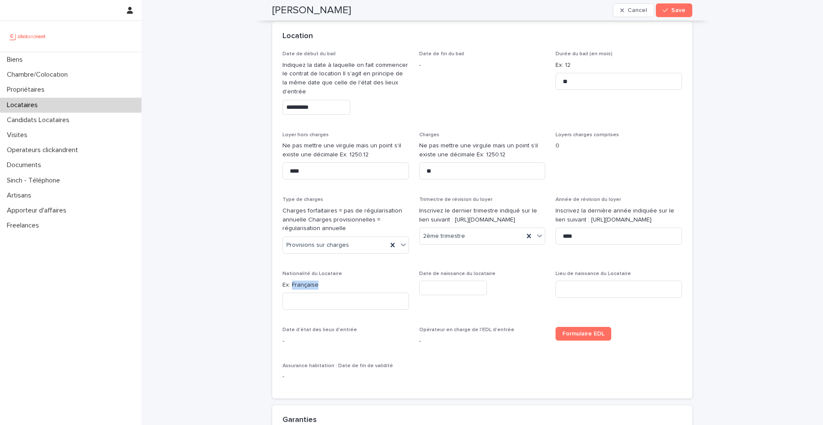
copy p "Française"
click at [320, 299] on input at bounding box center [345, 301] width 126 height 17
type input "*********"
click at [396, 277] on p "Nationalité du Locataire" at bounding box center [345, 274] width 126 height 6
drag, startPoint x: 366, startPoint y: 12, endPoint x: 266, endPoint y: 12, distance: 99.8
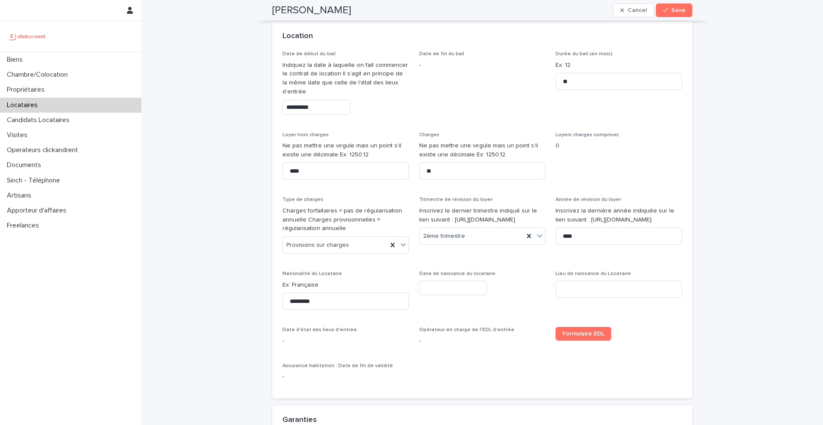
click at [266, 12] on div "Paola Santaniello Cancel Save" at bounding box center [481, 10] width 461 height 21
copy h2 "Paola Santaniello"
click at [460, 292] on input "text" at bounding box center [453, 288] width 68 height 15
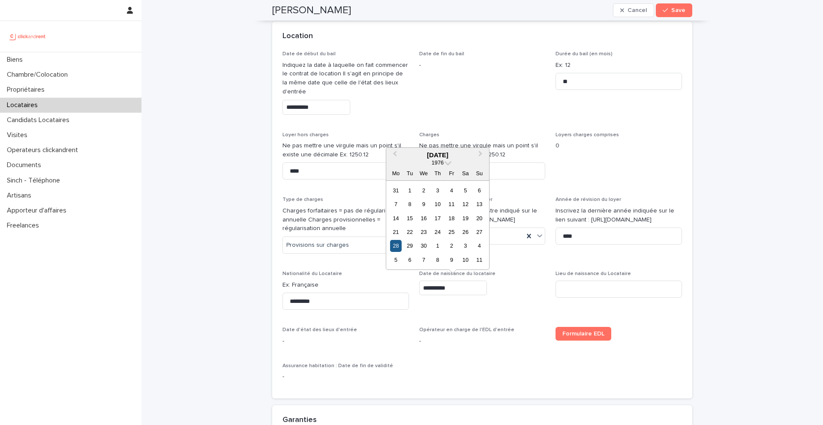
click at [396, 246] on div "28" at bounding box center [396, 246] width 12 height 12
type input "*********"
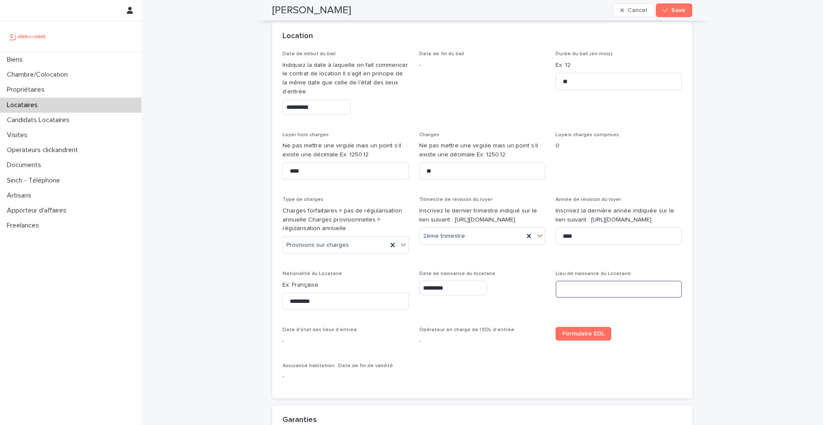
click at [569, 287] on input at bounding box center [618, 289] width 126 height 17
paste input "**********"
click at [563, 290] on input "**********" at bounding box center [618, 289] width 126 height 17
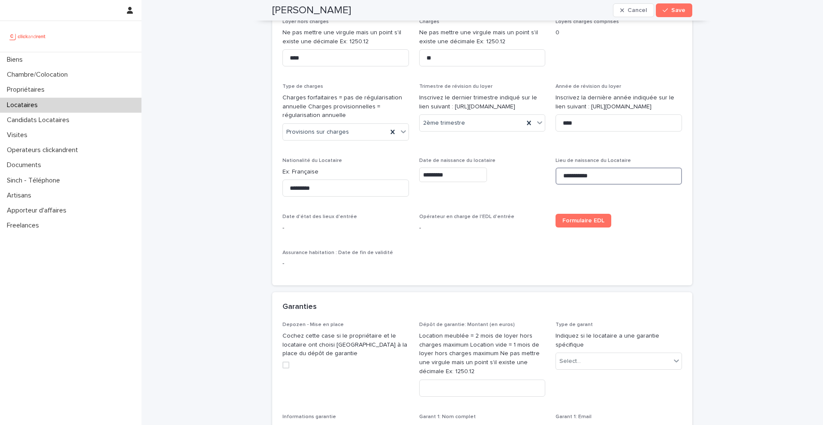
scroll to position [464, 0]
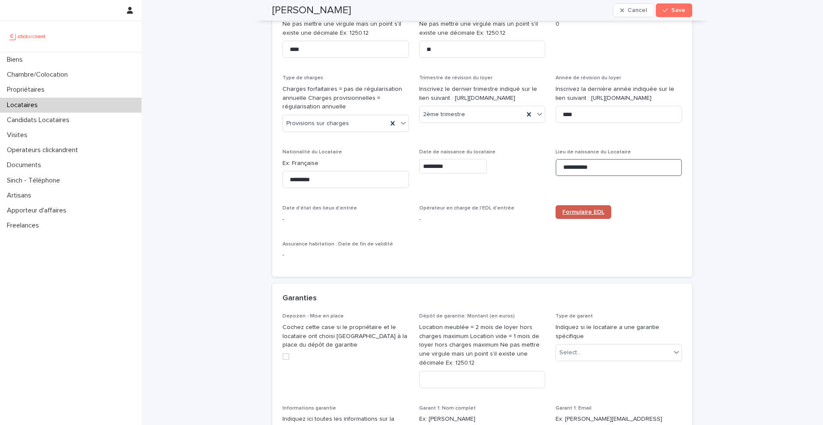
type input "**********"
click at [578, 210] on span "Formulaire EDL" at bounding box center [583, 212] width 42 height 6
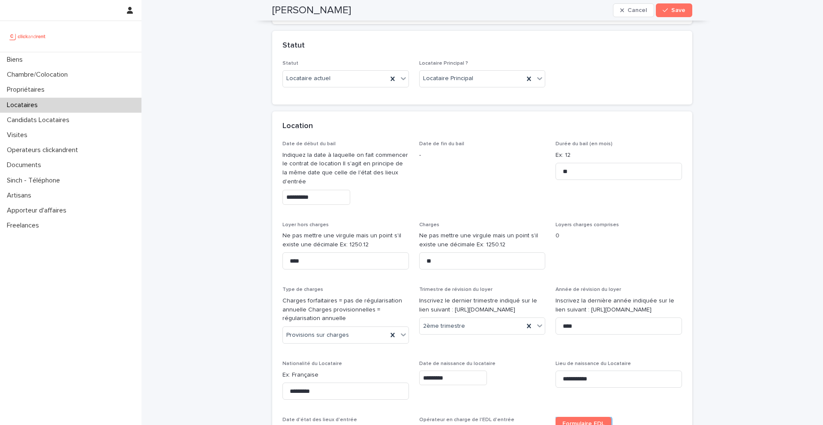
scroll to position [148, 0]
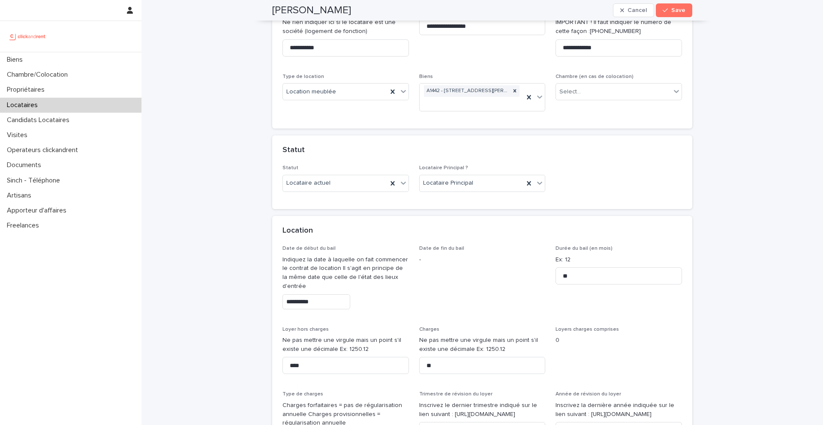
drag, startPoint x: 356, startPoint y: 11, endPoint x: 270, endPoint y: 11, distance: 85.7
click at [270, 11] on div "Paola Santaniello Cancel Save" at bounding box center [481, 10] width 461 height 21
copy h2 "Paola Santaniello"
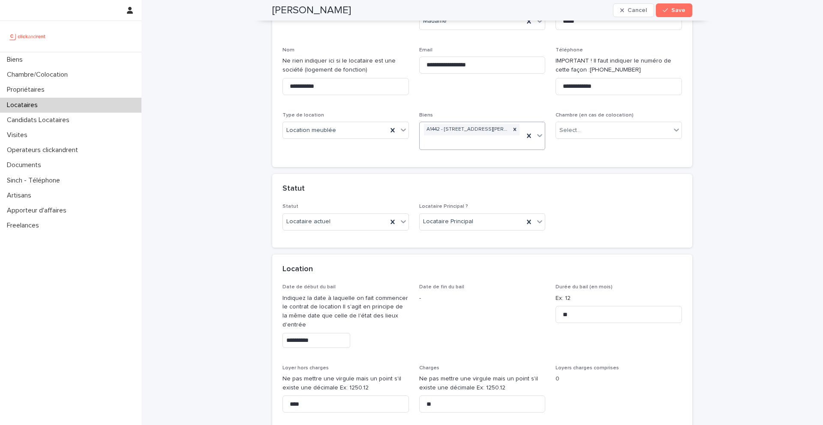
scroll to position [104, 0]
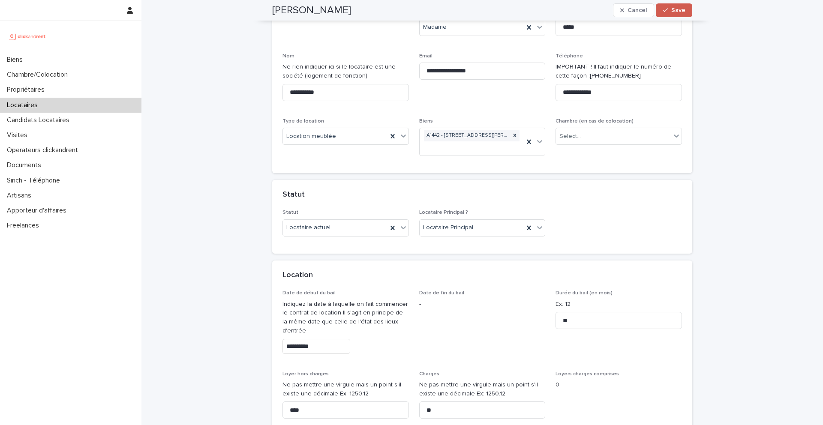
click at [674, 13] on span "Save" at bounding box center [678, 10] width 14 height 6
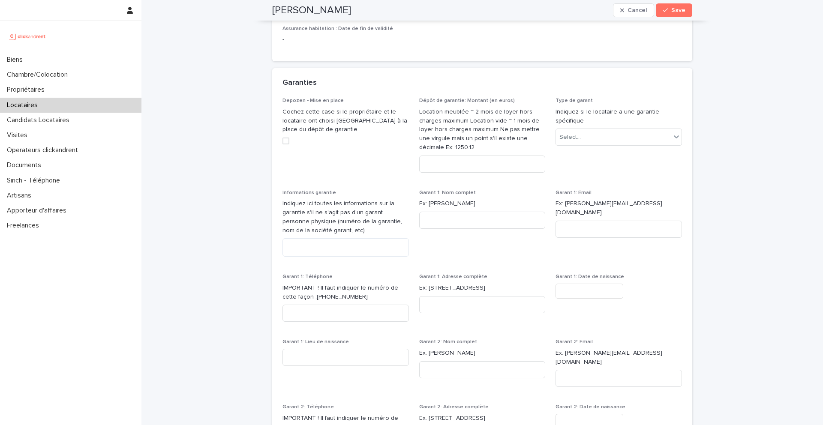
scroll to position [686, 0]
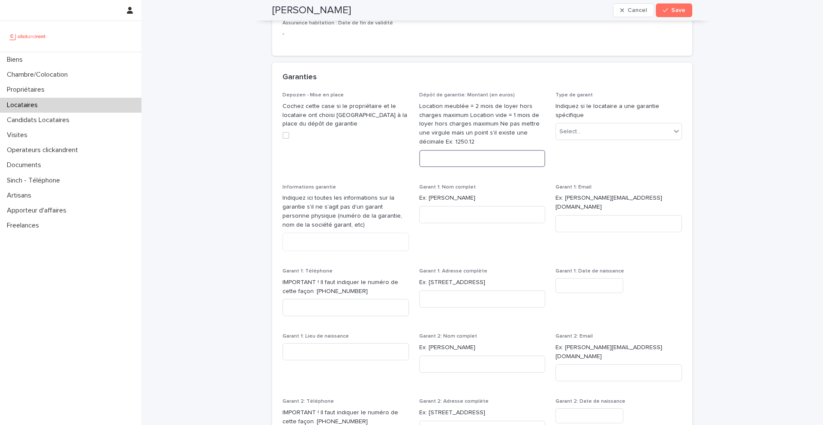
click at [446, 159] on input at bounding box center [482, 158] width 126 height 17
paste input "****"
type input "****"
click at [588, 114] on p "Indiquez si le locataire a une garantie spécifique" at bounding box center [618, 111] width 126 height 18
click at [587, 125] on div "Select..." at bounding box center [613, 132] width 115 height 14
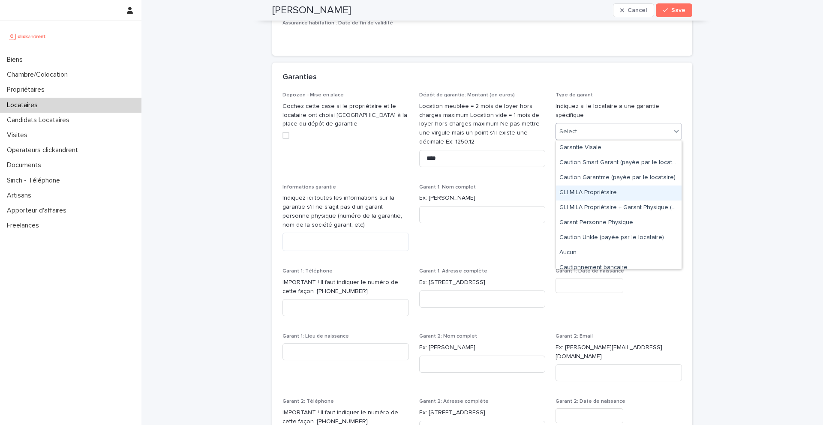
click at [593, 197] on div "GLI MILA Propriétaire" at bounding box center [619, 193] width 126 height 15
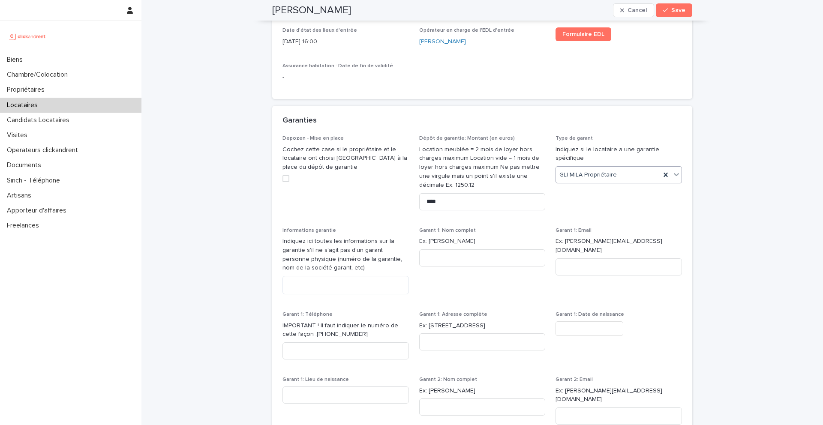
scroll to position [707, 0]
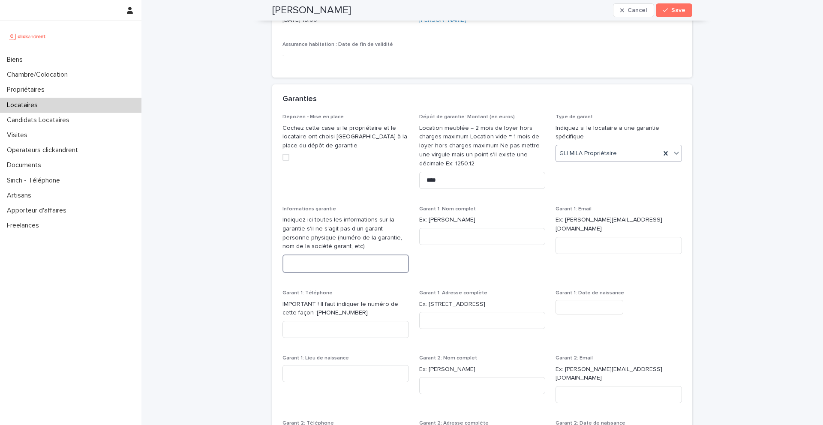
click at [341, 259] on textarea at bounding box center [345, 263] width 126 height 18
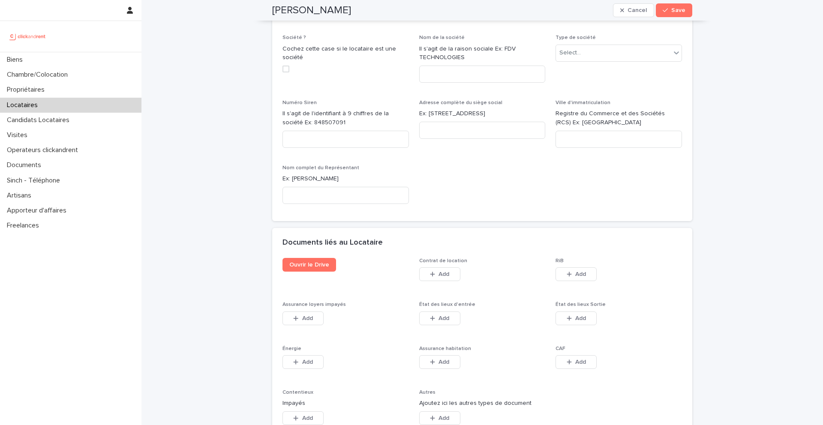
scroll to position [1350, 0]
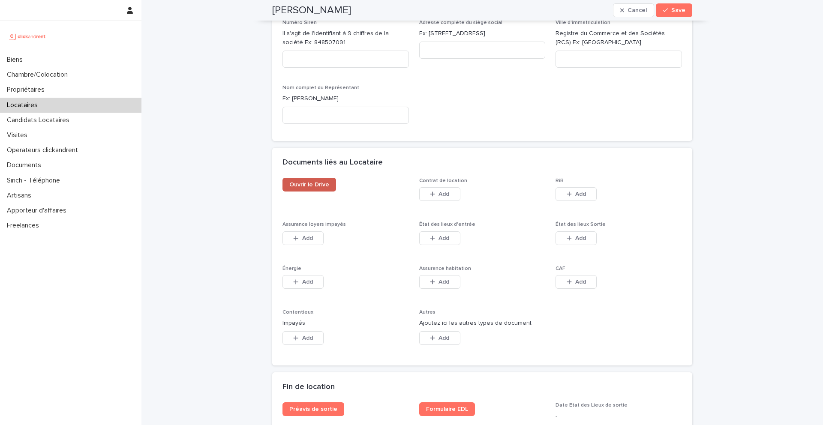
click at [324, 182] on span "Ouvrir le Drive" at bounding box center [309, 185] width 40 height 6
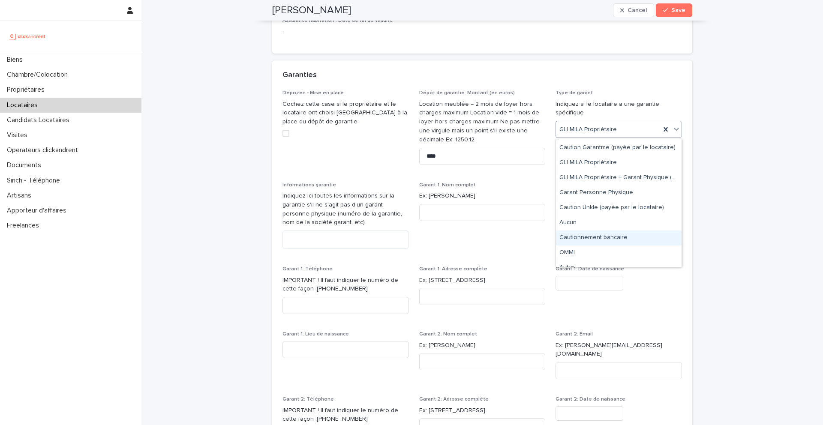
scroll to position [0, 0]
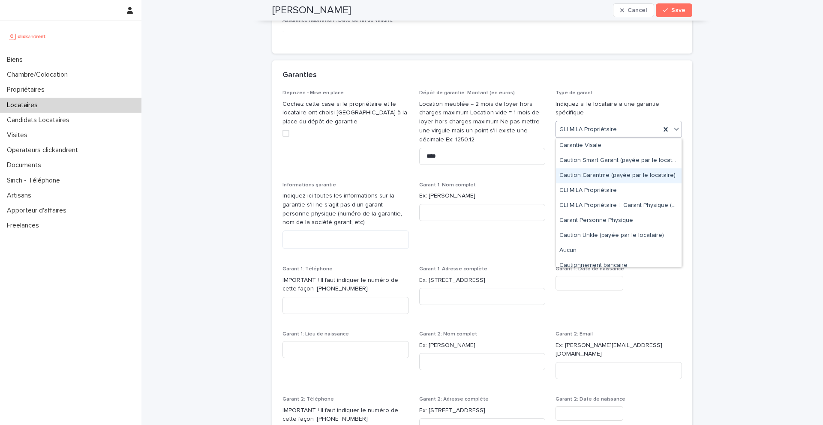
click at [599, 171] on div "Caution Garantme (payée par le locataire)" at bounding box center [619, 175] width 126 height 15
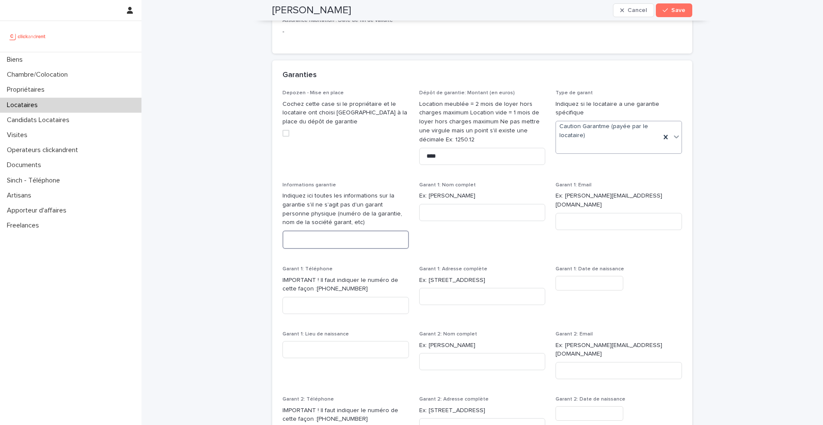
click at [335, 236] on textarea at bounding box center [345, 240] width 126 height 18
paste textarea "*********"
click at [289, 240] on textarea "*********" at bounding box center [345, 240] width 126 height 18
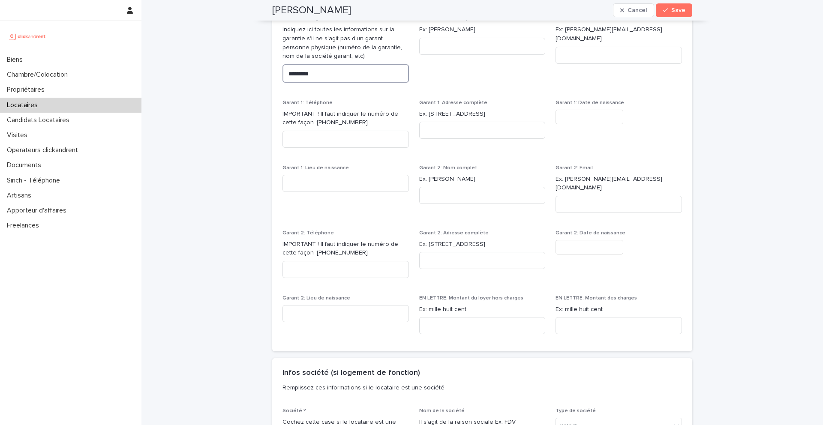
scroll to position [927, 0]
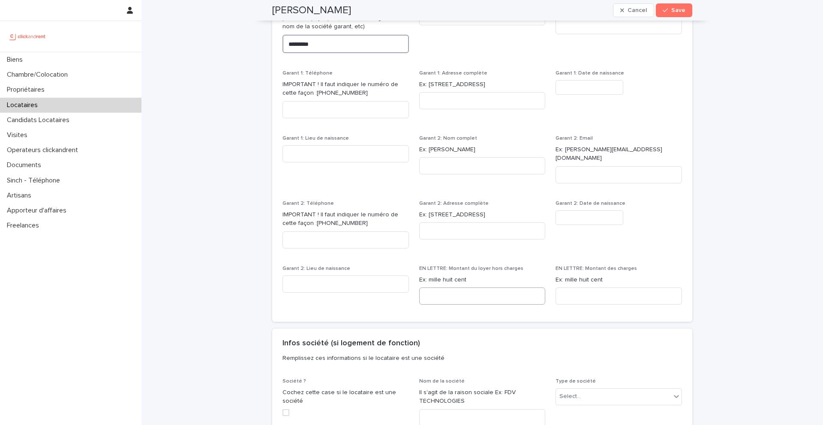
type textarea "*********"
click at [455, 287] on input at bounding box center [482, 295] width 126 height 17
paste input "**********"
type input "**********"
click at [578, 290] on input at bounding box center [618, 295] width 126 height 17
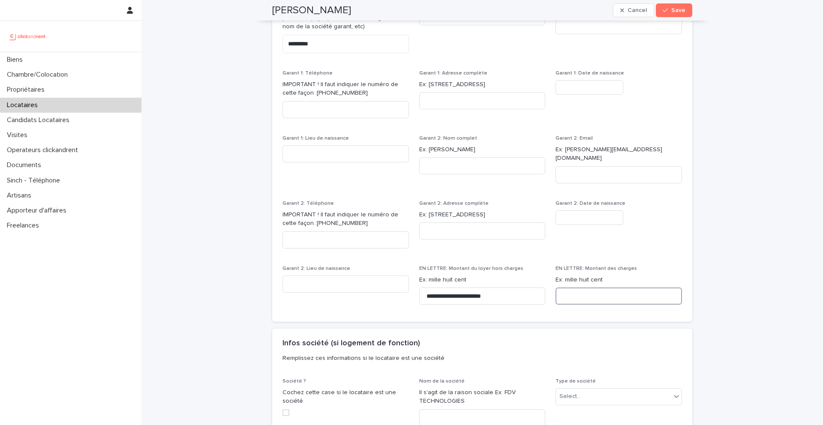
paste input "**********"
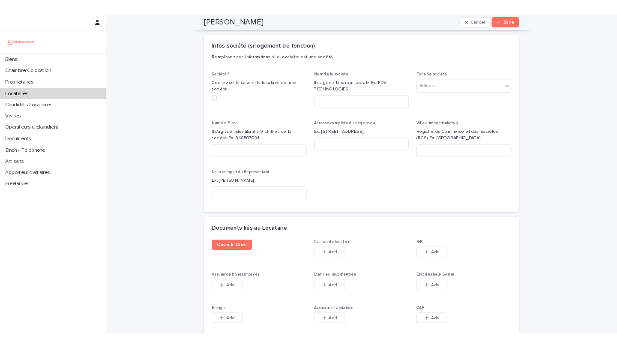
scroll to position [1228, 0]
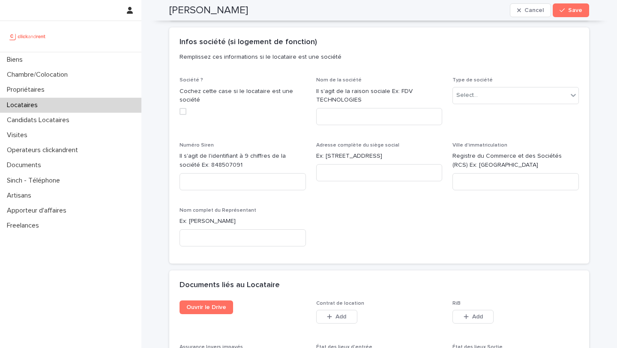
type input "**********"
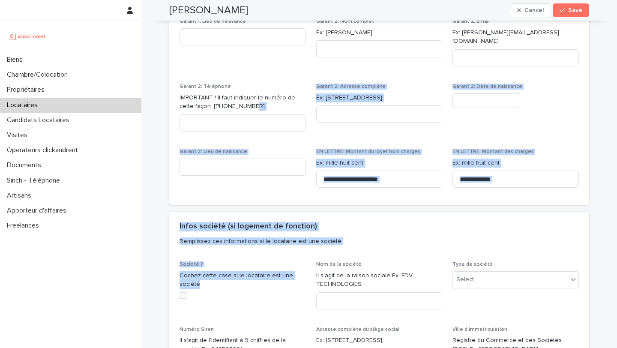
scroll to position [1041, 0]
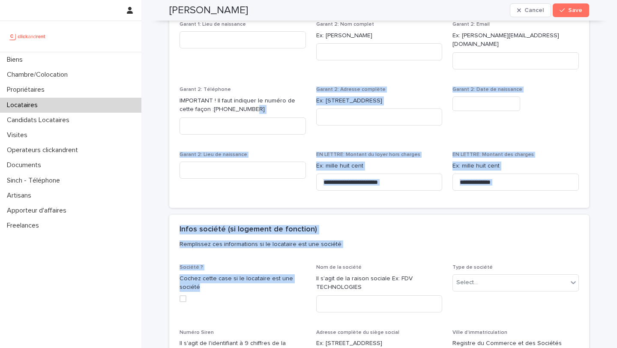
drag, startPoint x: 246, startPoint y: 123, endPoint x: 260, endPoint y: 97, distance: 29.3
click at [260, 97] on div "**********" at bounding box center [379, 75] width 420 height 2022
click at [260, 97] on p "IMPORTANT ! Il faut indiquer le numéro de cette façon : +33610737494" at bounding box center [243, 105] width 126 height 18
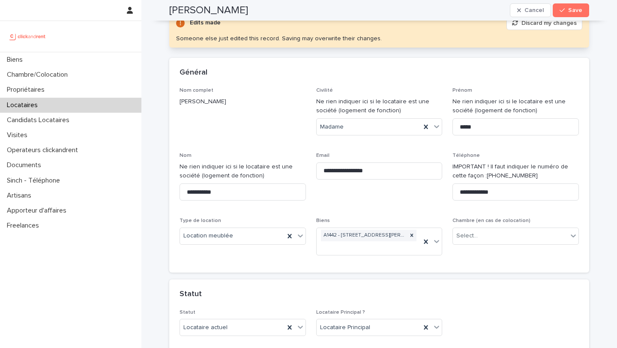
scroll to position [0, 0]
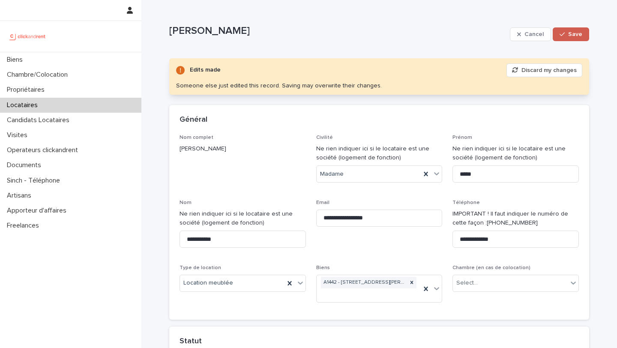
click at [580, 35] on span "Save" at bounding box center [575, 34] width 14 height 6
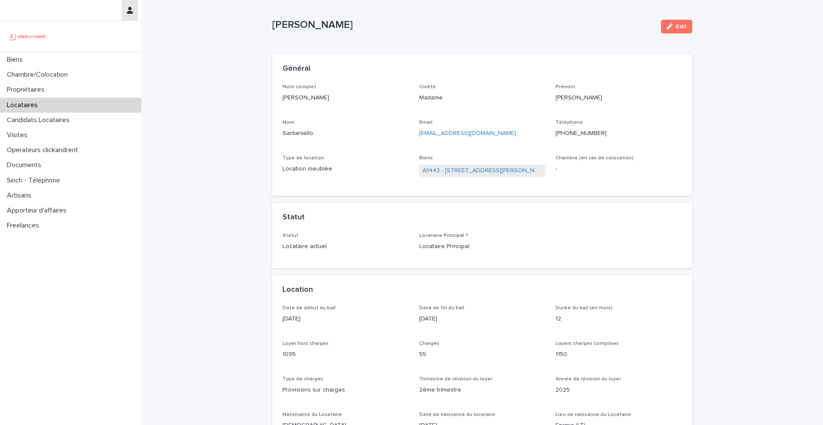
scroll to position [8, 0]
drag, startPoint x: 355, startPoint y: 21, endPoint x: 243, endPoint y: 21, distance: 111.8
copy p "Paola Santaniello"
click at [438, 168] on link "A1442 - 43 Rue Maurice Flandin, Lyon 69003" at bounding box center [482, 170] width 120 height 9
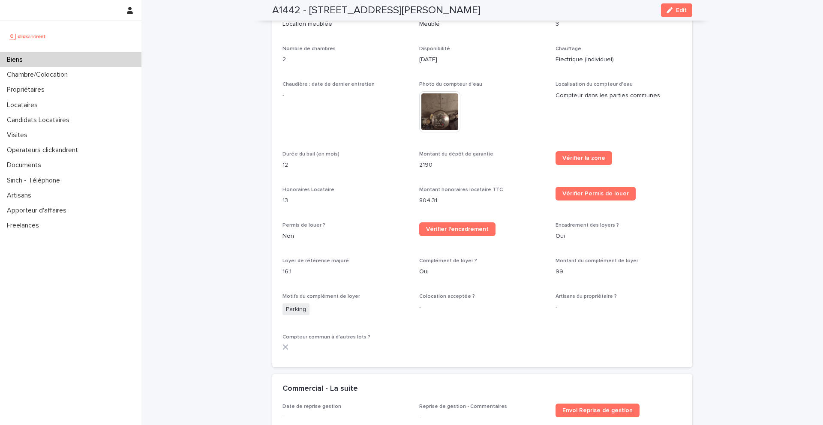
scroll to position [980, 0]
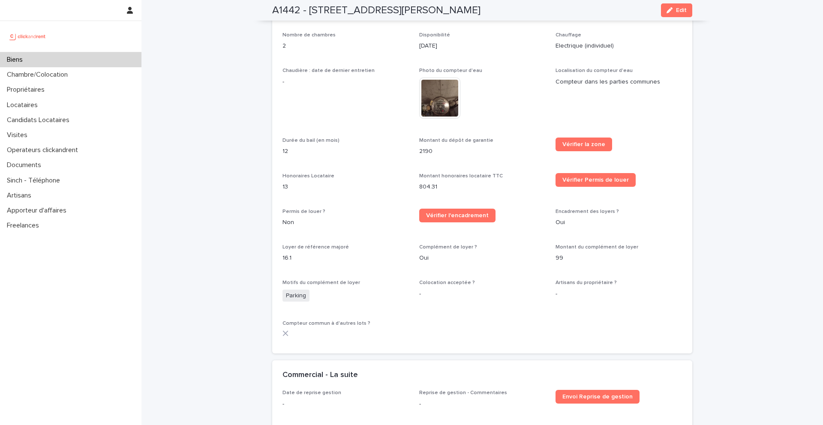
click at [426, 147] on p "2190" at bounding box center [482, 151] width 126 height 9
copy p "2190"
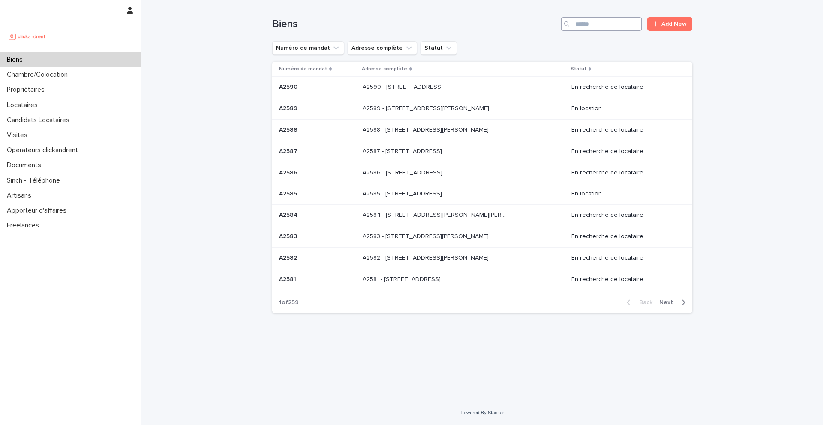
click at [596, 27] on input "Search" at bounding box center [600, 24] width 81 height 14
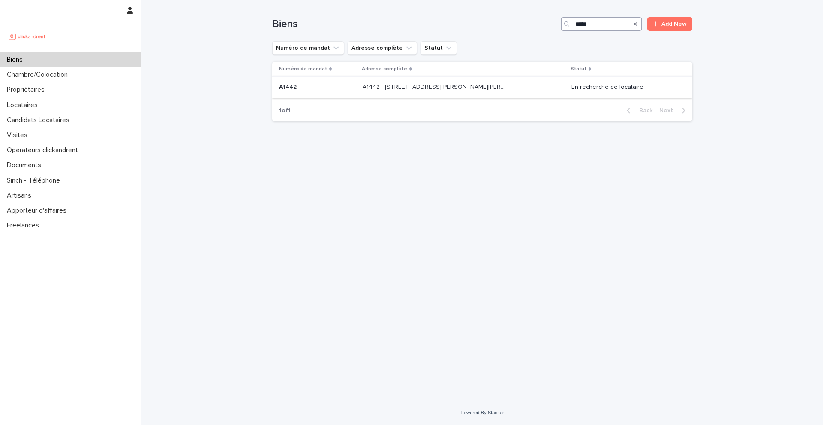
type input "*****"
click at [291, 88] on p "A1442" at bounding box center [288, 86] width 19 height 9
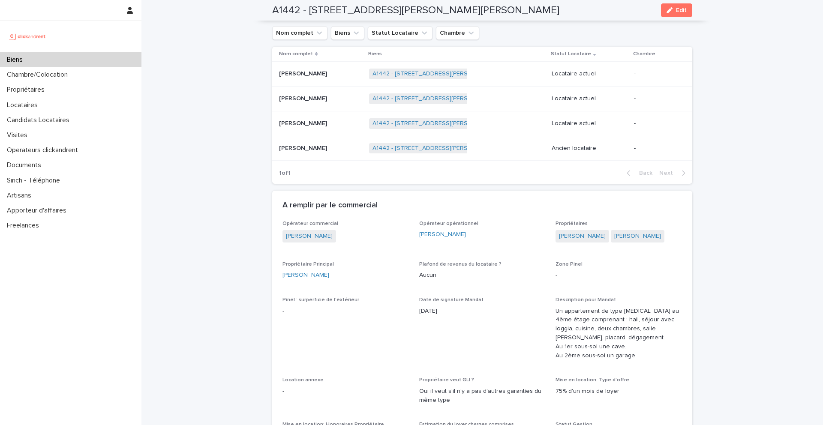
scroll to position [371, 0]
click at [303, 97] on p "[PERSON_NAME]" at bounding box center [304, 97] width 50 height 9
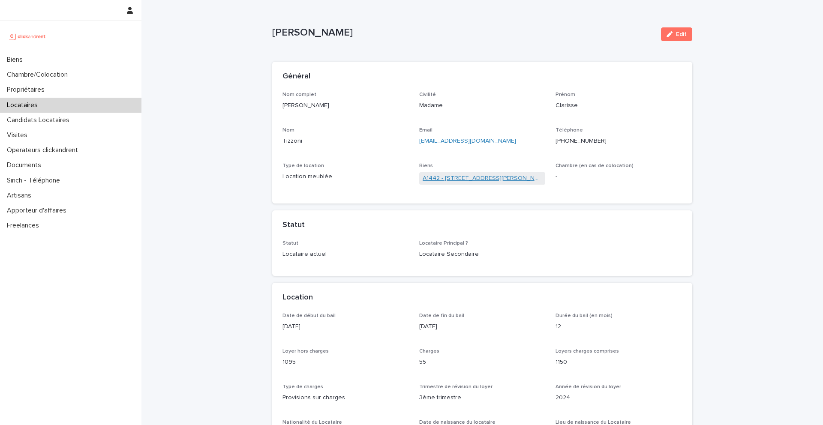
click at [462, 178] on link "A1442 - 43 Rue Maurice Flandin, Lyon 69003" at bounding box center [482, 178] width 120 height 9
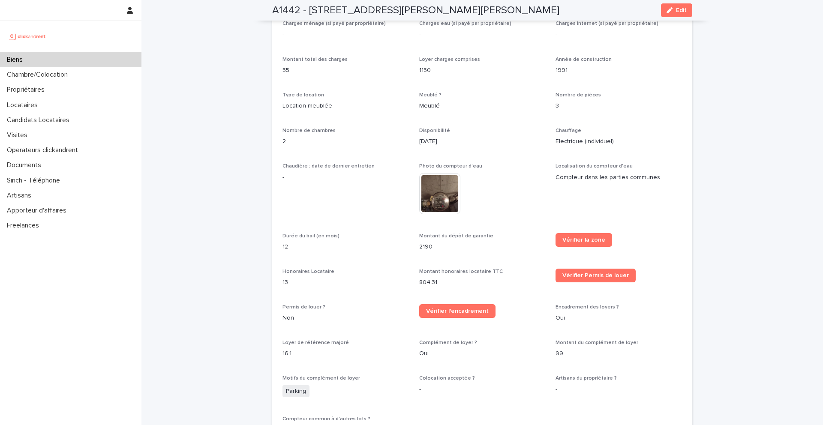
scroll to position [894, 0]
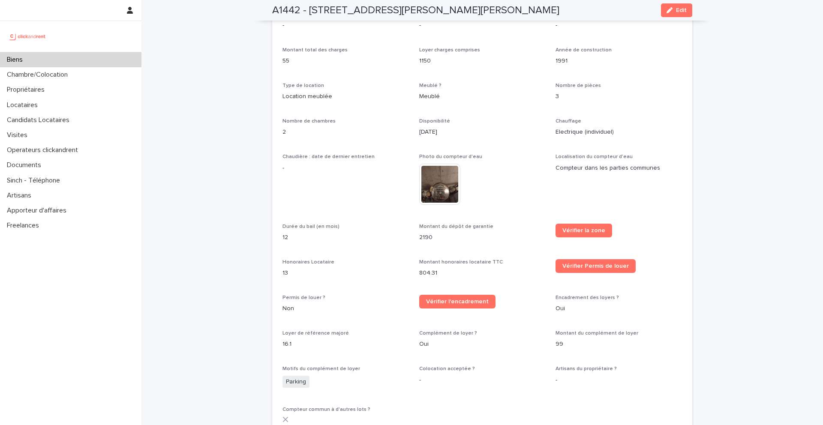
click at [425, 233] on p "2190" at bounding box center [482, 237] width 126 height 9
copy p "2190"
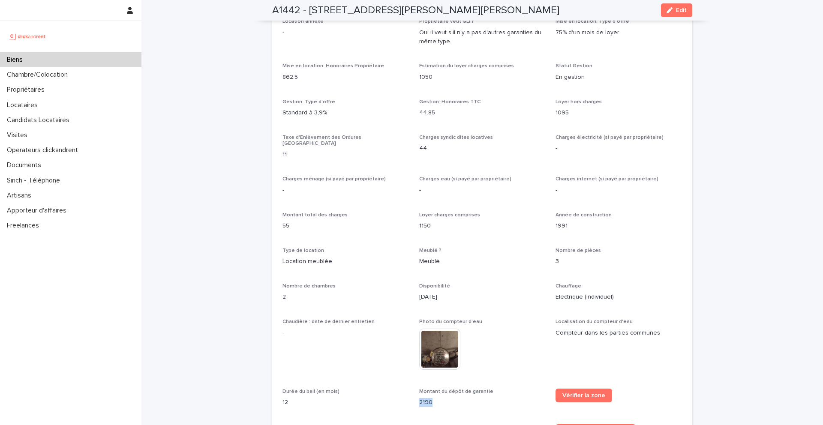
scroll to position [729, 0]
drag, startPoint x: 575, startPoint y: 111, endPoint x: 552, endPoint y: 111, distance: 22.7
click at [552, 111] on div "Opérateur commercial Victor Hecquet Opérateur opérationnel Guillaume Nanette Pr…" at bounding box center [481, 228] width 399 height 732
copy p "1095"
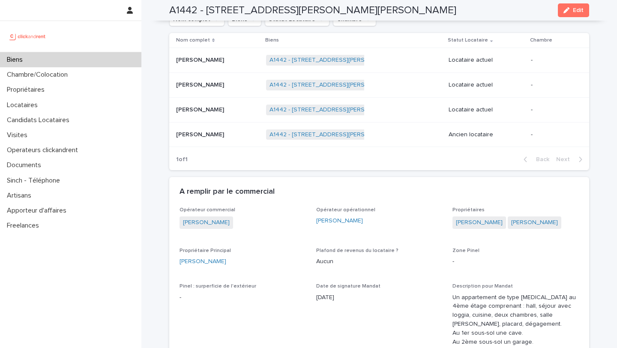
scroll to position [363, 0]
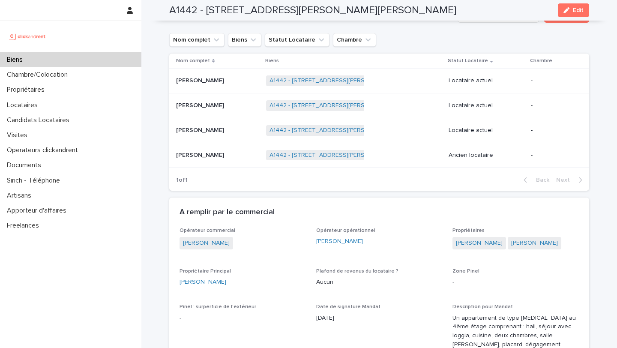
click at [264, 165] on td "A1442 - 43 Rue Maurice Flandin, Lyon 69003 + 0" at bounding box center [354, 155] width 183 height 25
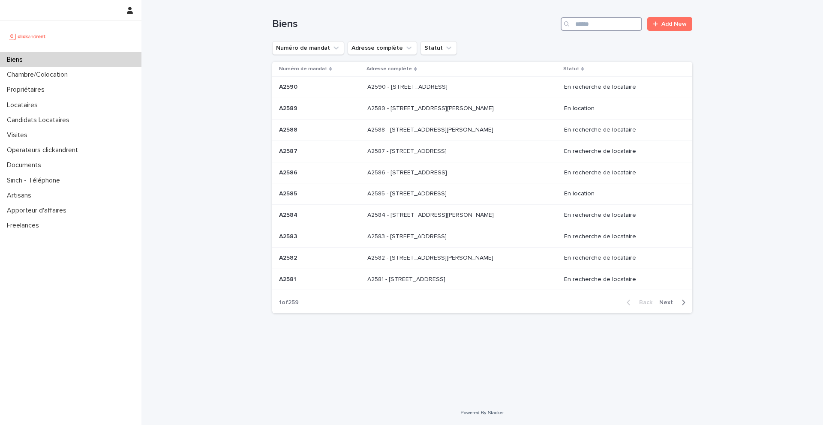
click at [595, 25] on input "Search" at bounding box center [600, 24] width 81 height 14
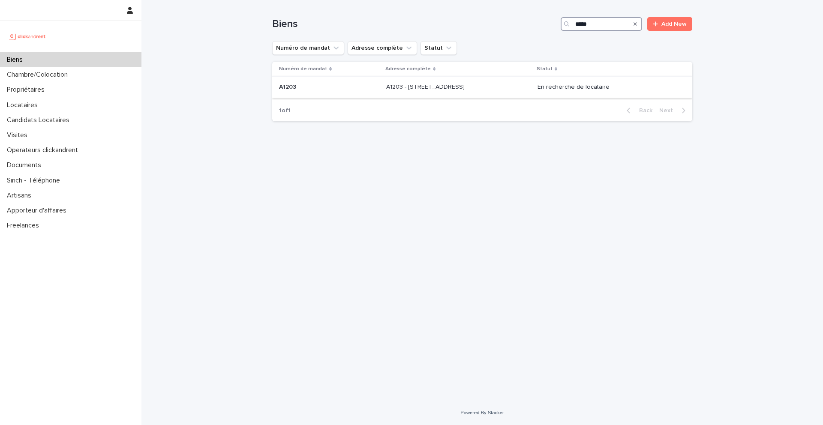
type input "*****"
click at [304, 89] on p at bounding box center [329, 87] width 100 height 7
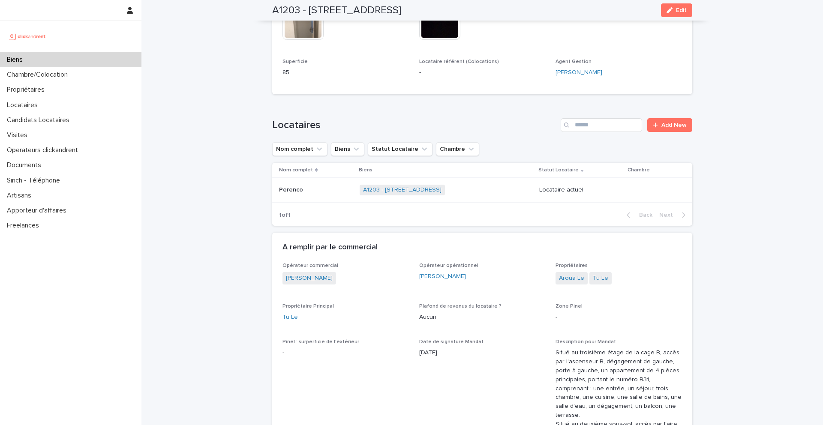
scroll to position [245, 0]
click at [293, 193] on p "Perenco" at bounding box center [292, 188] width 26 height 9
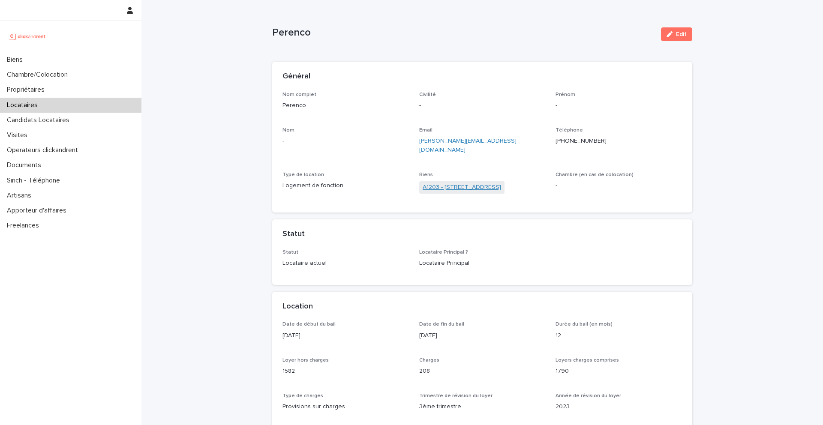
click at [457, 183] on link "A1203 - [STREET_ADDRESS]" at bounding box center [461, 187] width 78 height 9
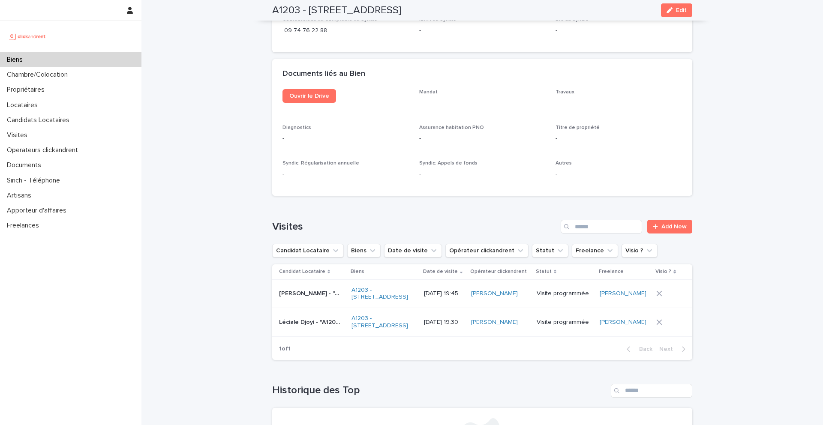
scroll to position [3112, 0]
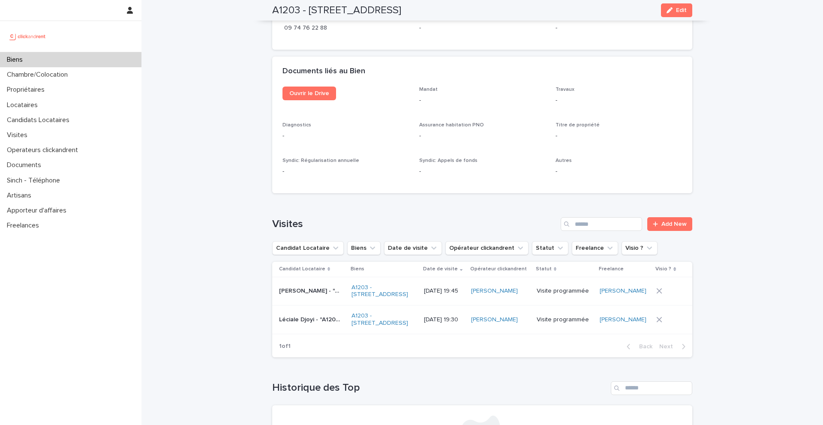
click at [304, 284] on div "[PERSON_NAME] - "A1203 - [STREET_ADDRESS]" [PERSON_NAME] - "A1203 - [GEOGRAPHIC…" at bounding box center [312, 291] width 66 height 14
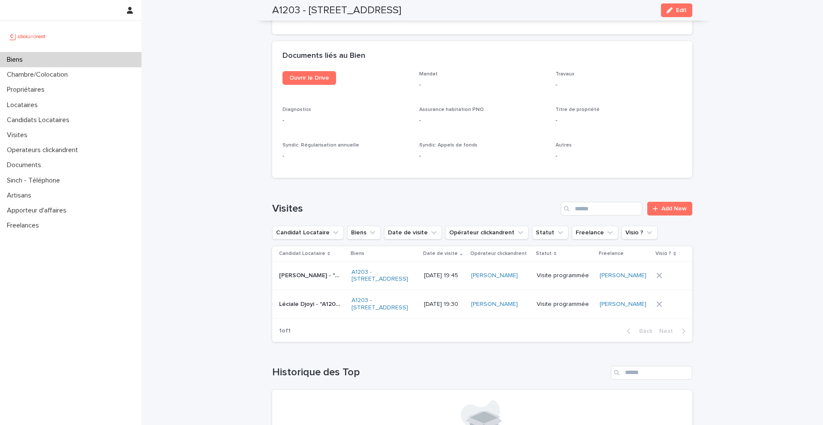
scroll to position [3241, 0]
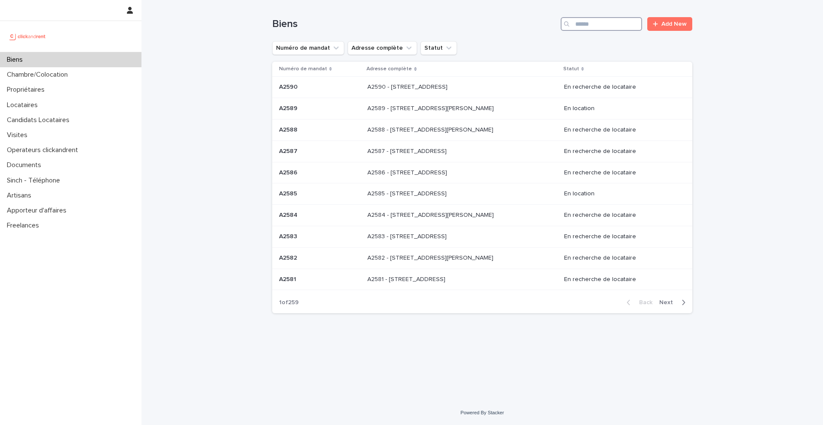
click at [607, 24] on input "Search" at bounding box center [600, 24] width 81 height 14
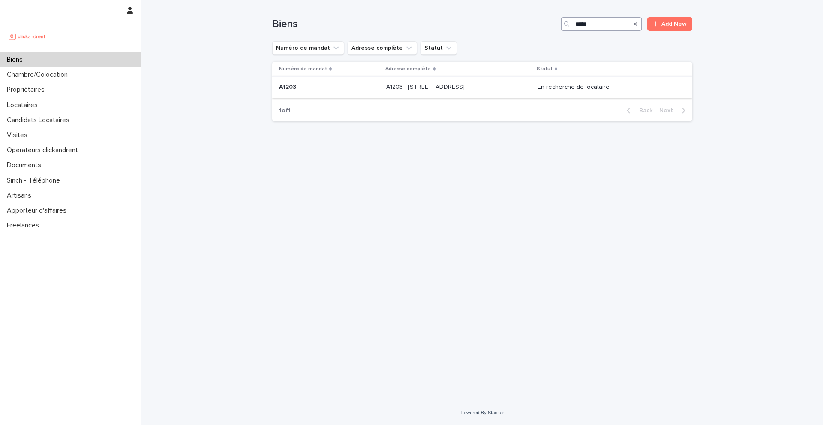
type input "*****"
click at [296, 89] on p "A1203" at bounding box center [288, 86] width 19 height 9
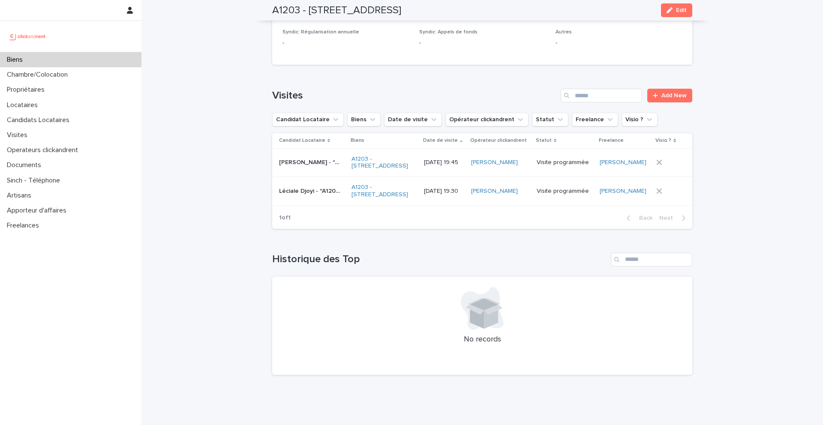
scroll to position [3241, 0]
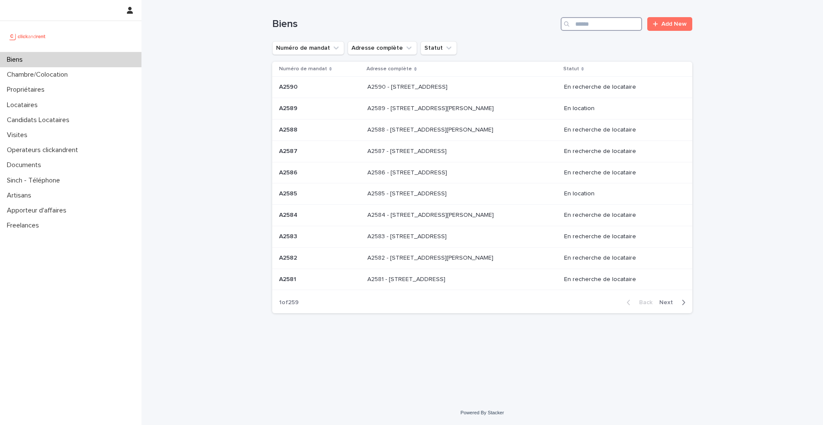
click at [598, 26] on input "Search" at bounding box center [600, 24] width 81 height 14
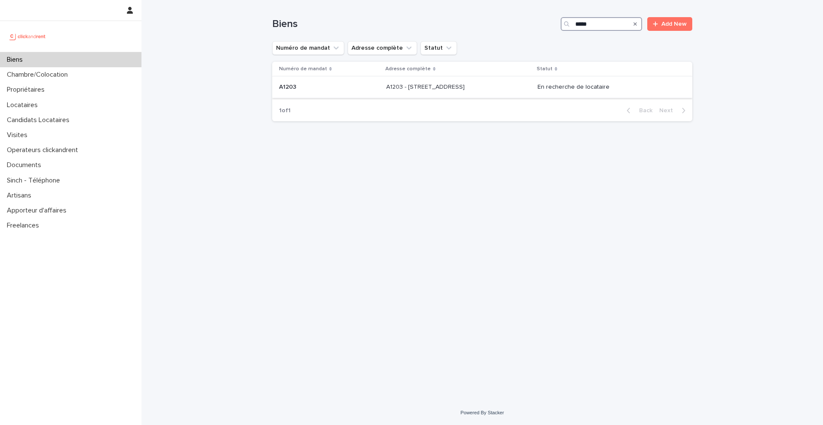
type input "*****"
click at [290, 87] on p "A1203" at bounding box center [288, 86] width 19 height 9
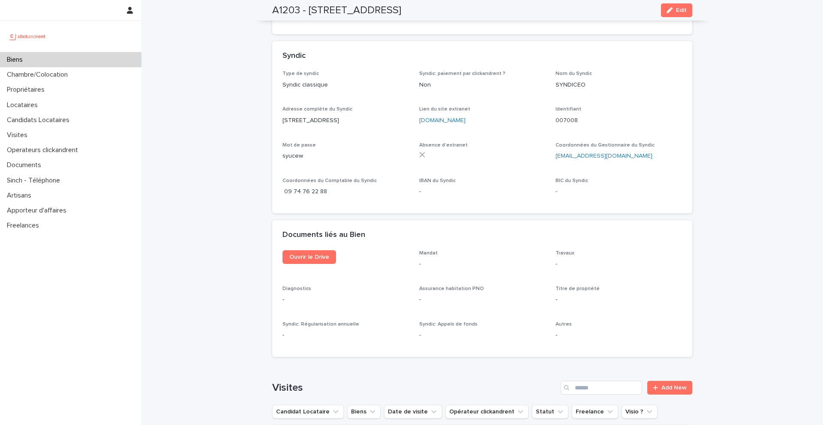
scroll to position [3241, 0]
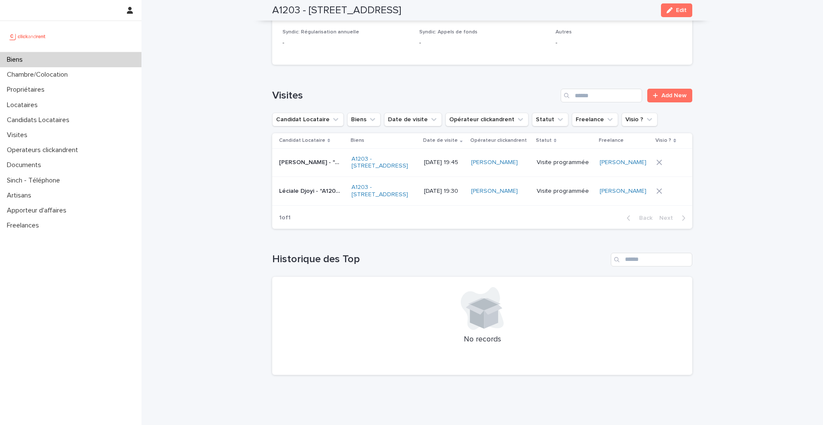
click at [294, 157] on p "[PERSON_NAME] - "A1203 - [STREET_ADDRESS]"" at bounding box center [310, 161] width 63 height 9
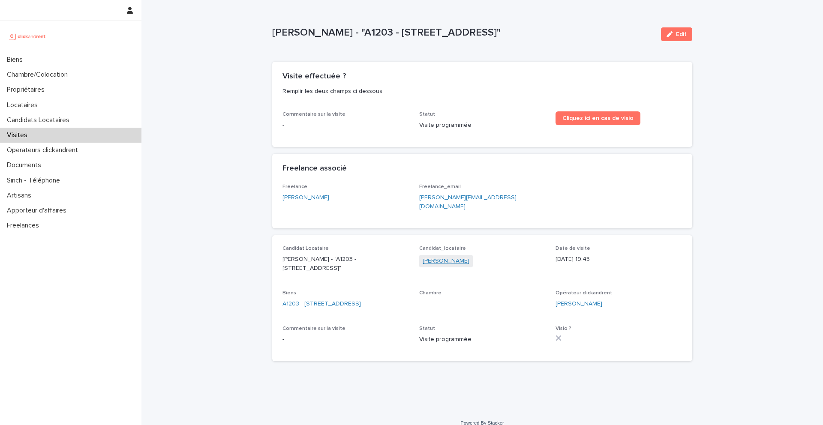
click at [436, 257] on link "Daniel Kayaoglou" at bounding box center [445, 261] width 47 height 9
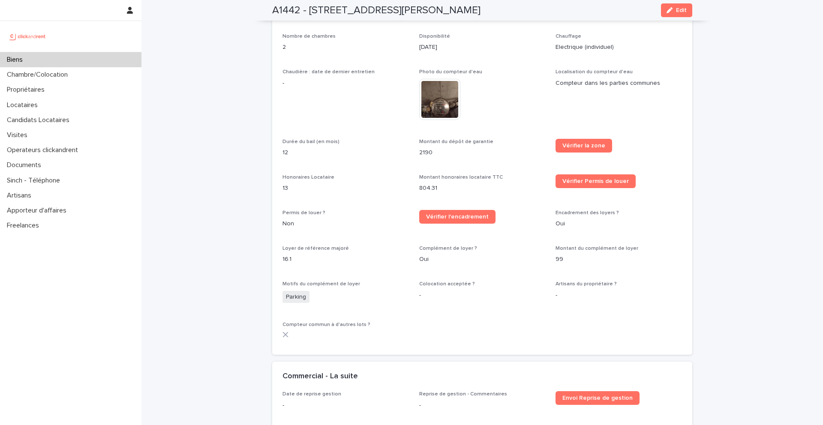
scroll to position [918, 0]
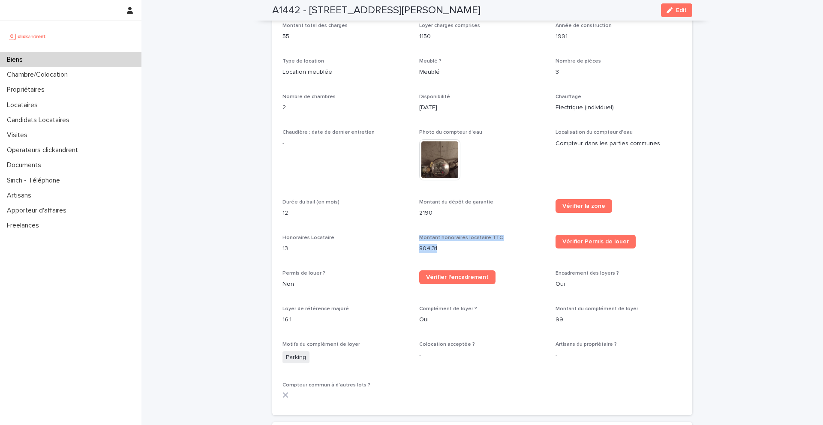
drag, startPoint x: 442, startPoint y: 241, endPoint x: 411, endPoint y: 241, distance: 30.4
click at [411, 241] on div "Opérateur commercial Victor Hecquet Opérateur opérationnel Guillaume Nanette Pr…" at bounding box center [481, 39] width 399 height 732
click at [424, 244] on p "804.31" at bounding box center [482, 248] width 126 height 9
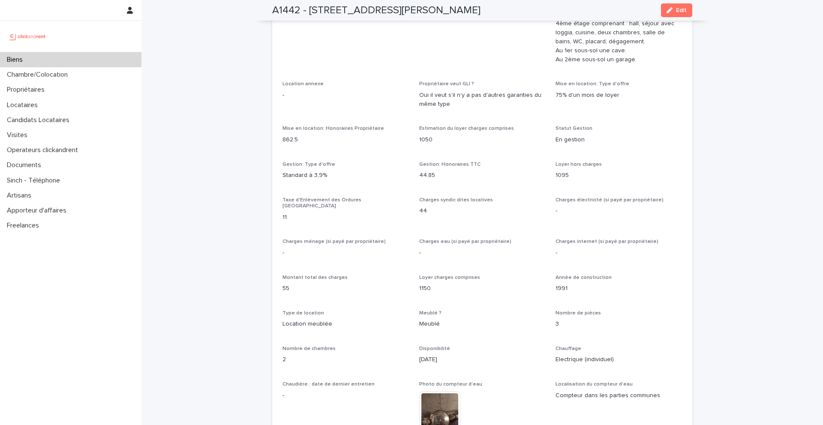
scroll to position [629, 0]
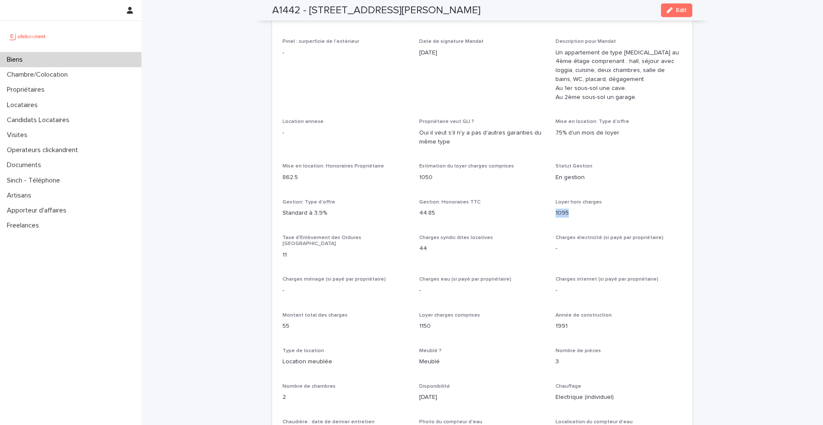
drag, startPoint x: 569, startPoint y: 215, endPoint x: 552, endPoint y: 215, distance: 17.6
click at [552, 215] on div "Opérateur commercial Victor Hecquet Opérateur opérationnel Guillaume Nanette Pr…" at bounding box center [481, 328] width 399 height 732
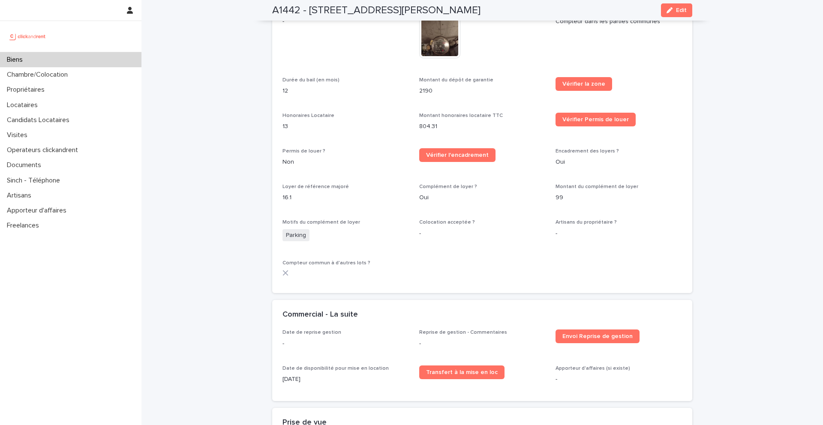
scroll to position [1044, 0]
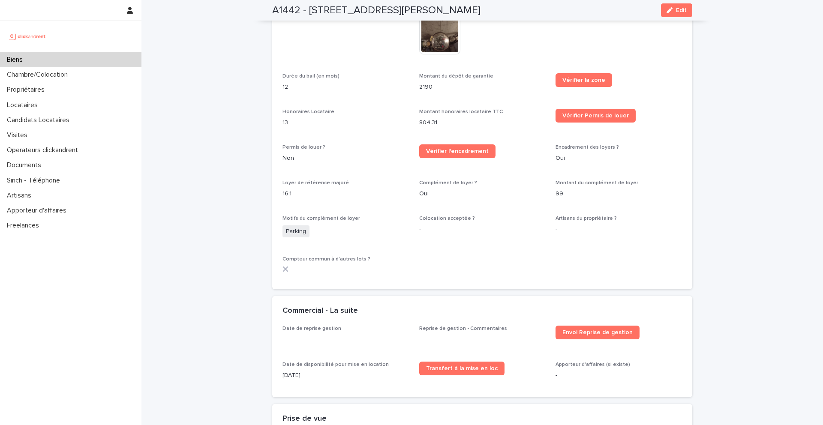
click at [14, 61] on p "Biens" at bounding box center [16, 60] width 26 height 8
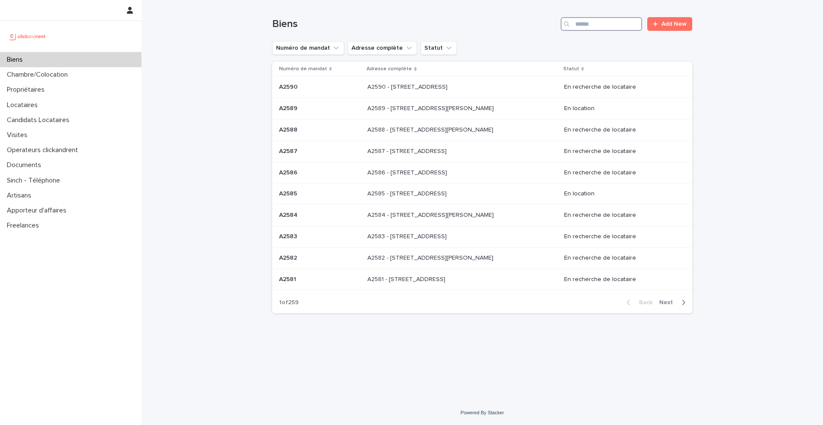
click at [619, 21] on input "Search" at bounding box center [600, 24] width 81 height 14
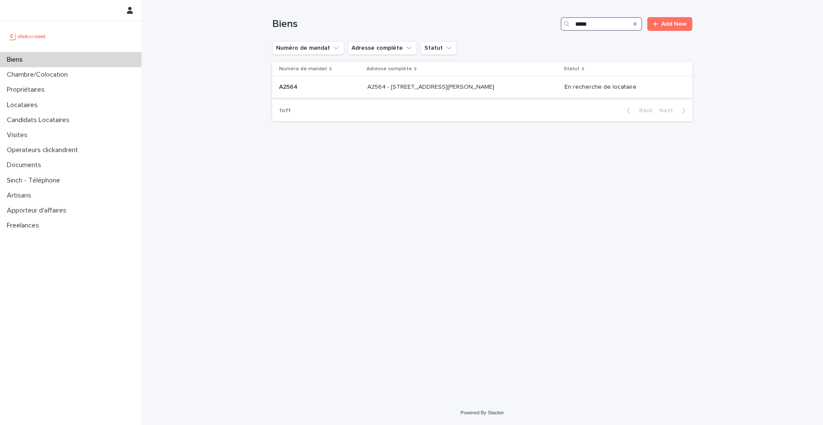
type input "*****"
click at [451, 89] on p "A2564 - 36 rue Général Lassalle, Le Havre 76600" at bounding box center [431, 86] width 129 height 9
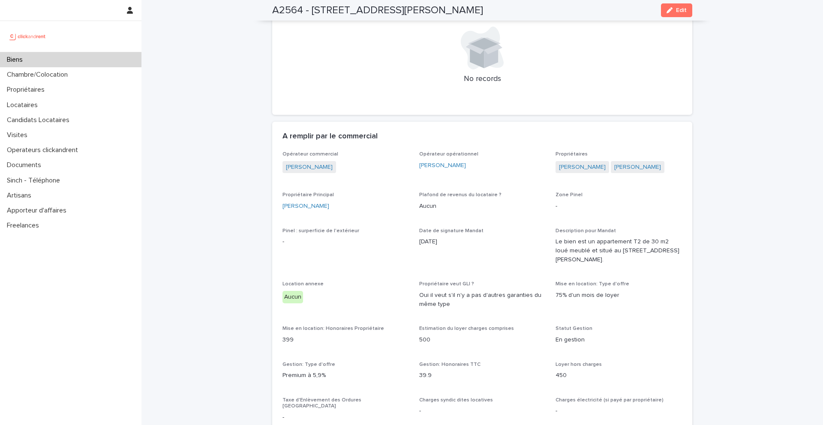
scroll to position [383, 0]
click at [614, 164] on link "Rylana Ben-mimoun" at bounding box center [637, 168] width 47 height 9
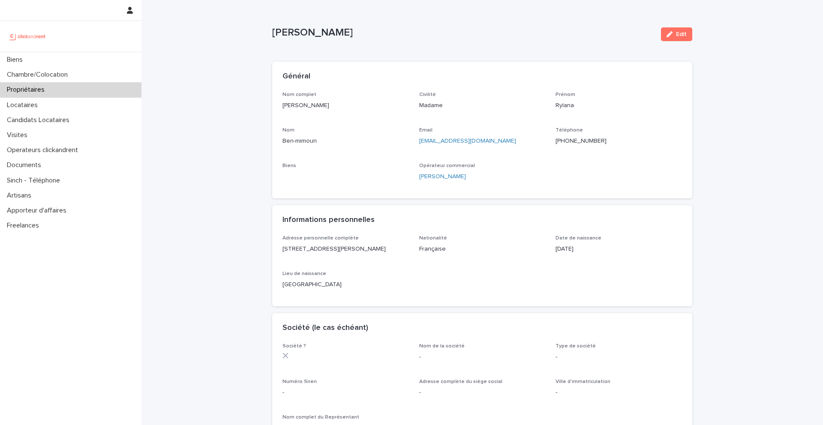
click at [578, 139] on ringoverc2c-number-84e06f14122c "+33664309293" at bounding box center [580, 141] width 51 height 6
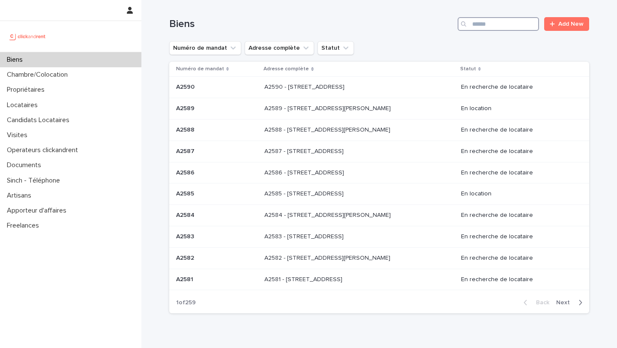
click at [486, 23] on input "Search" at bounding box center [498, 24] width 81 height 14
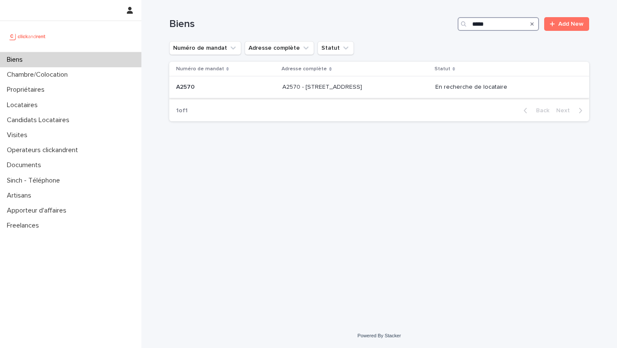
type input "*****"
click at [282, 87] on p "A2570 - [STREET_ADDRESS]" at bounding box center [322, 86] width 81 height 9
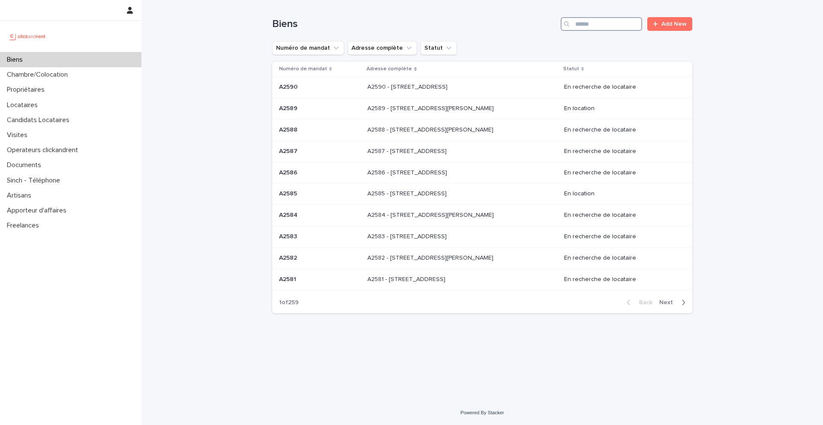
click at [602, 27] on input "Search" at bounding box center [600, 24] width 81 height 14
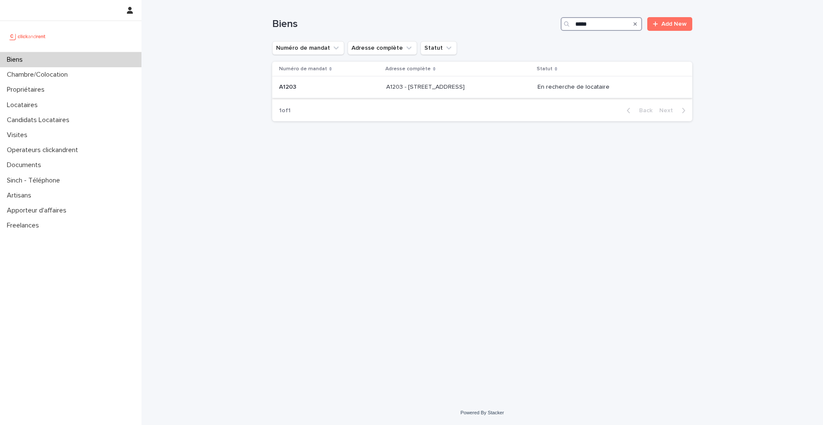
type input "*****"
click at [324, 90] on p at bounding box center [329, 87] width 100 height 7
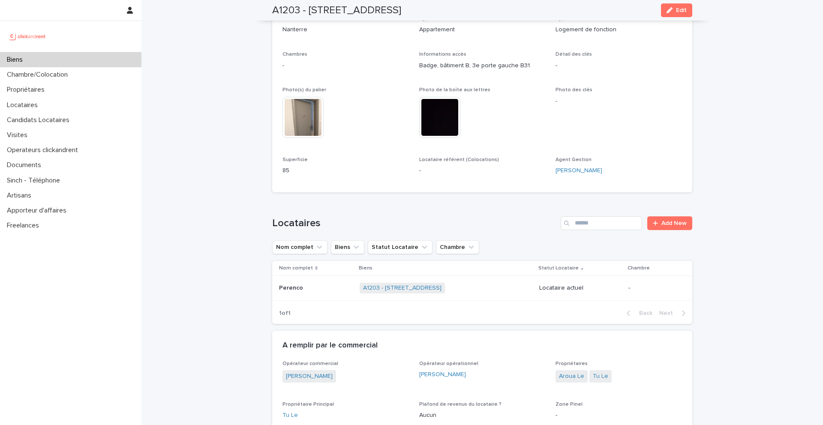
scroll to position [156, 0]
